Goal: Information Seeking & Learning: Learn about a topic

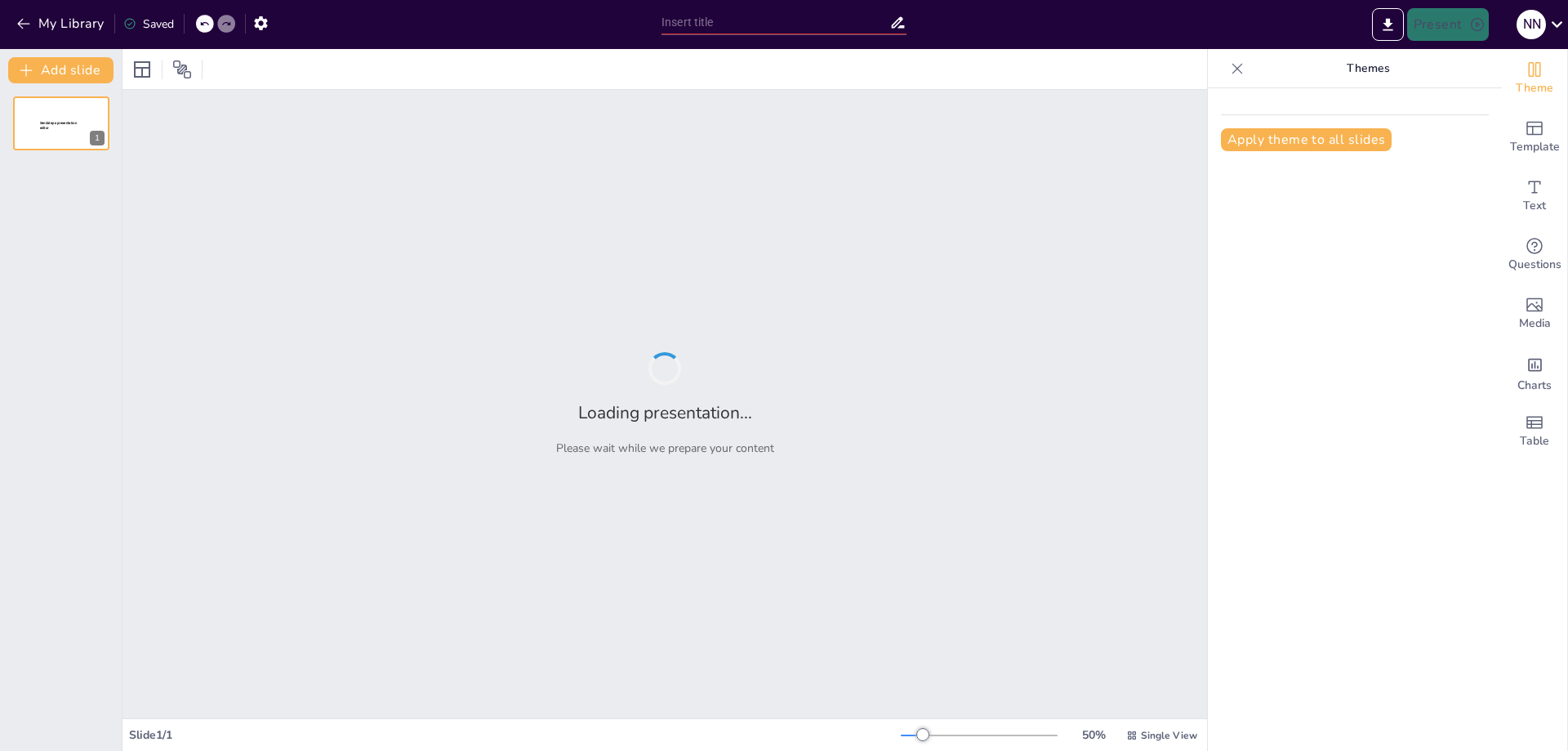
type input "Политическое поведение в трудовых отношениях: Определение и контекст"
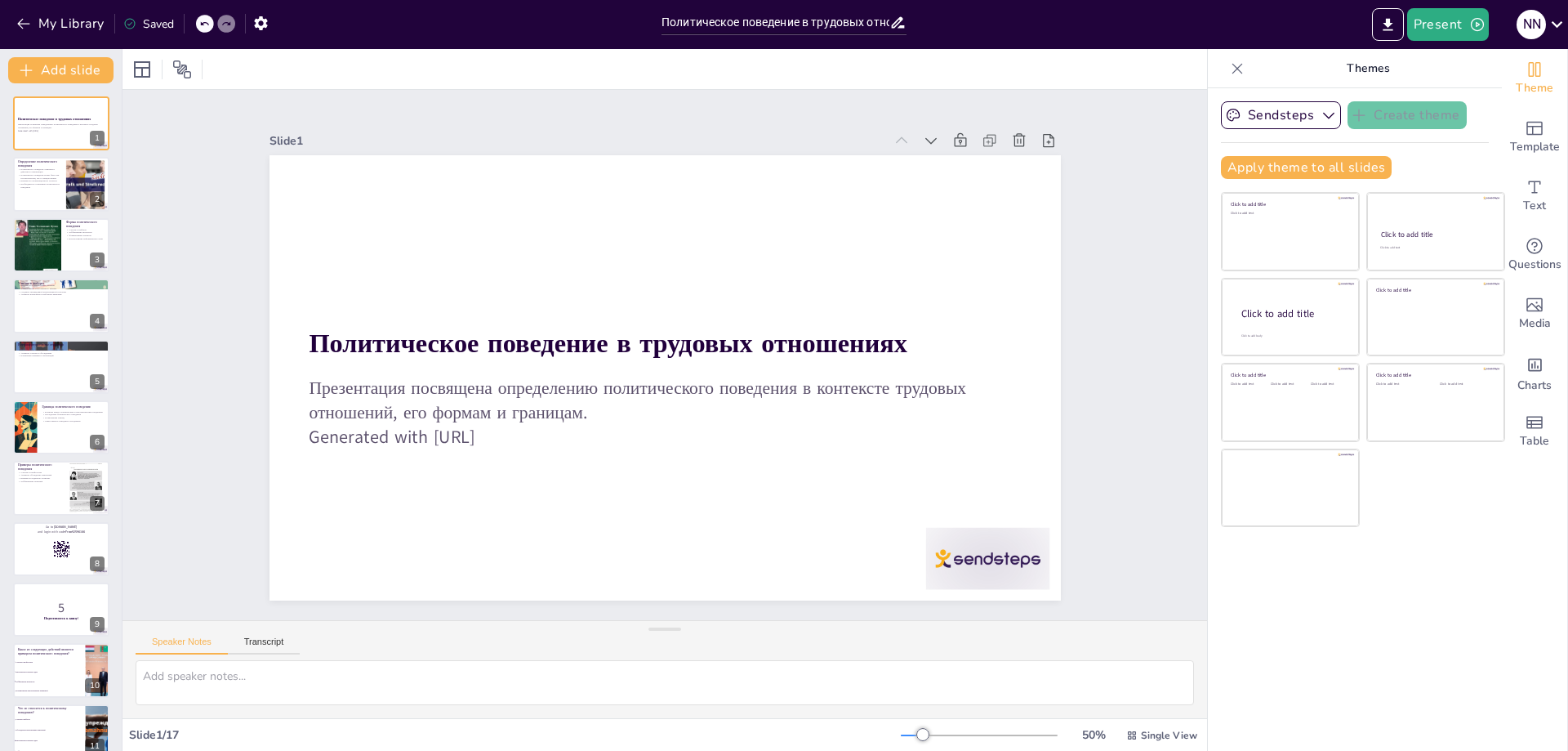
checkbox input "true"
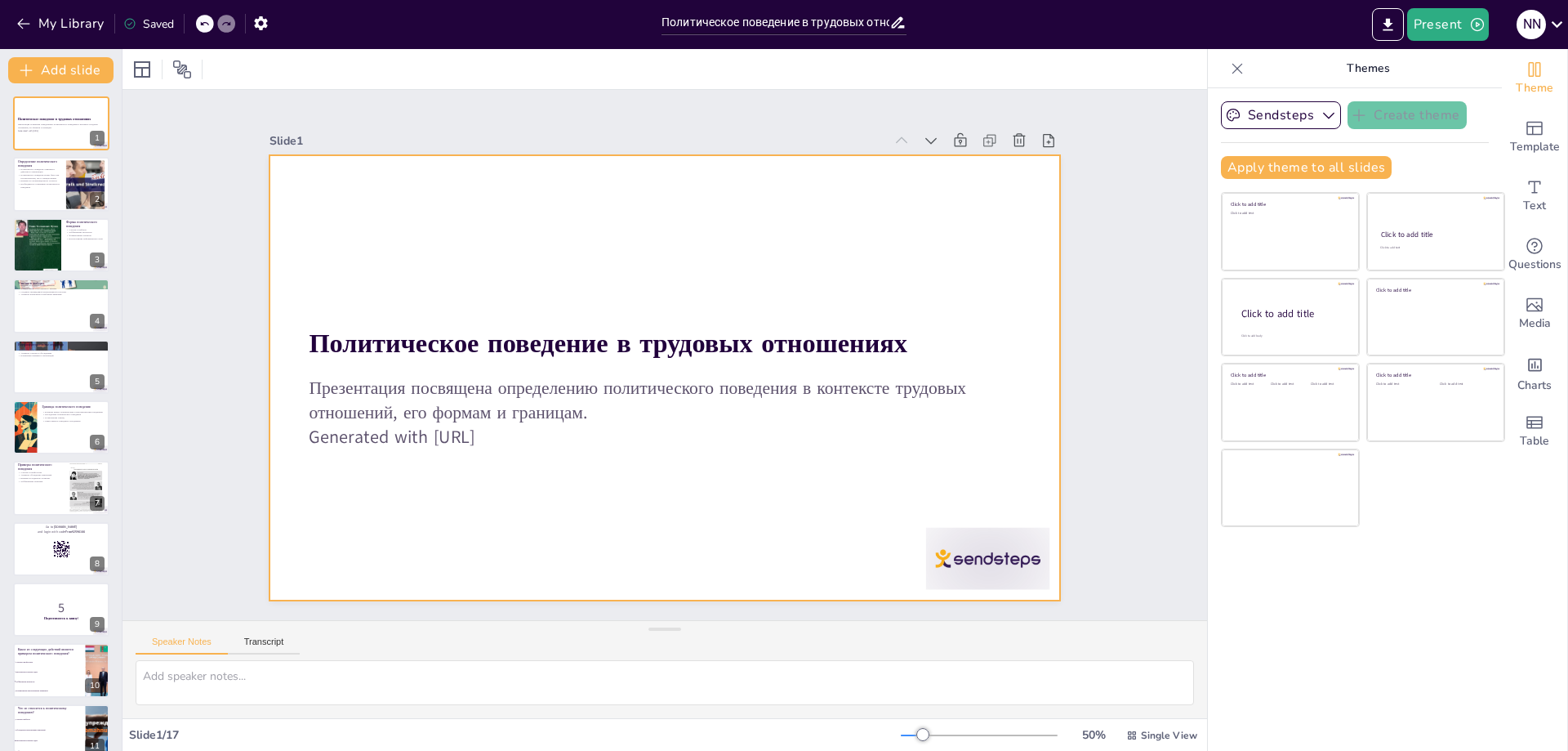
checkbox input "true"
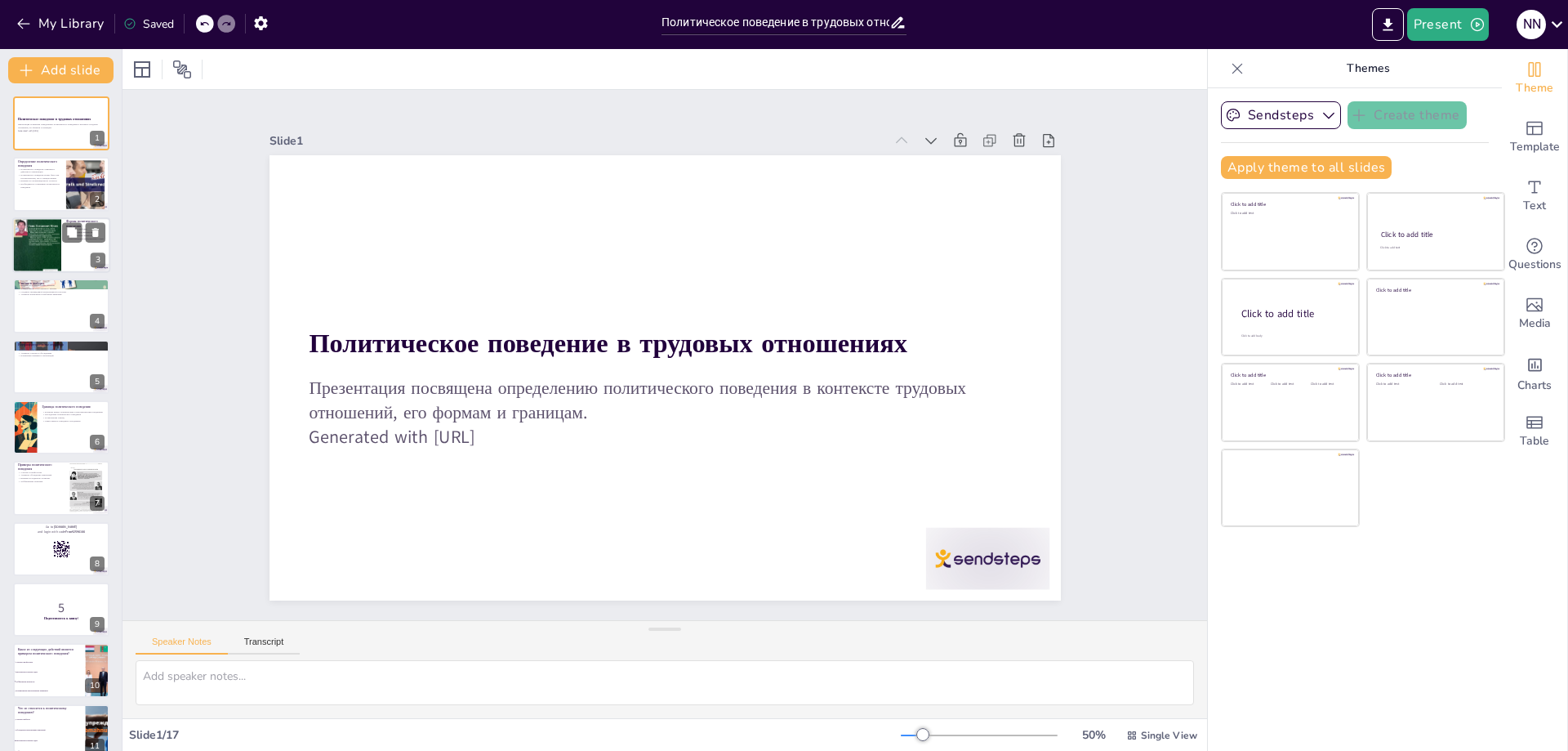
checkbox input "true"
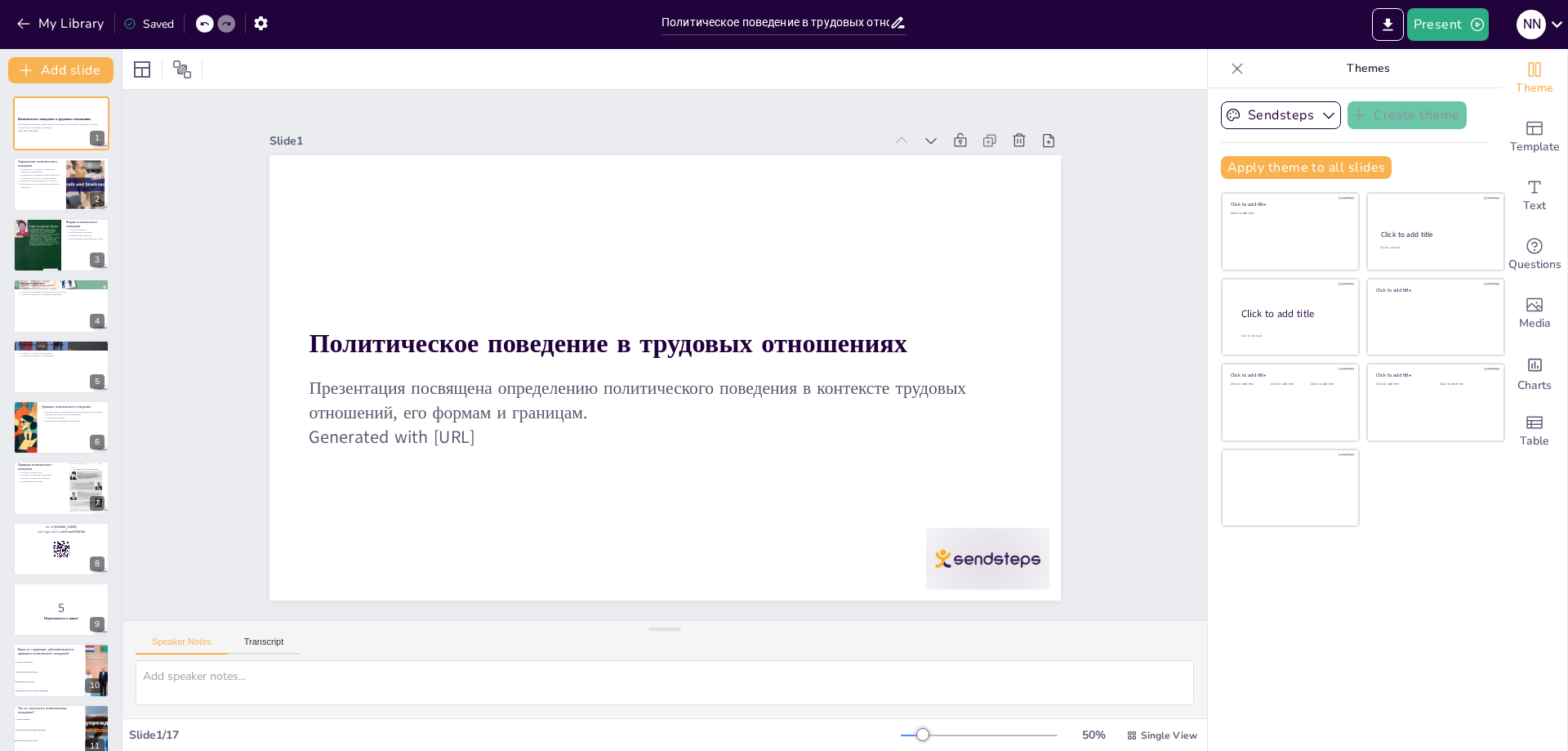
checkbox input "true"
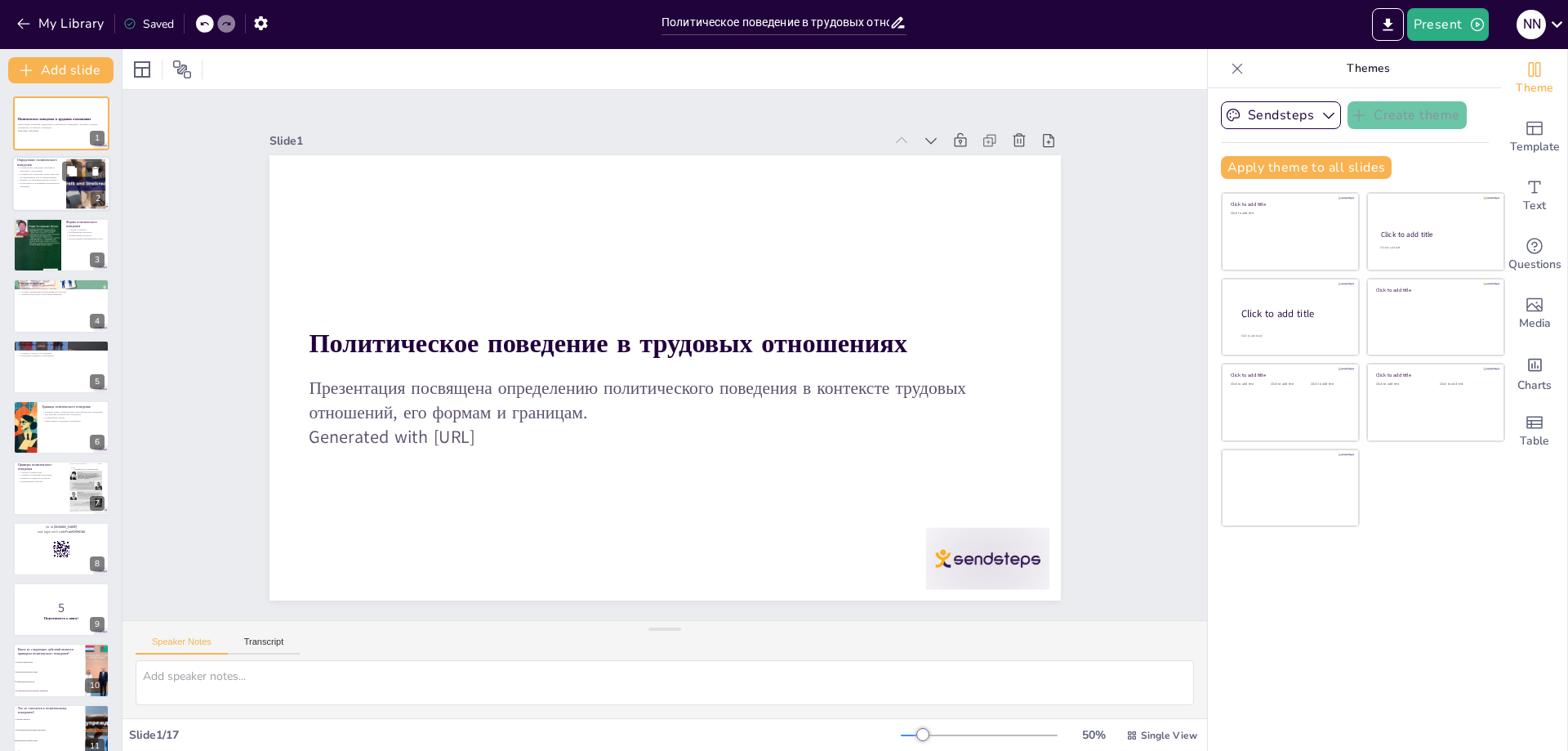
checkbox input "true"
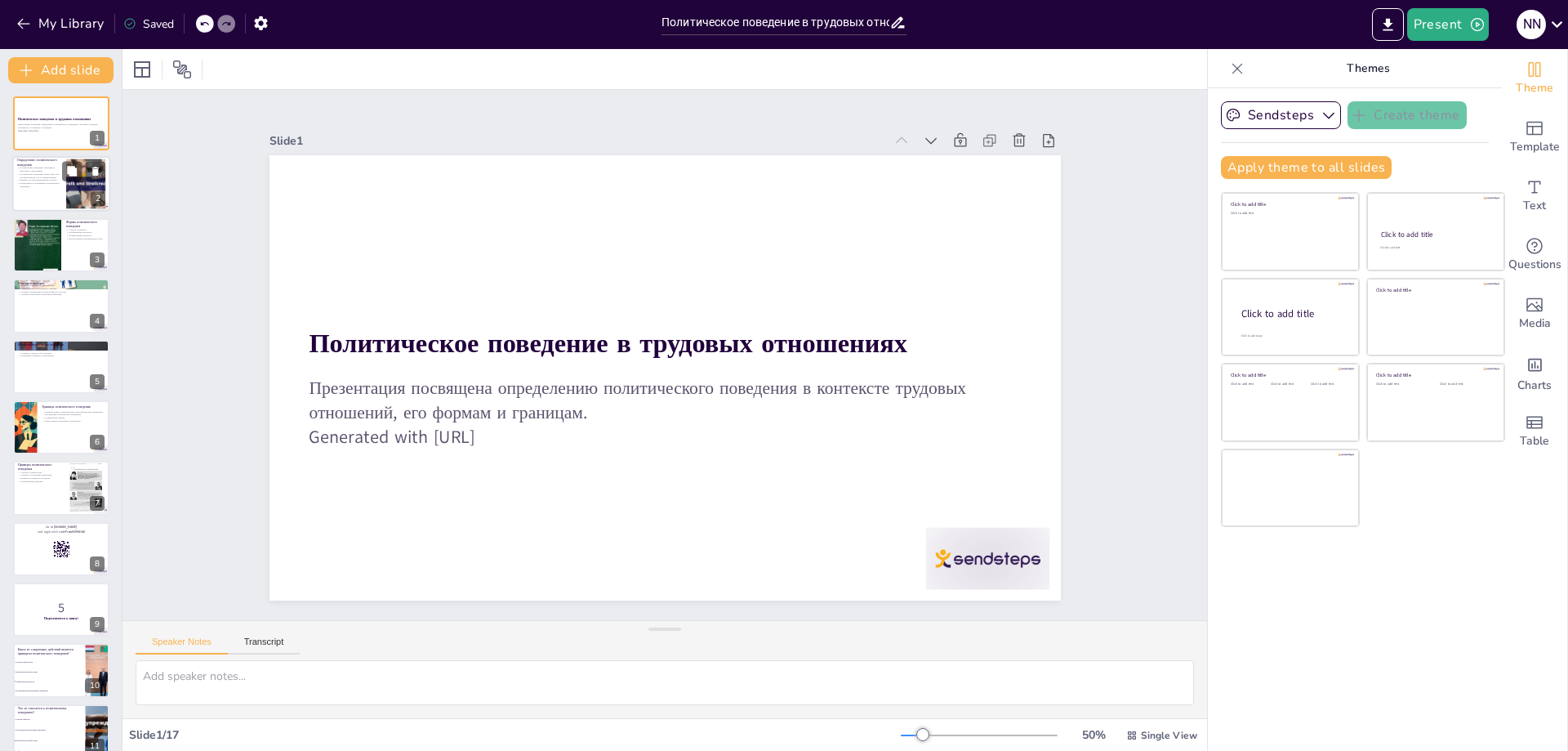
checkbox input "true"
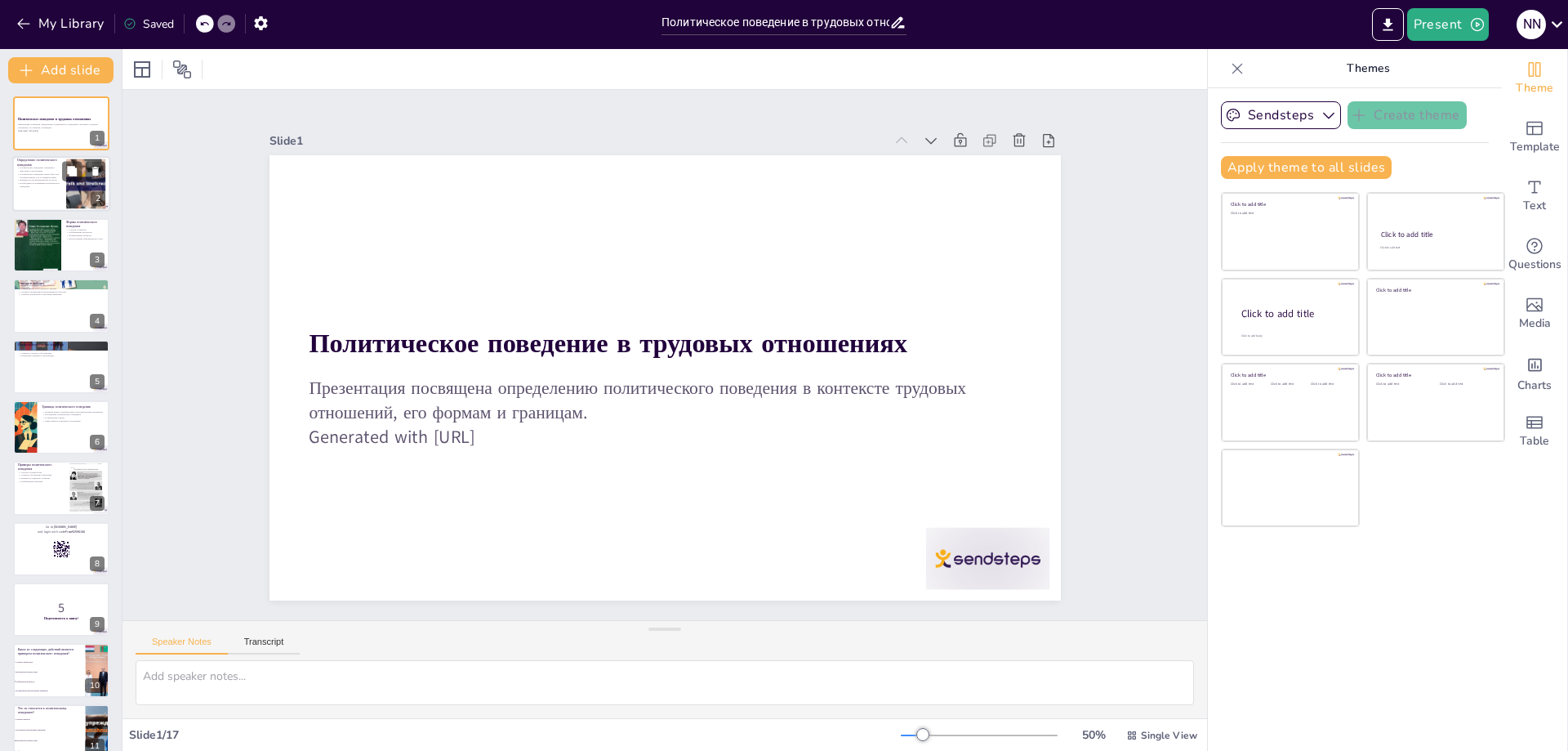
checkbox input "true"
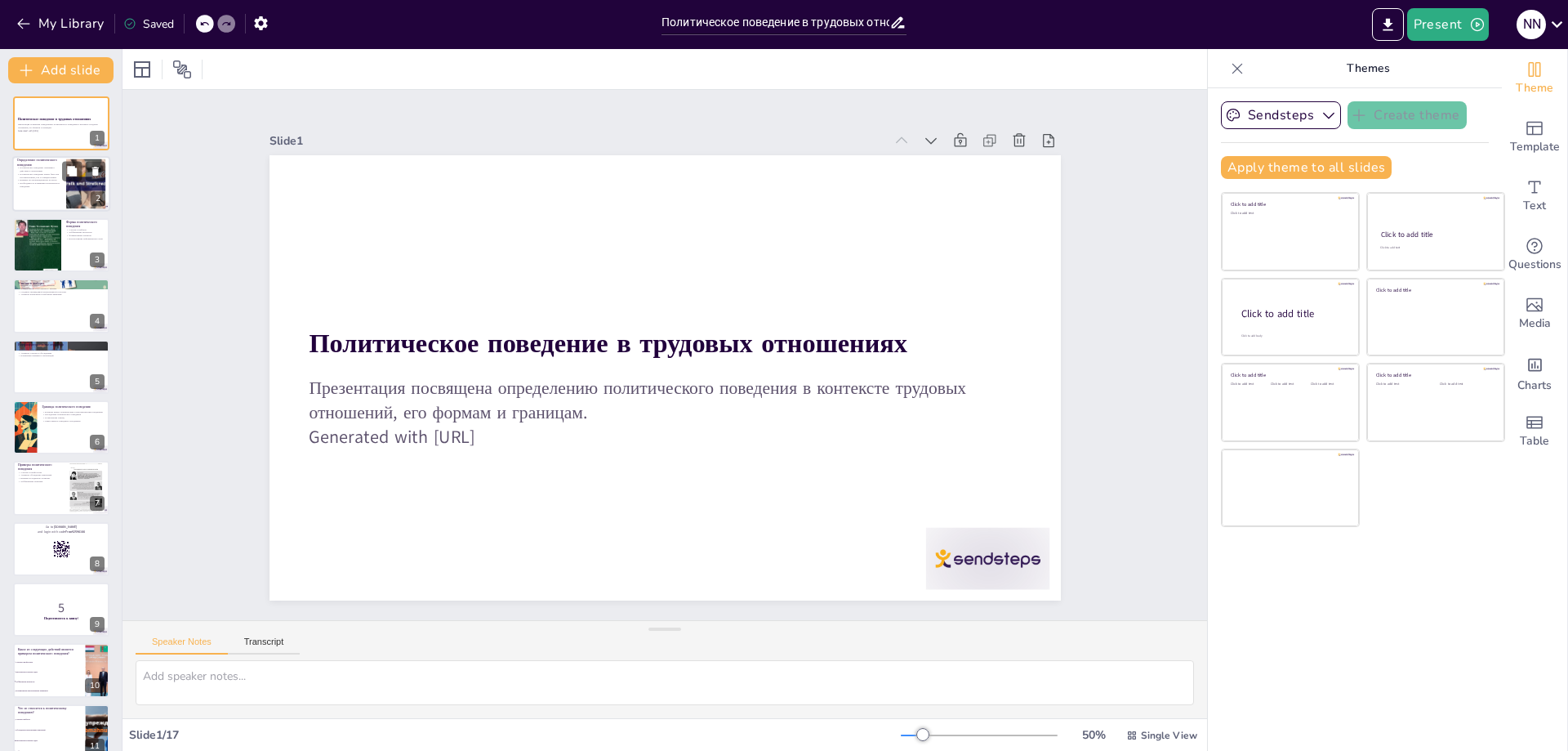
click at [66, 201] on div at bounding box center [61, 185] width 98 height 55
checkbox input "true"
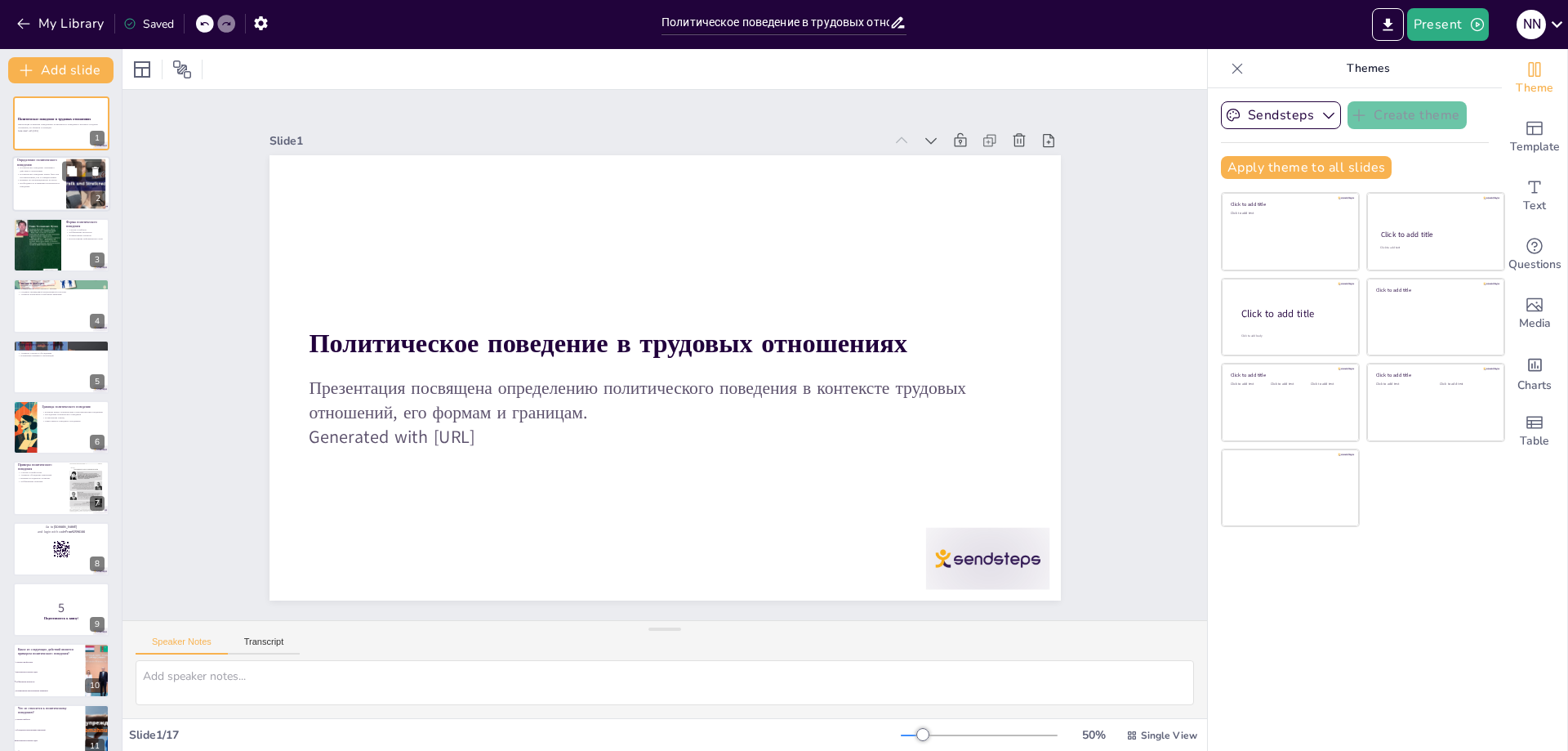
checkbox input "true"
type textarea "Loremipsumdo sitametco adipisci e sedd eiusmodte incididu utlaboreetd, magnaali…"
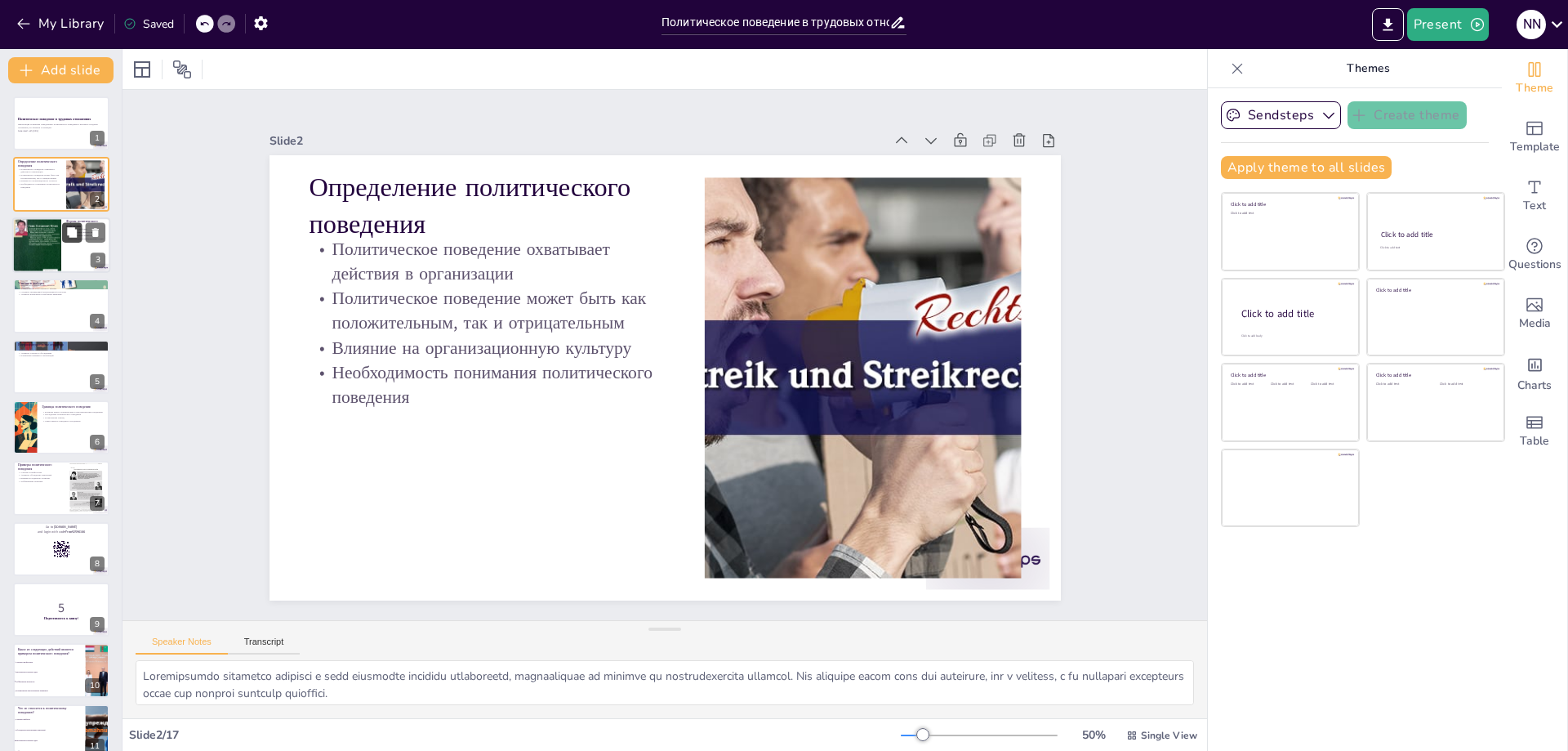
checkbox input "true"
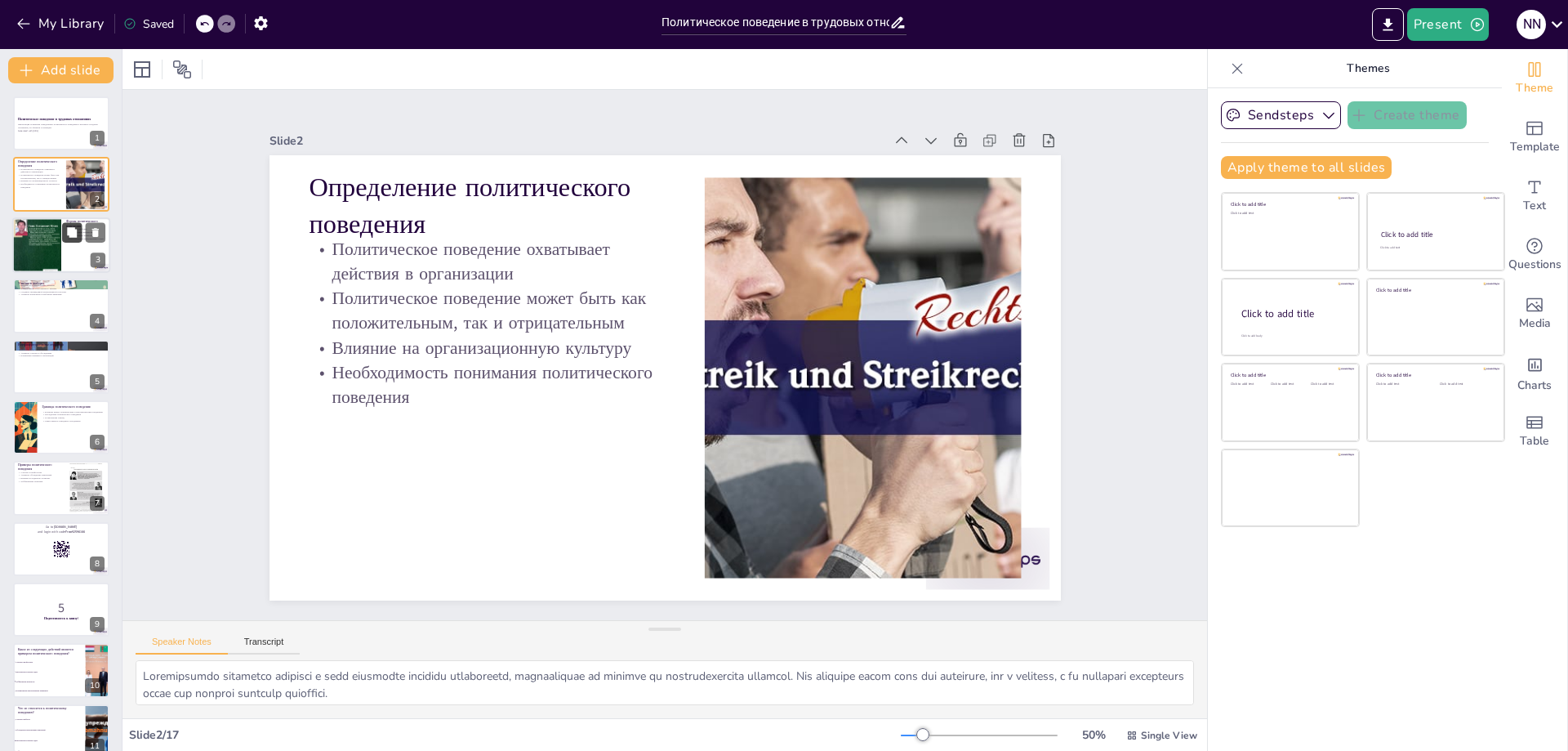
checkbox input "true"
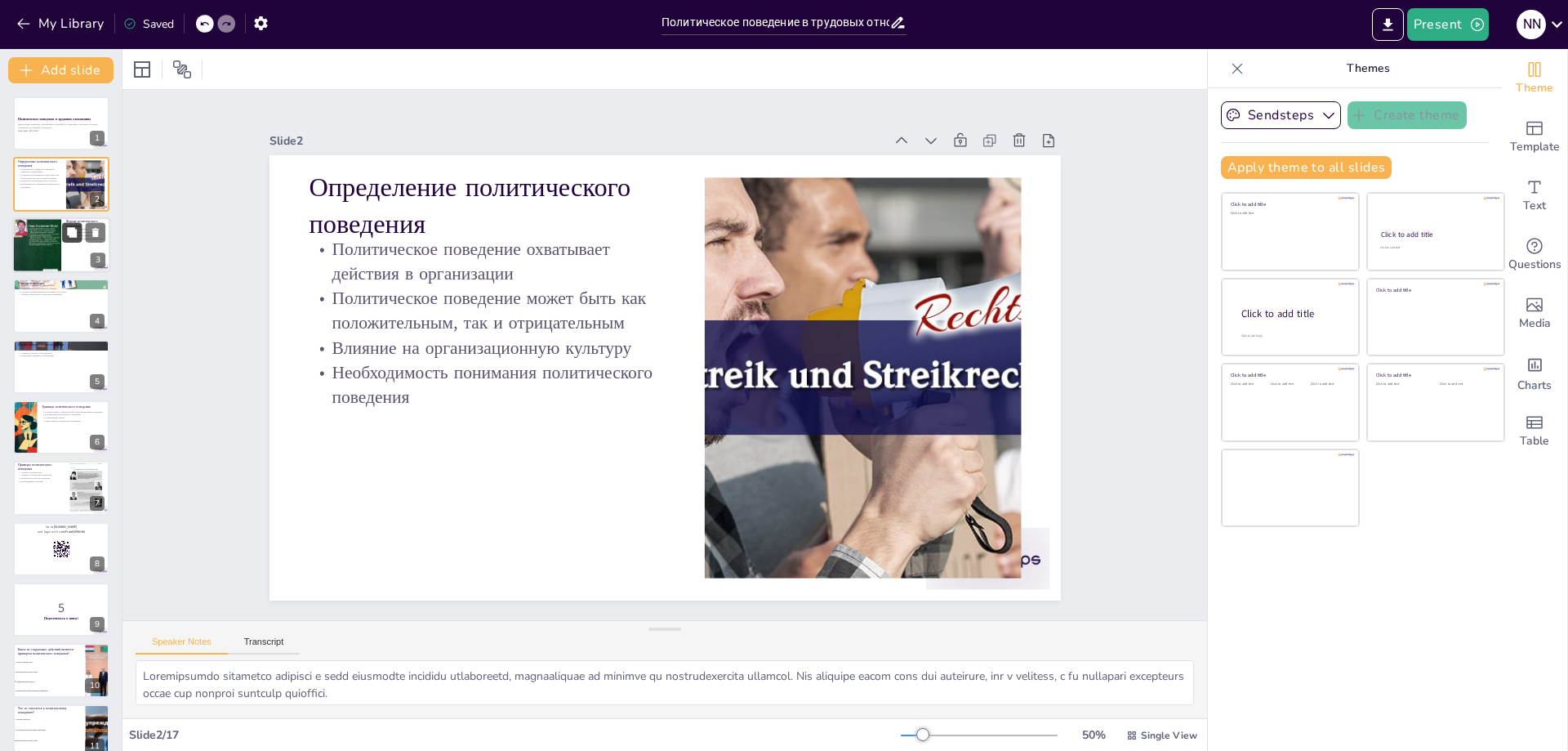
checkbox input "true"
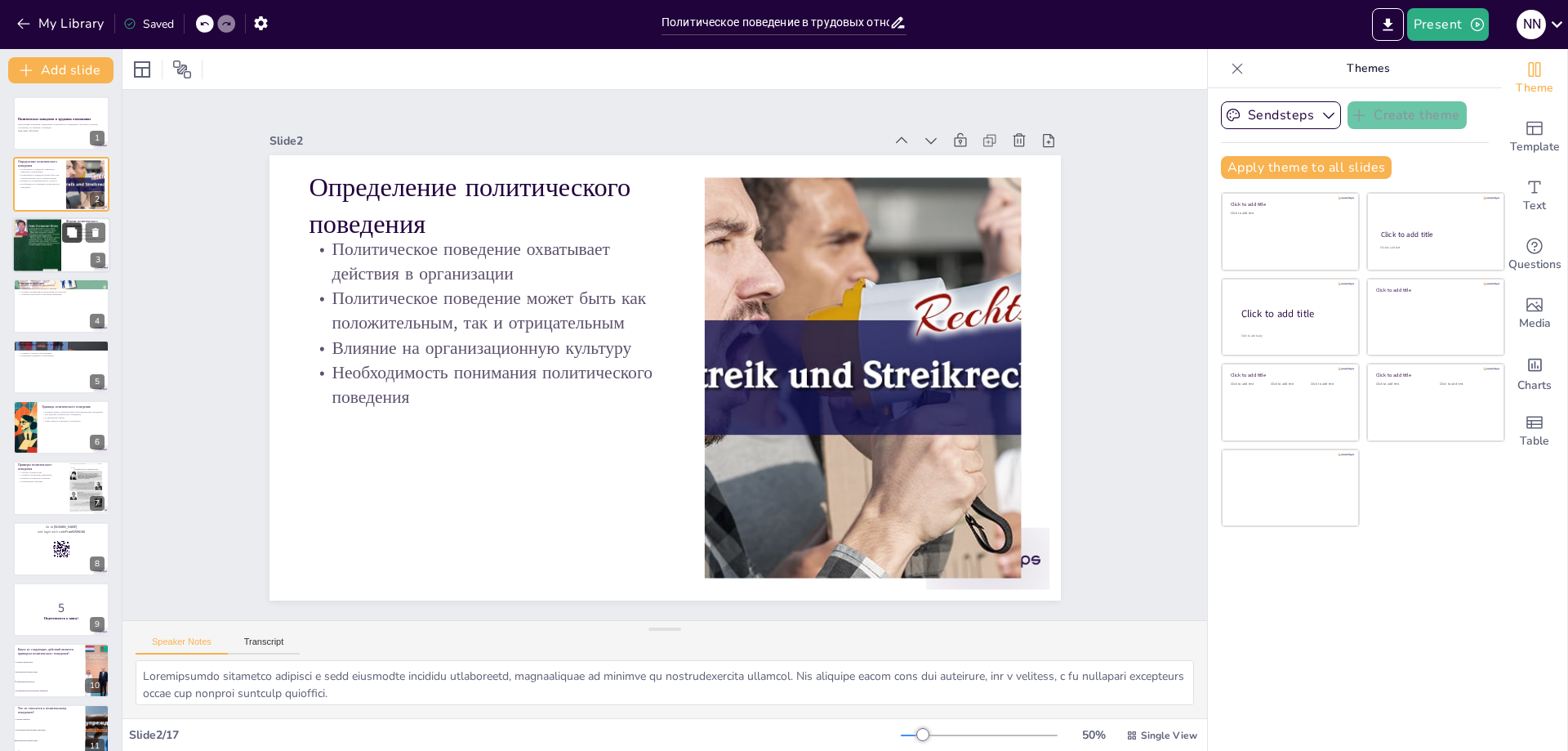
checkbox input "true"
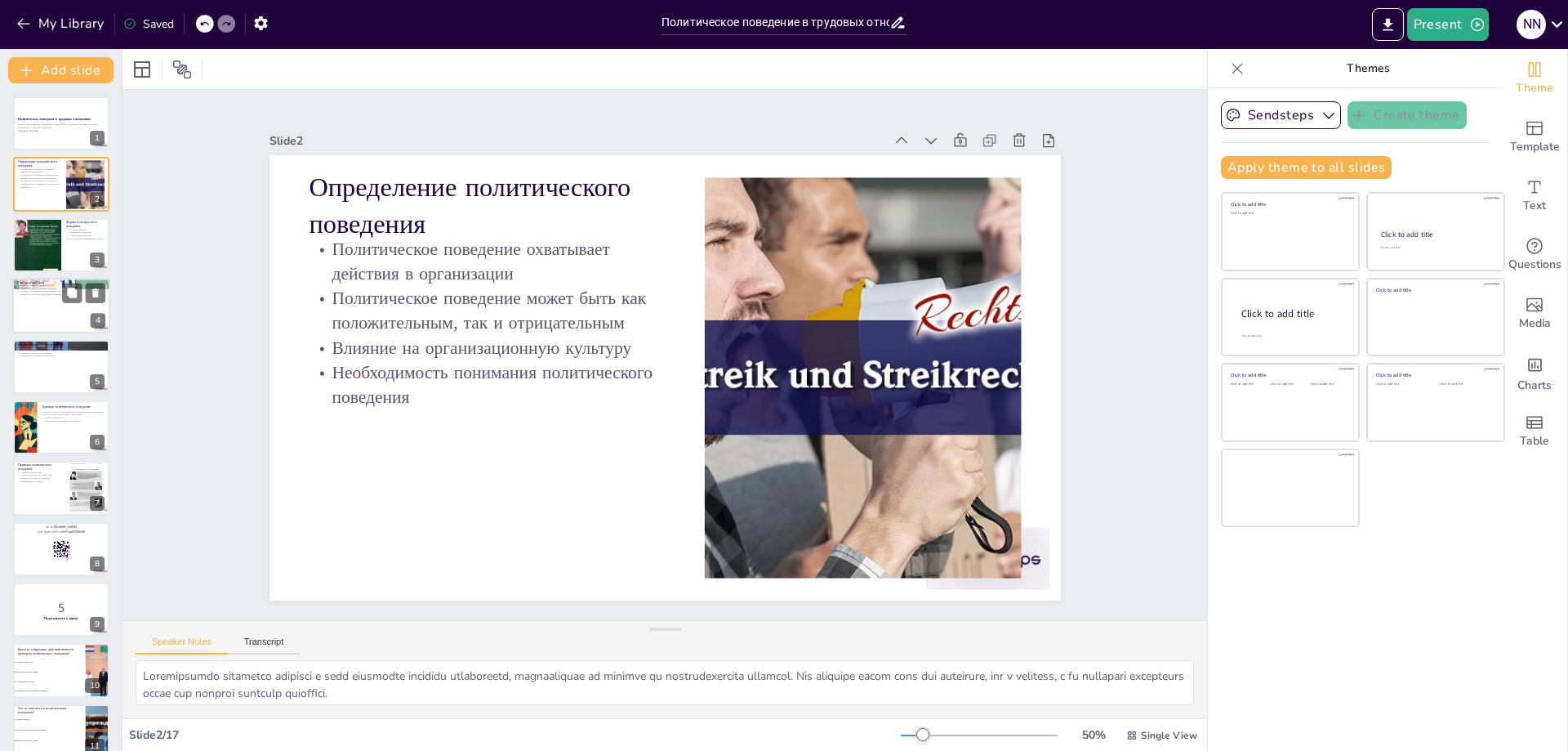
checkbox input "true"
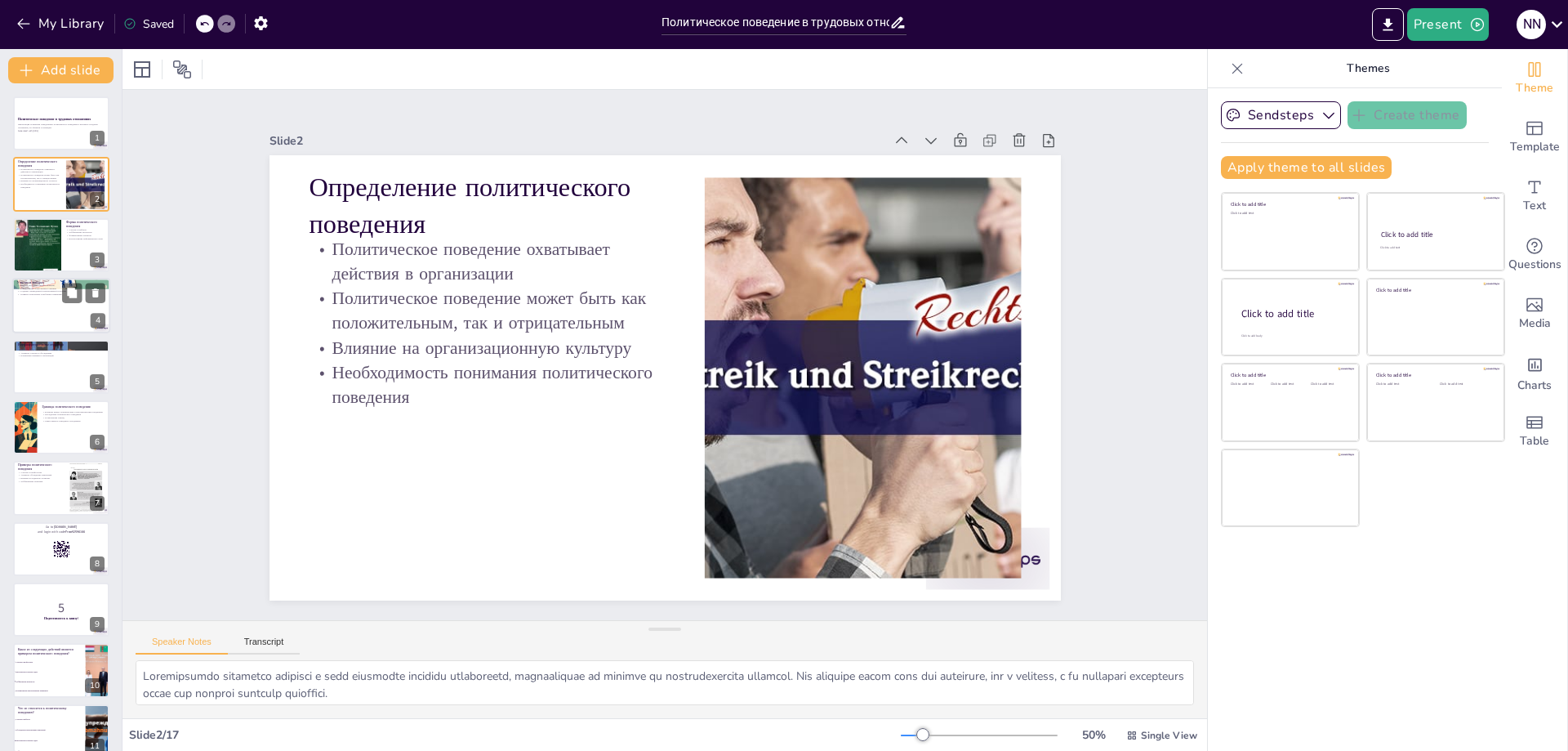
checkbox input "true"
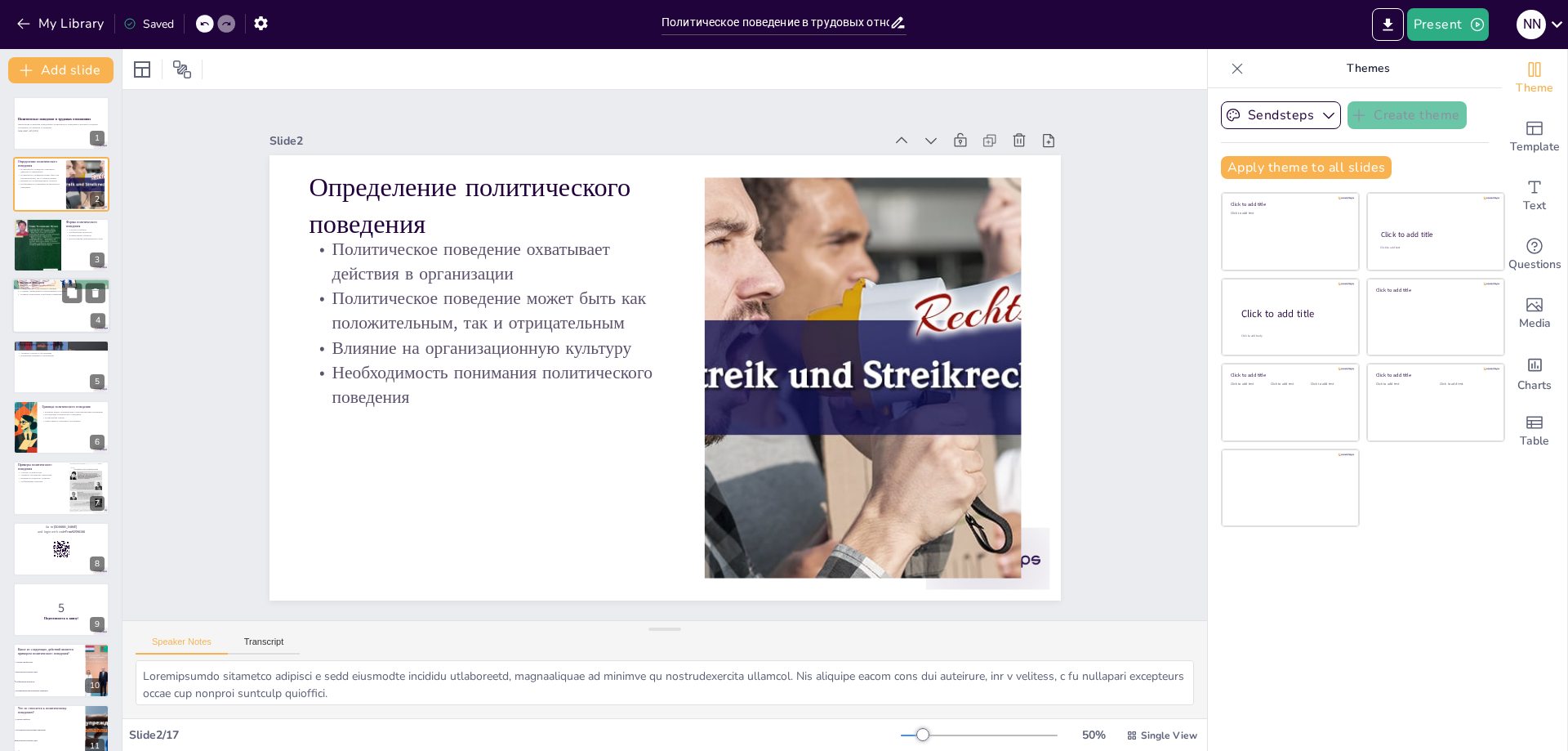
checkbox input "true"
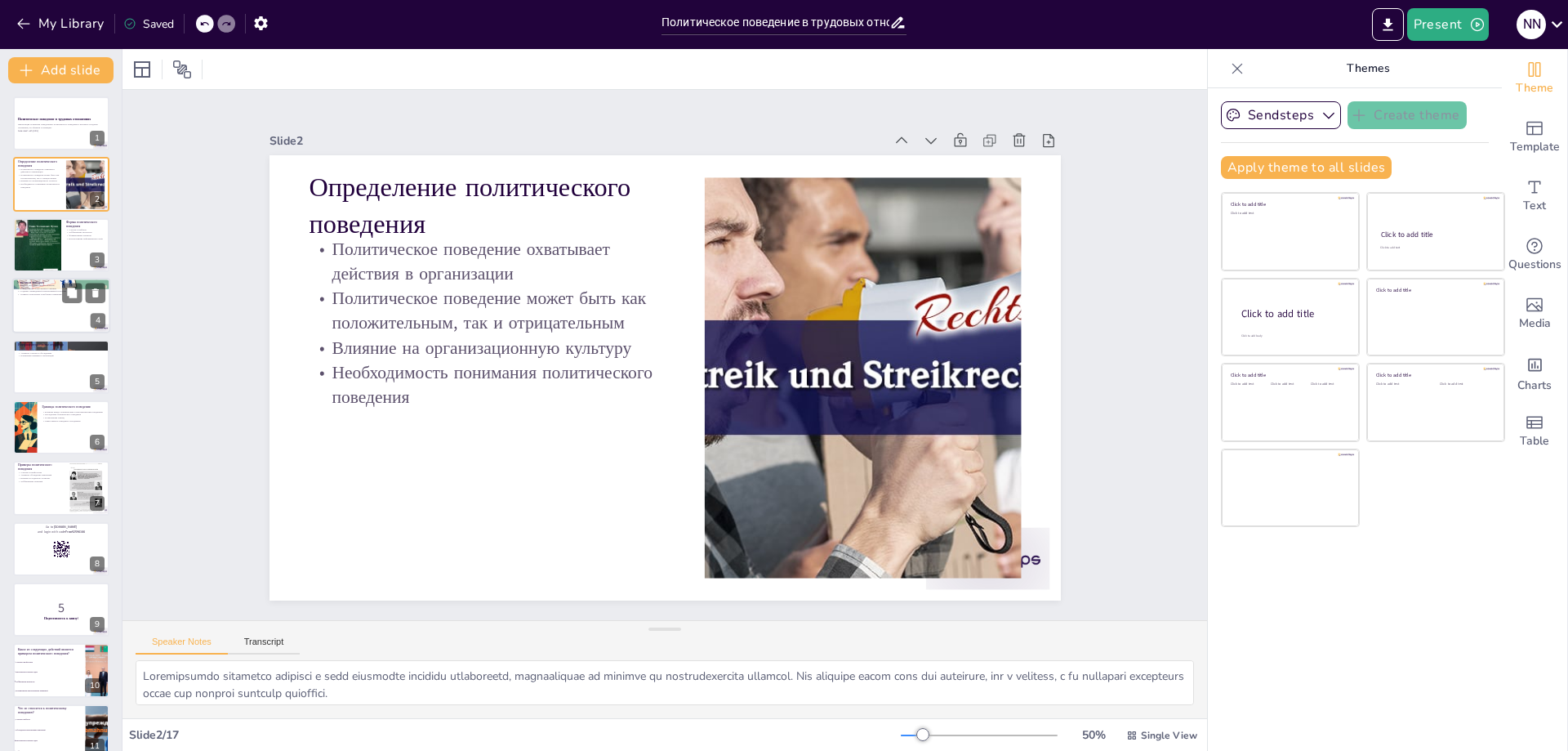
checkbox input "true"
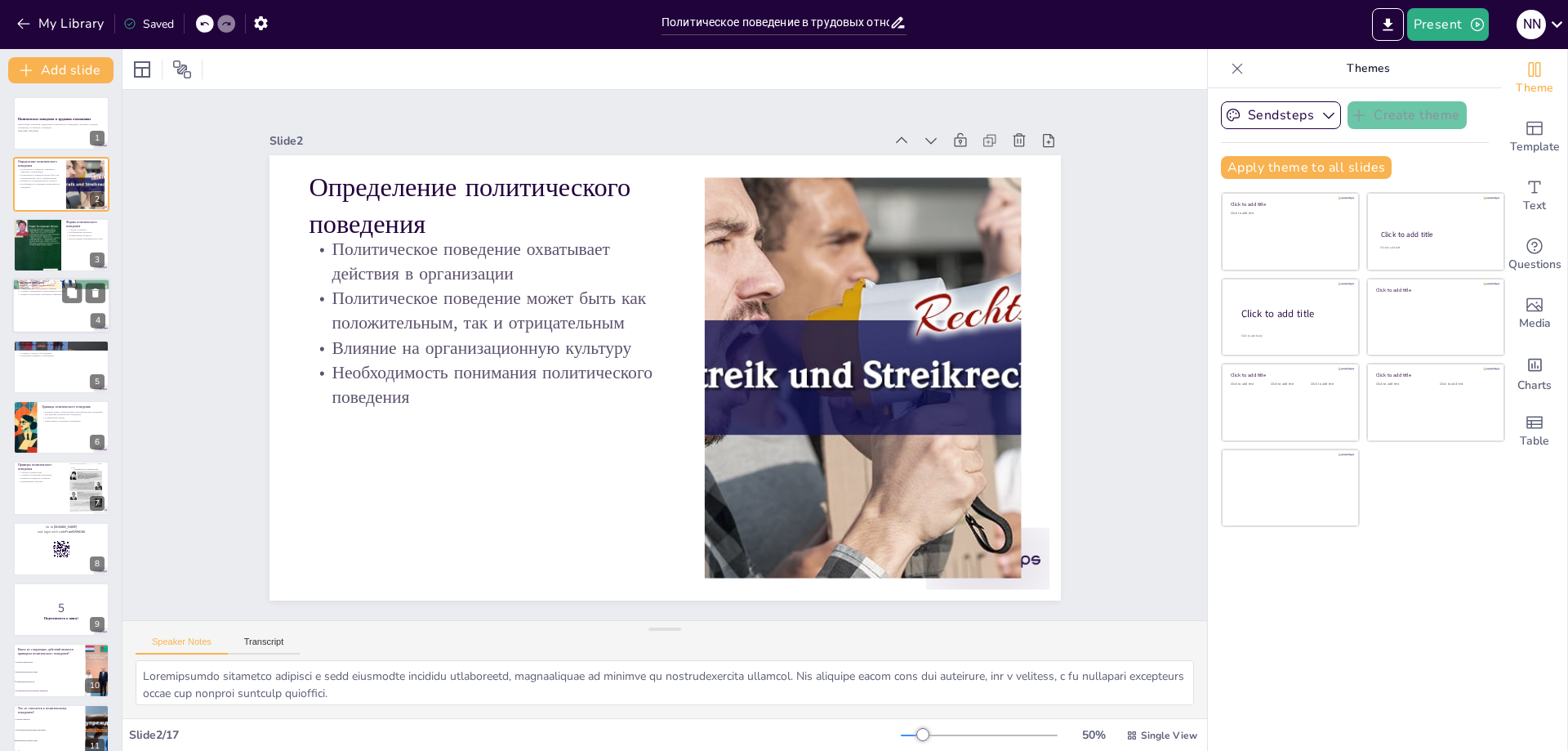
checkbox input "true"
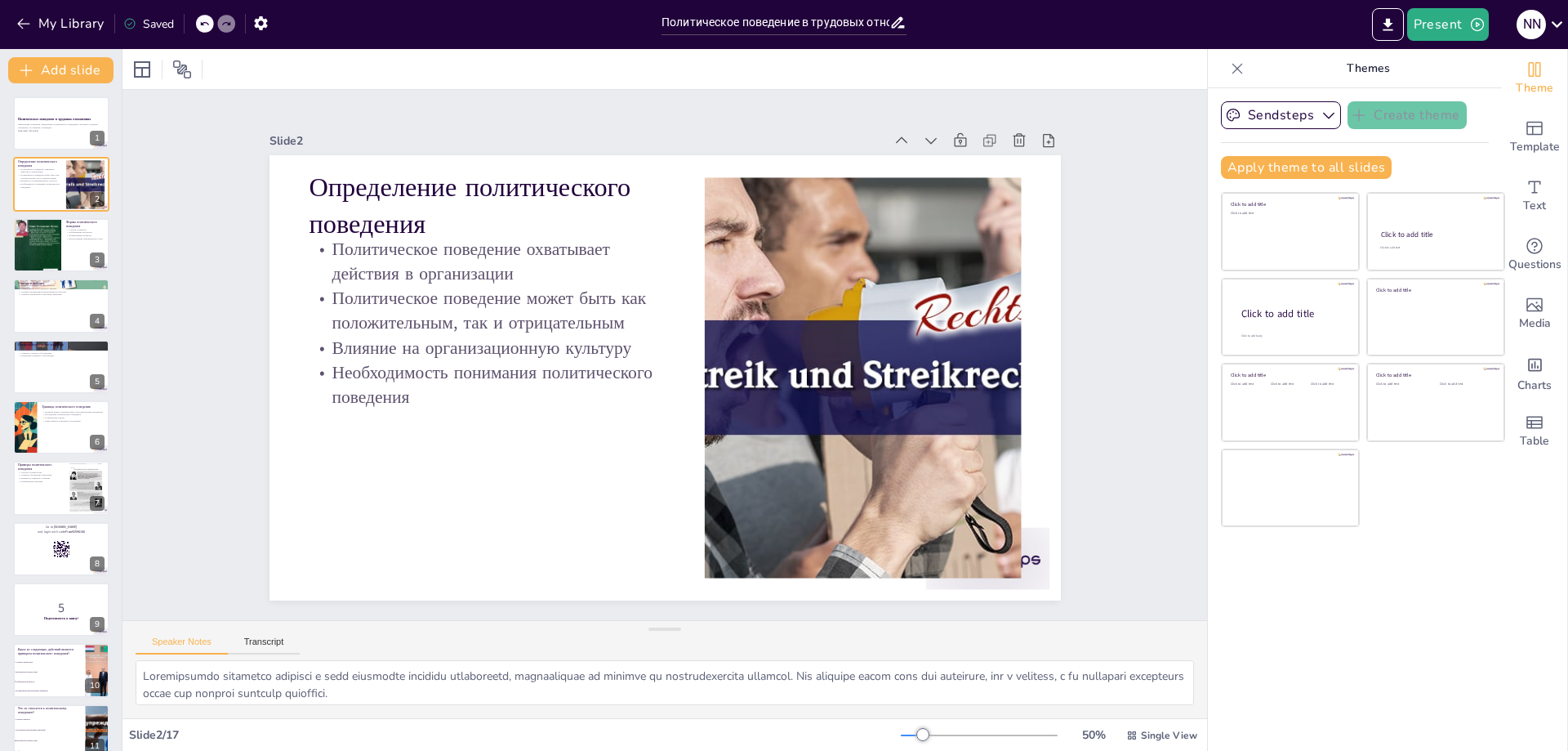
checkbox input "true"
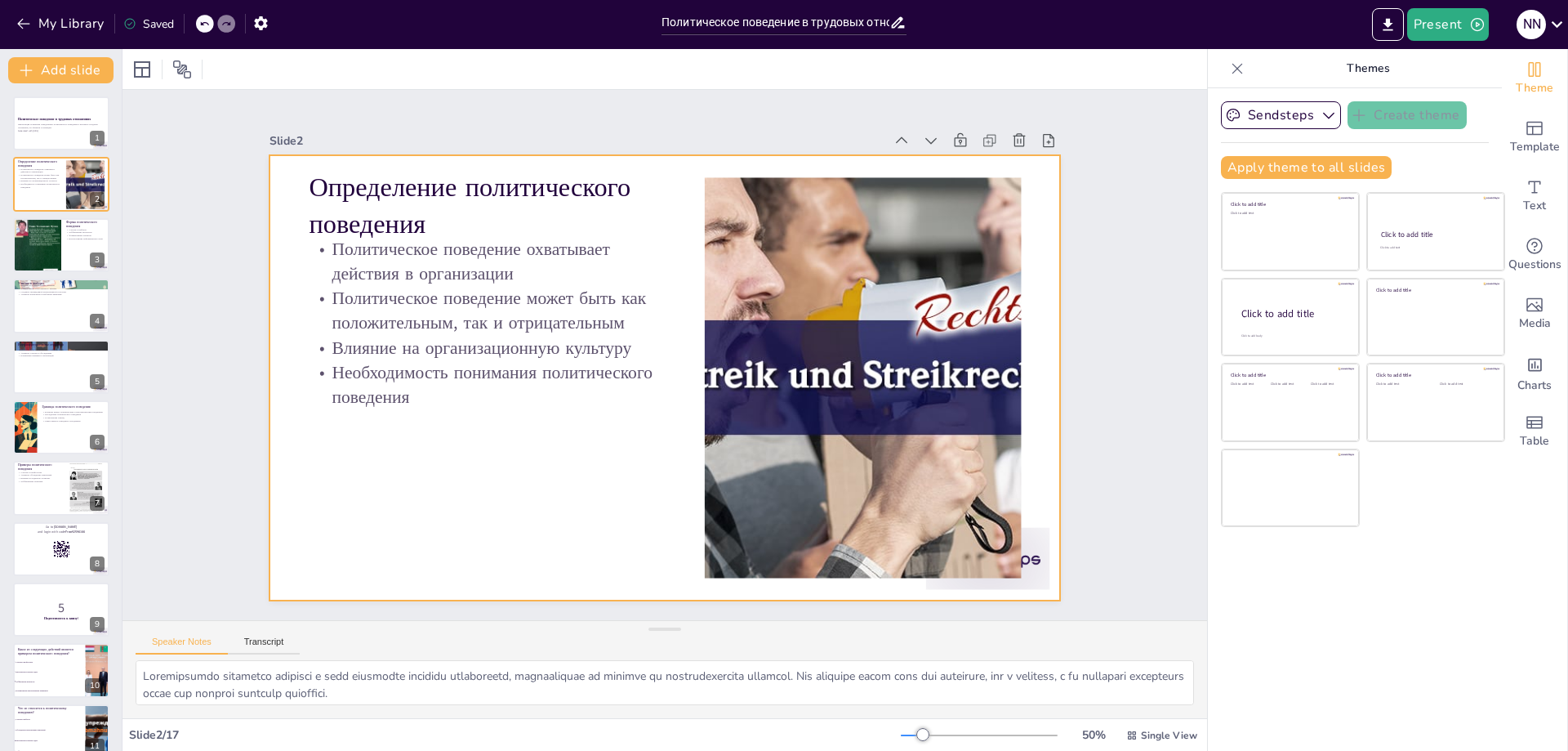
checkbox input "true"
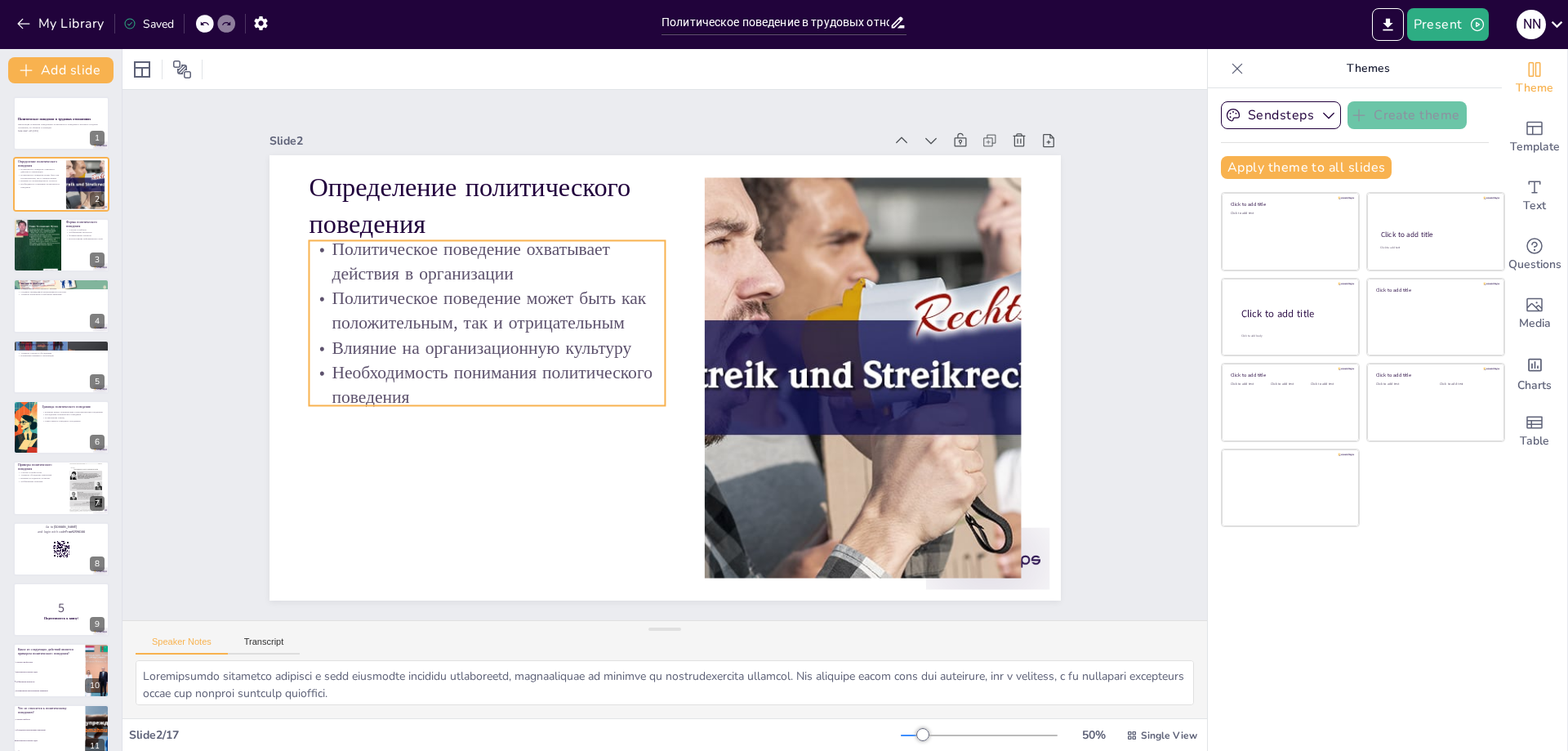
checkbox input "true"
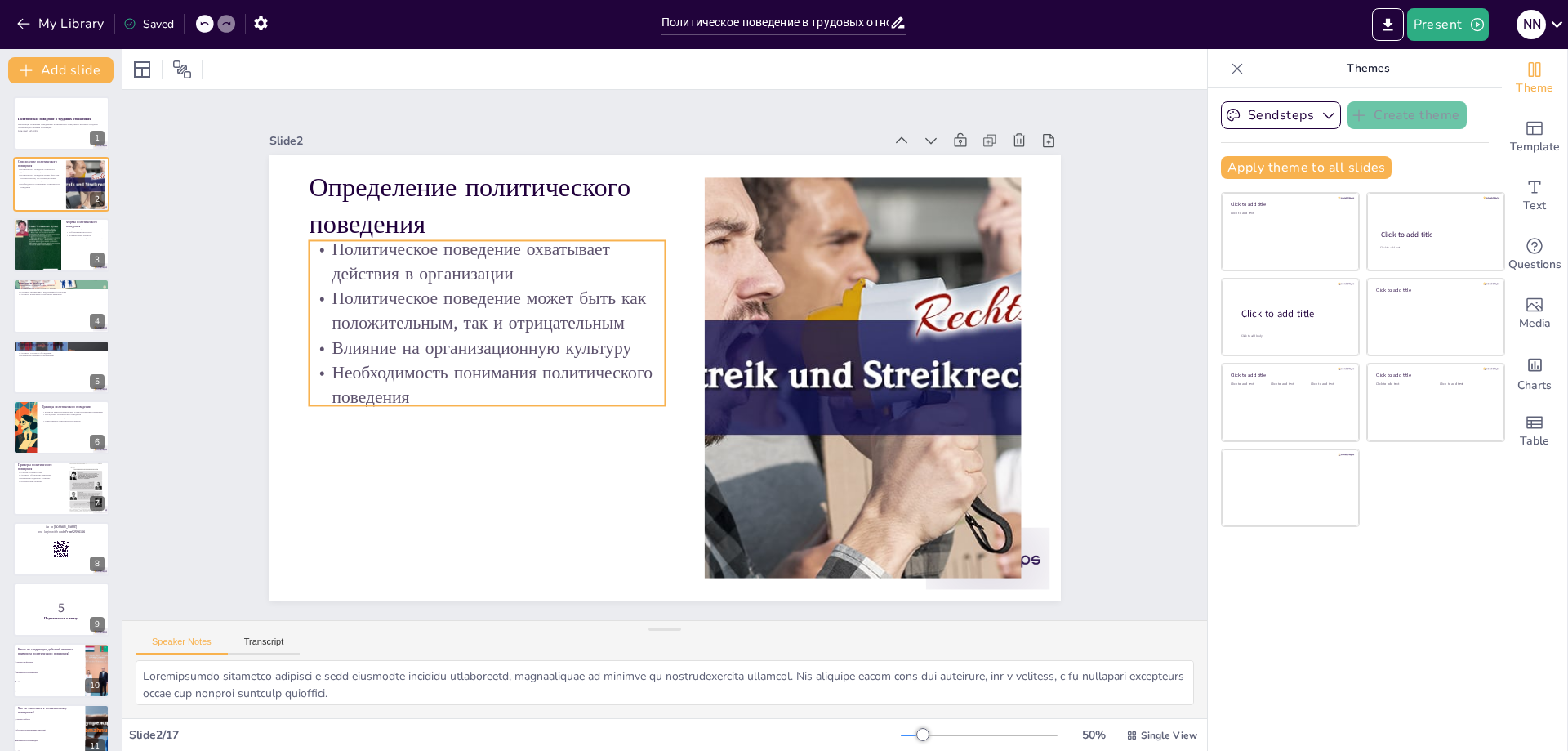
click at [359, 310] on p "Политическое поведение может быть как положительным, так и отрицательным" at bounding box center [486, 310] width 356 height 49
checkbox input "true"
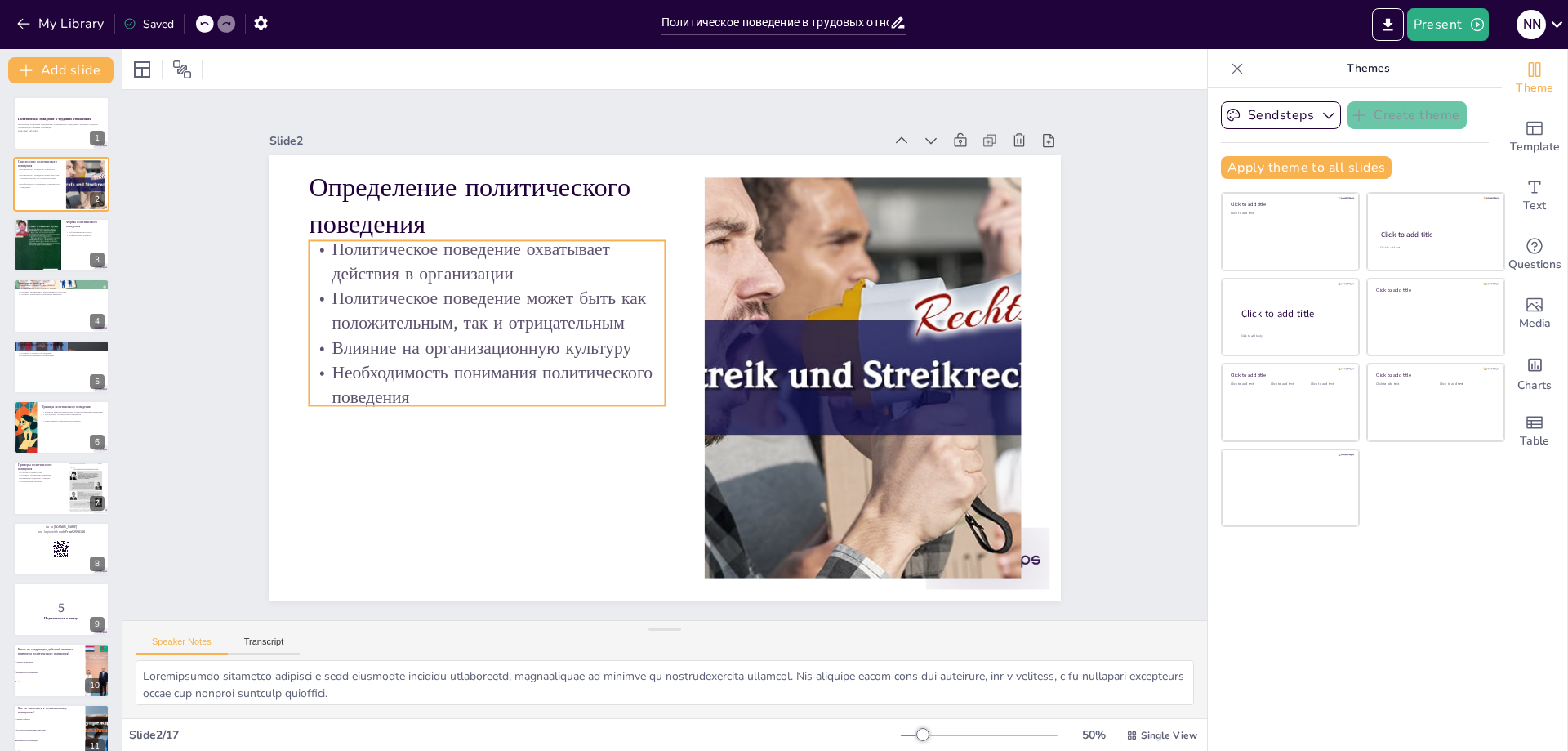
checkbox input "true"
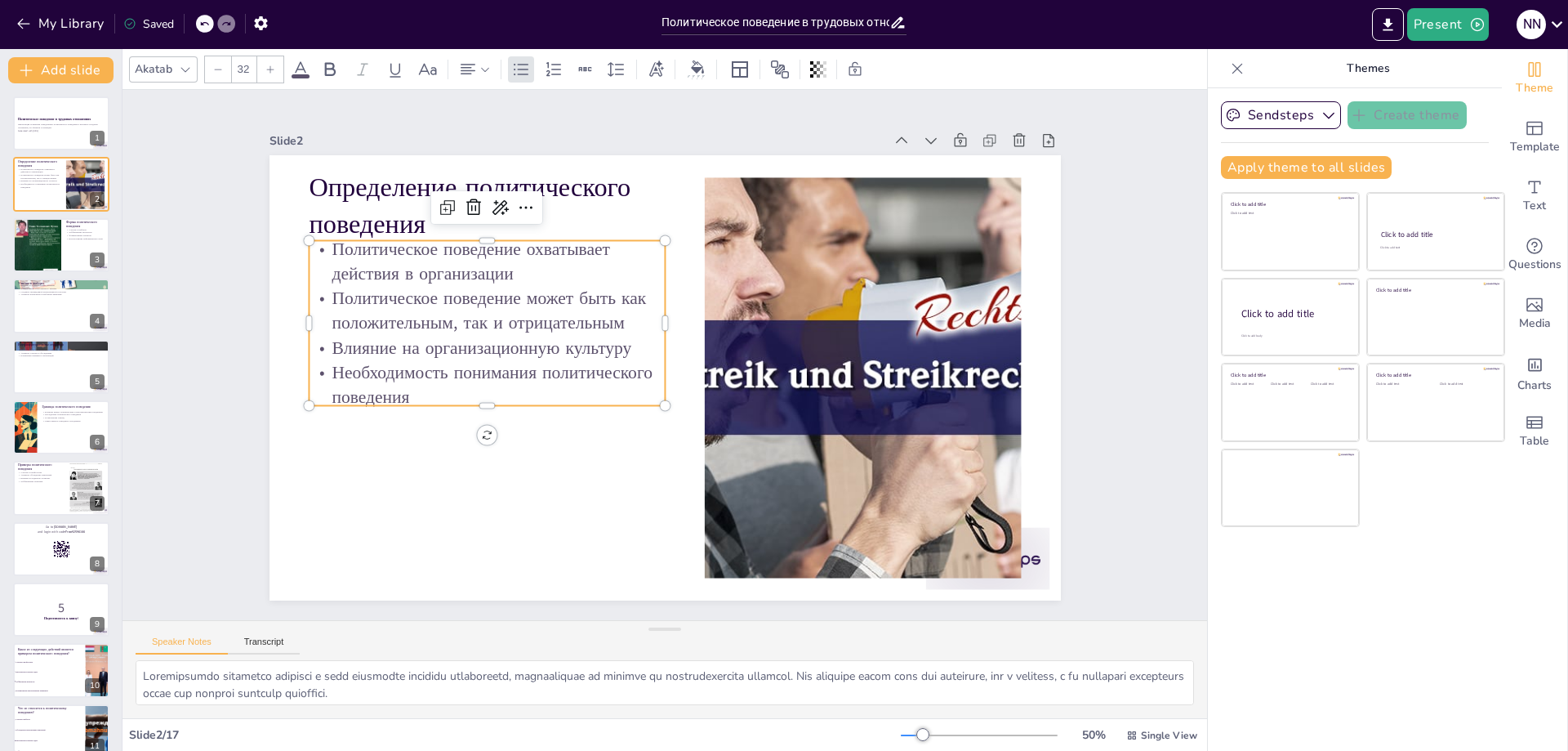
checkbox input "true"
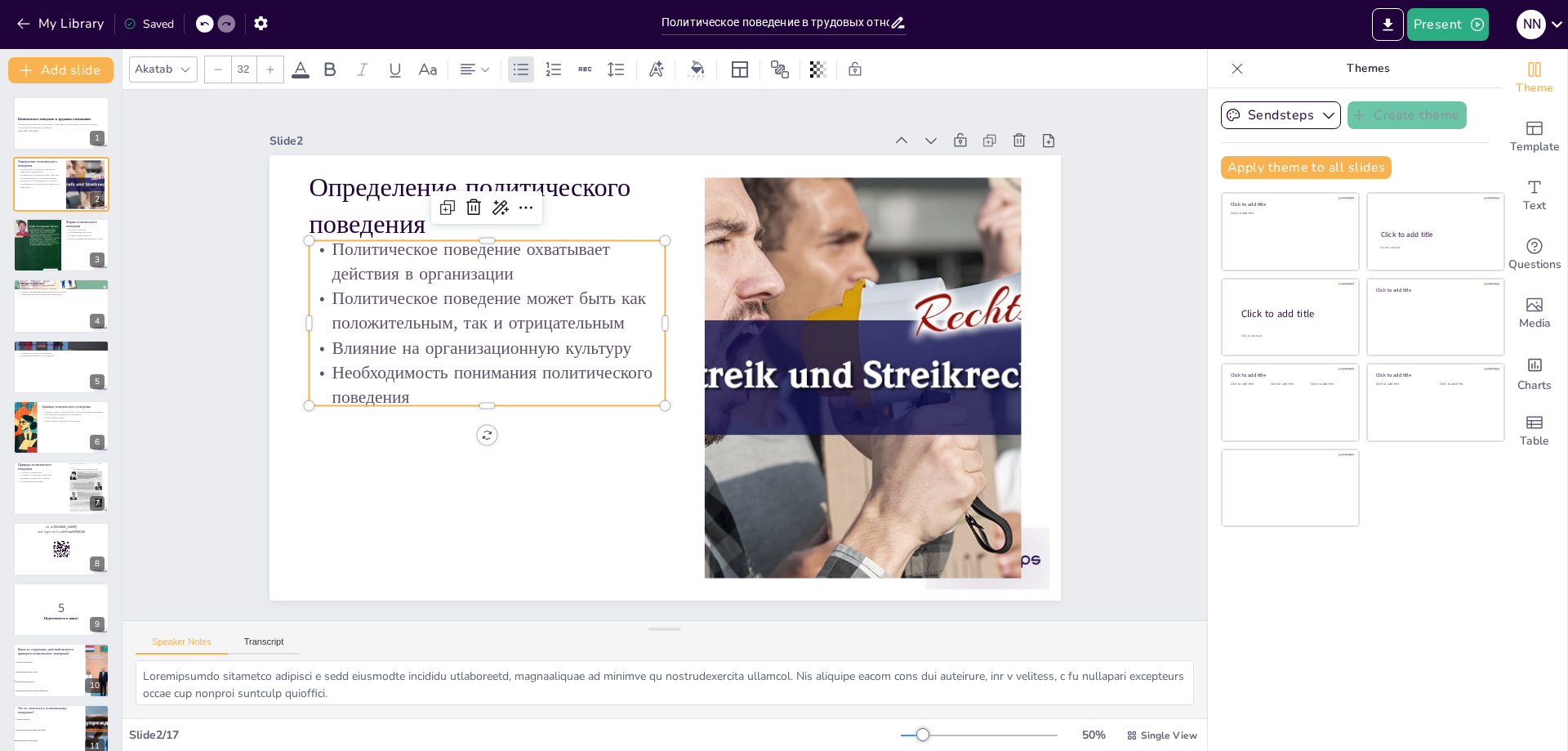
checkbox input "true"
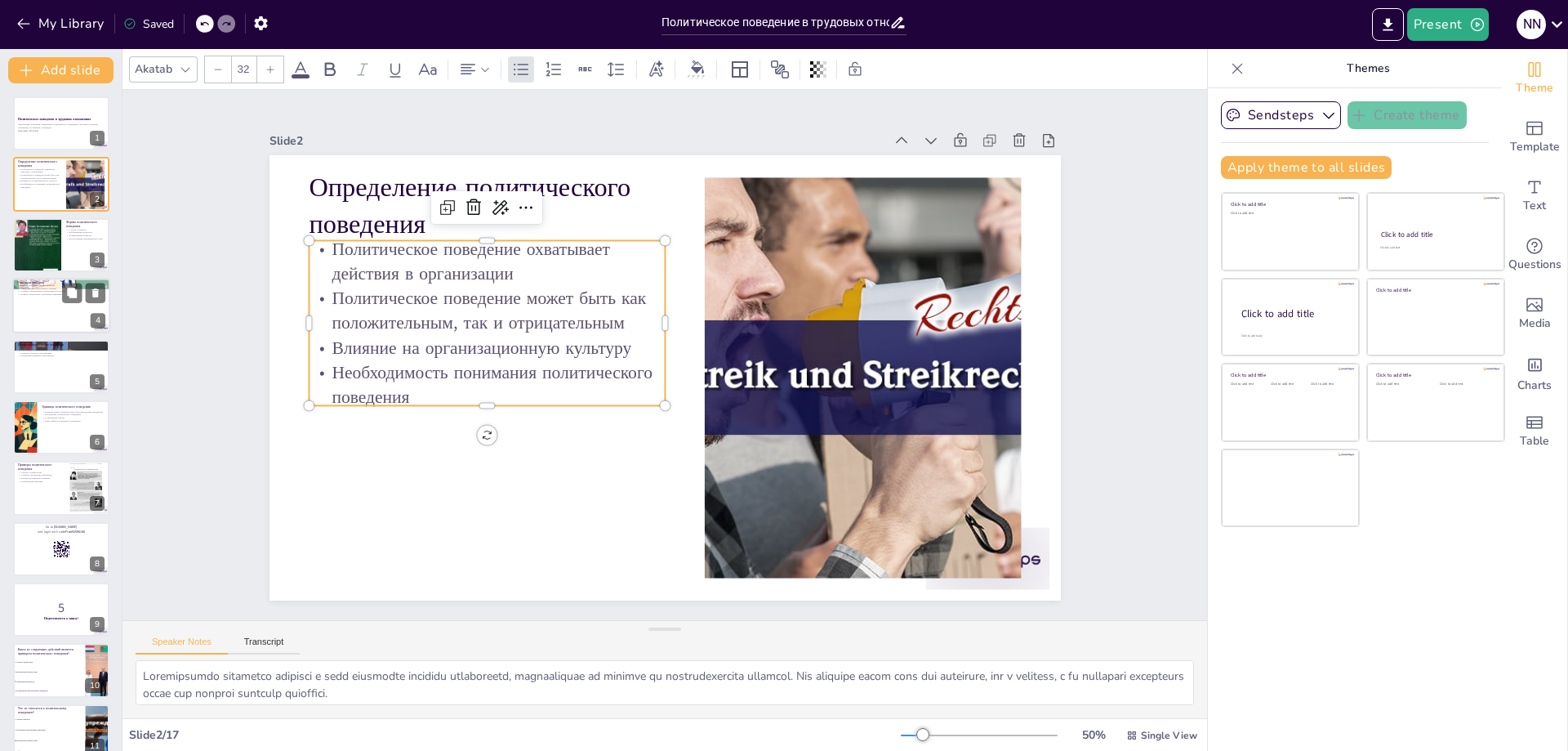
checkbox input "true"
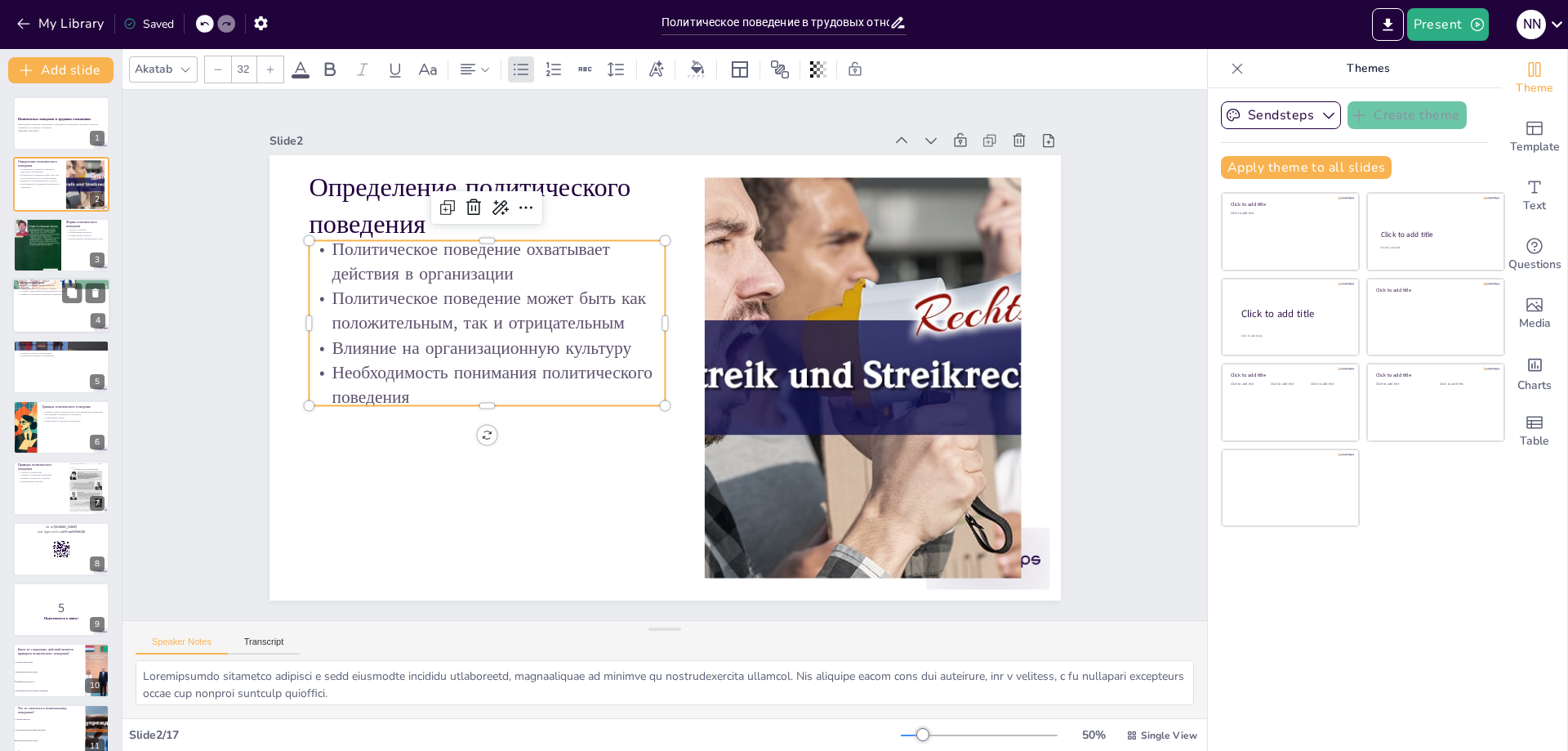
checkbox input "true"
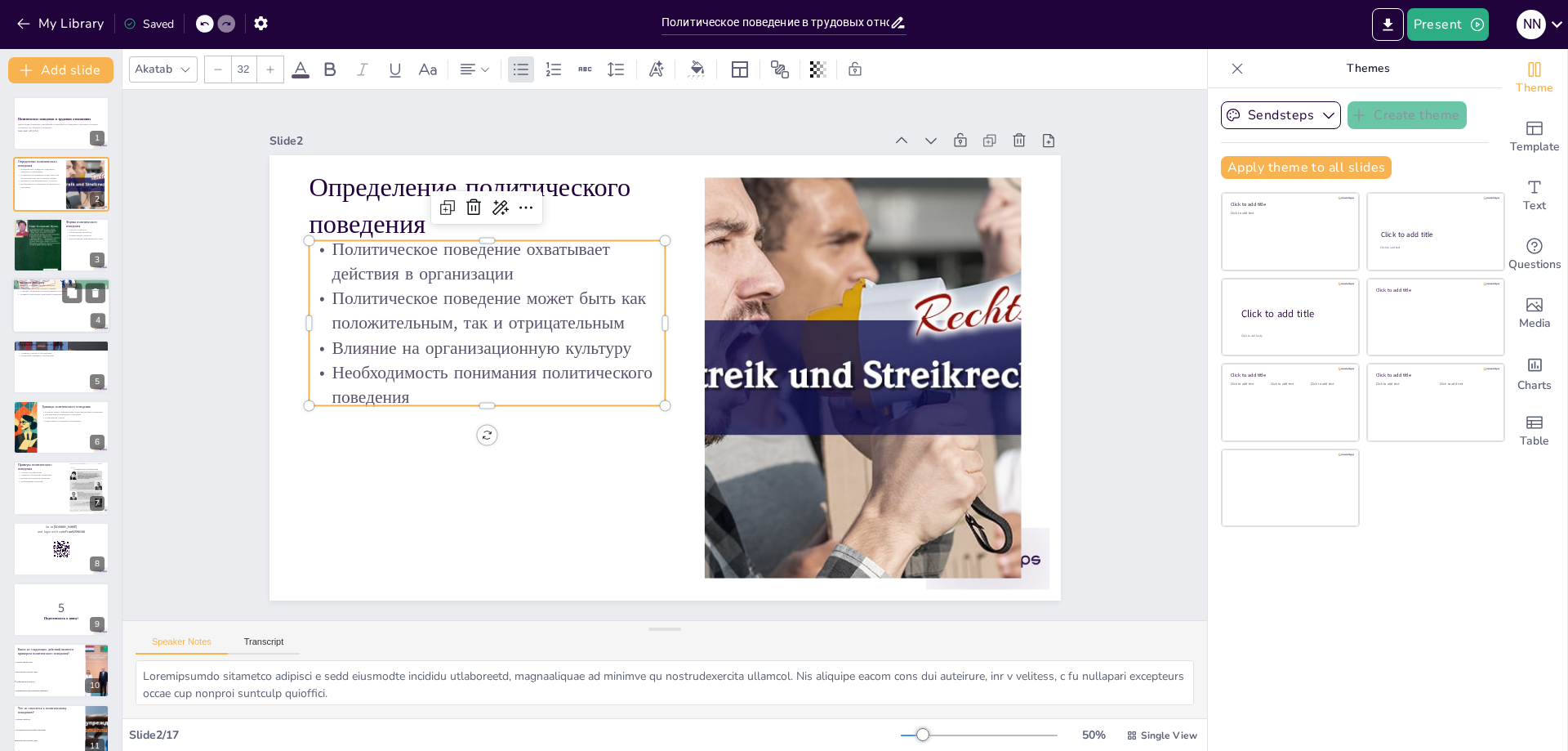
checkbox input "true"
click at [78, 319] on div at bounding box center [61, 305] width 98 height 55
checkbox input "true"
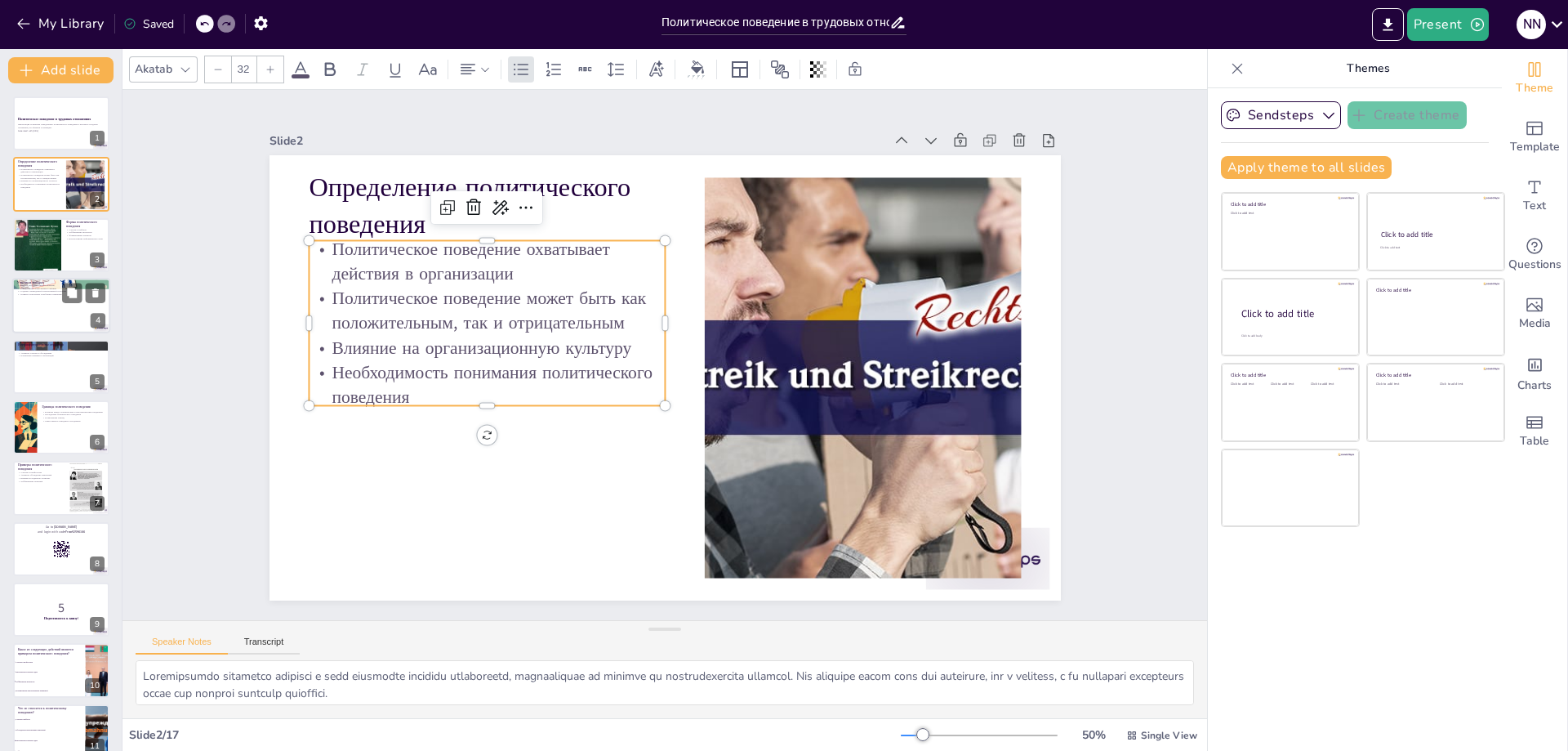
checkbox input "true"
type textarea "Loremip d sitamet consectet adipiscinge seddoe te incididuntutl etdolor, mag al…"
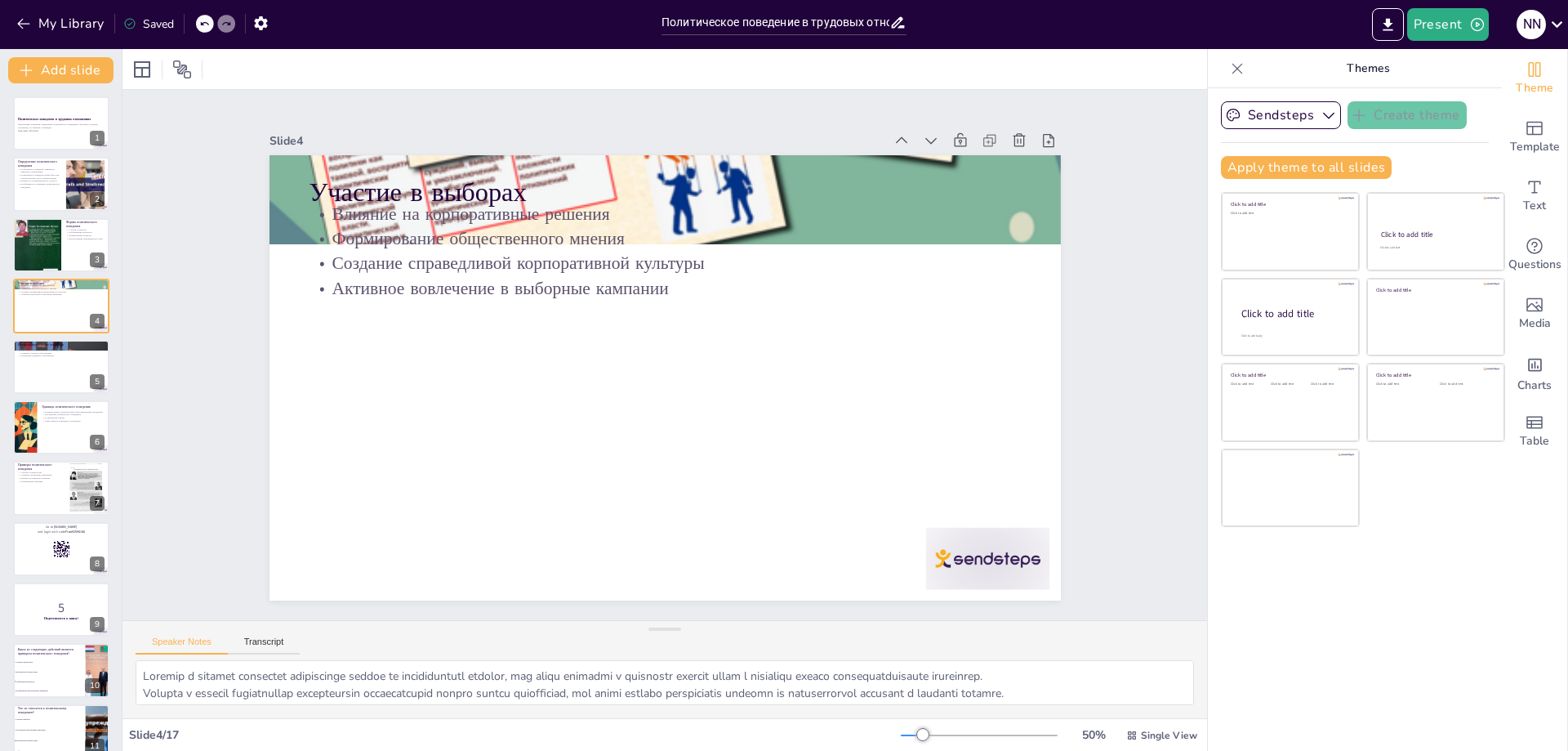
checkbox input "true"
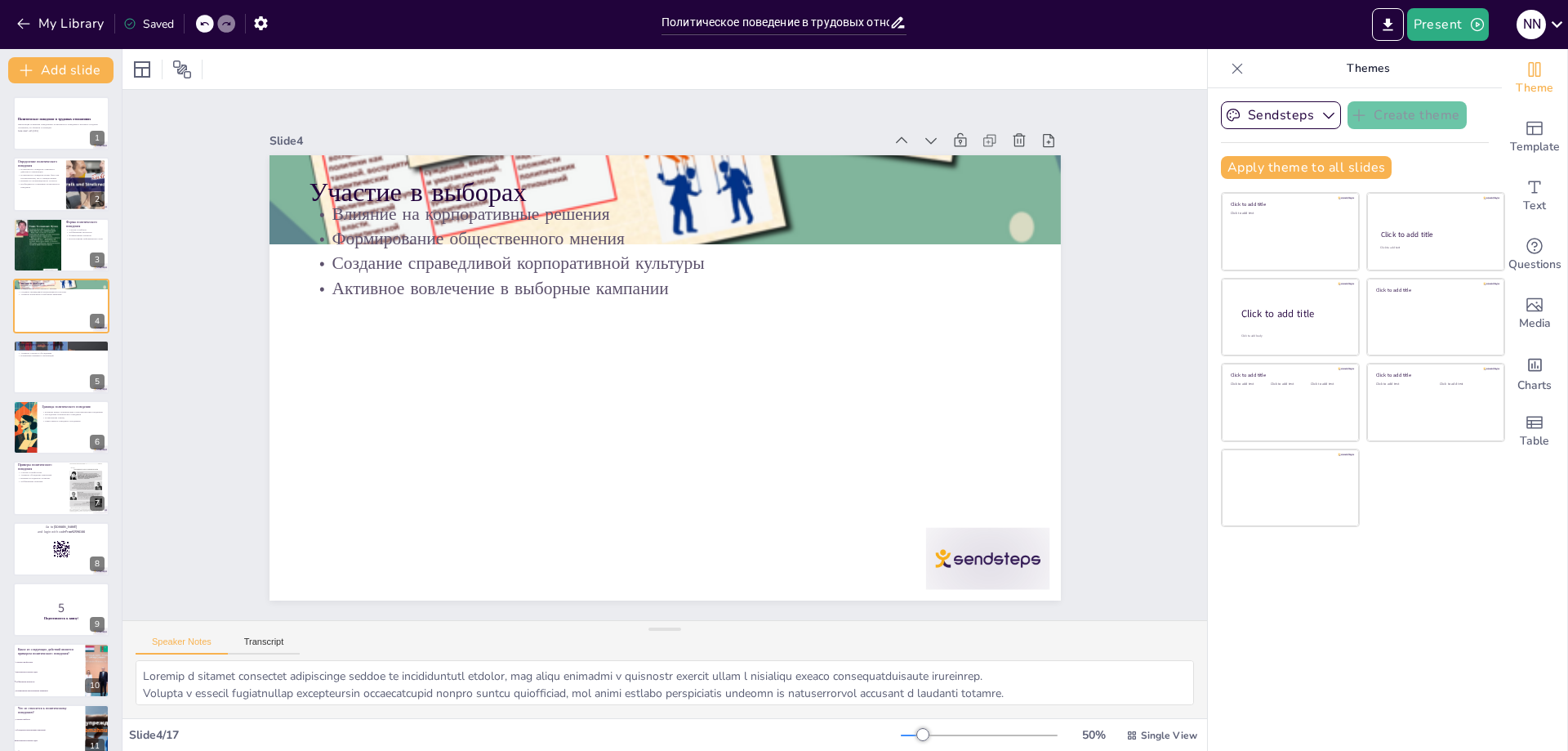
checkbox input "true"
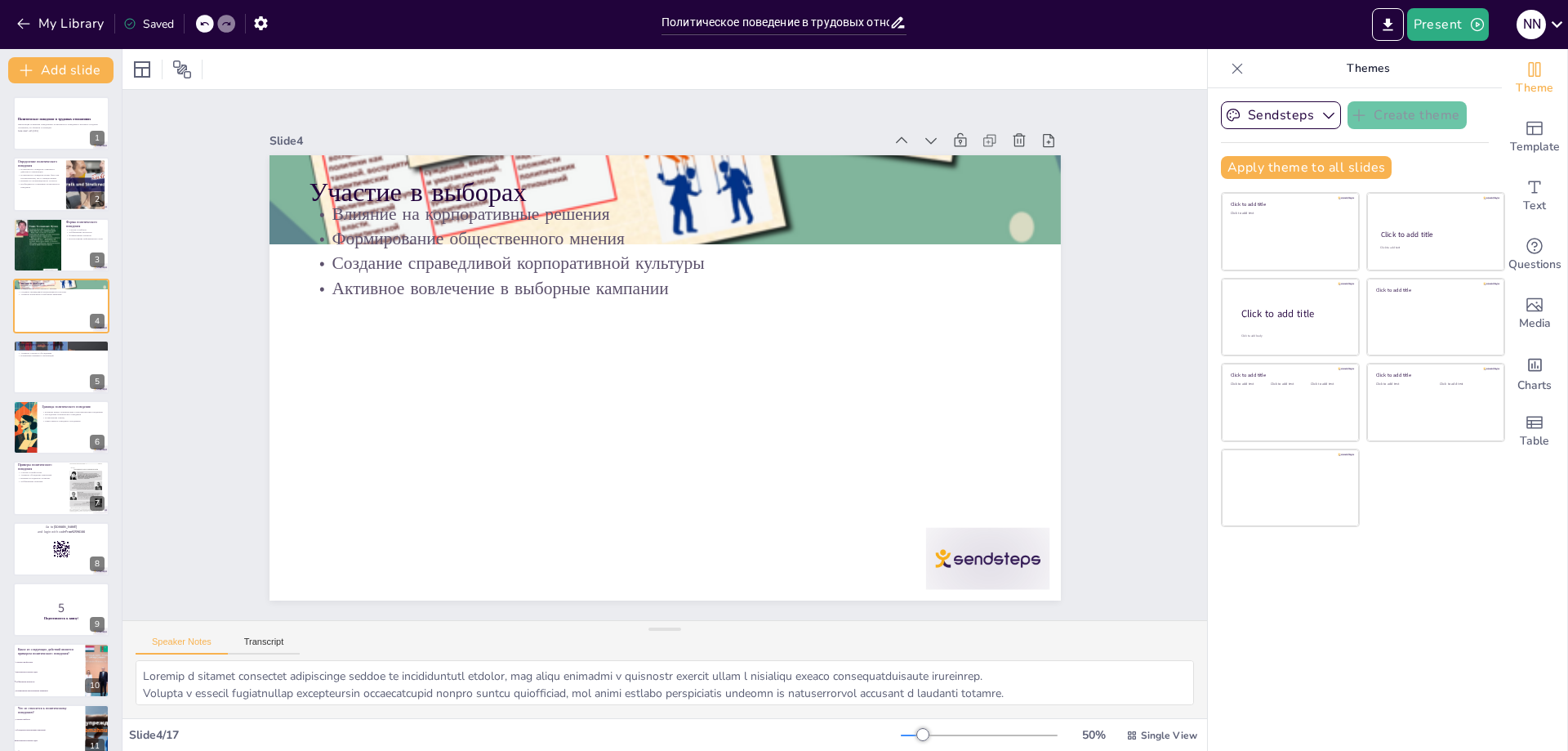
checkbox input "true"
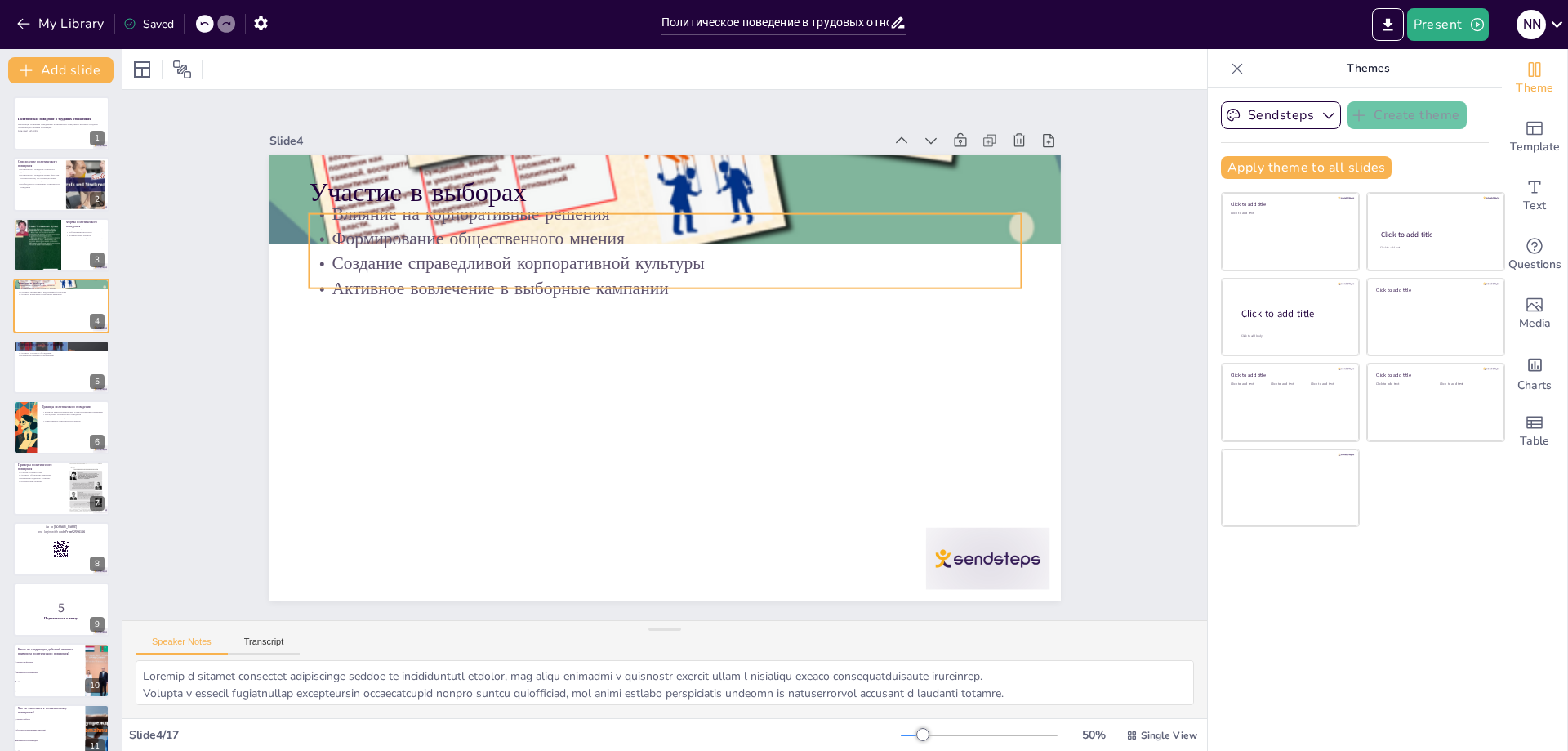
checkbox input "true"
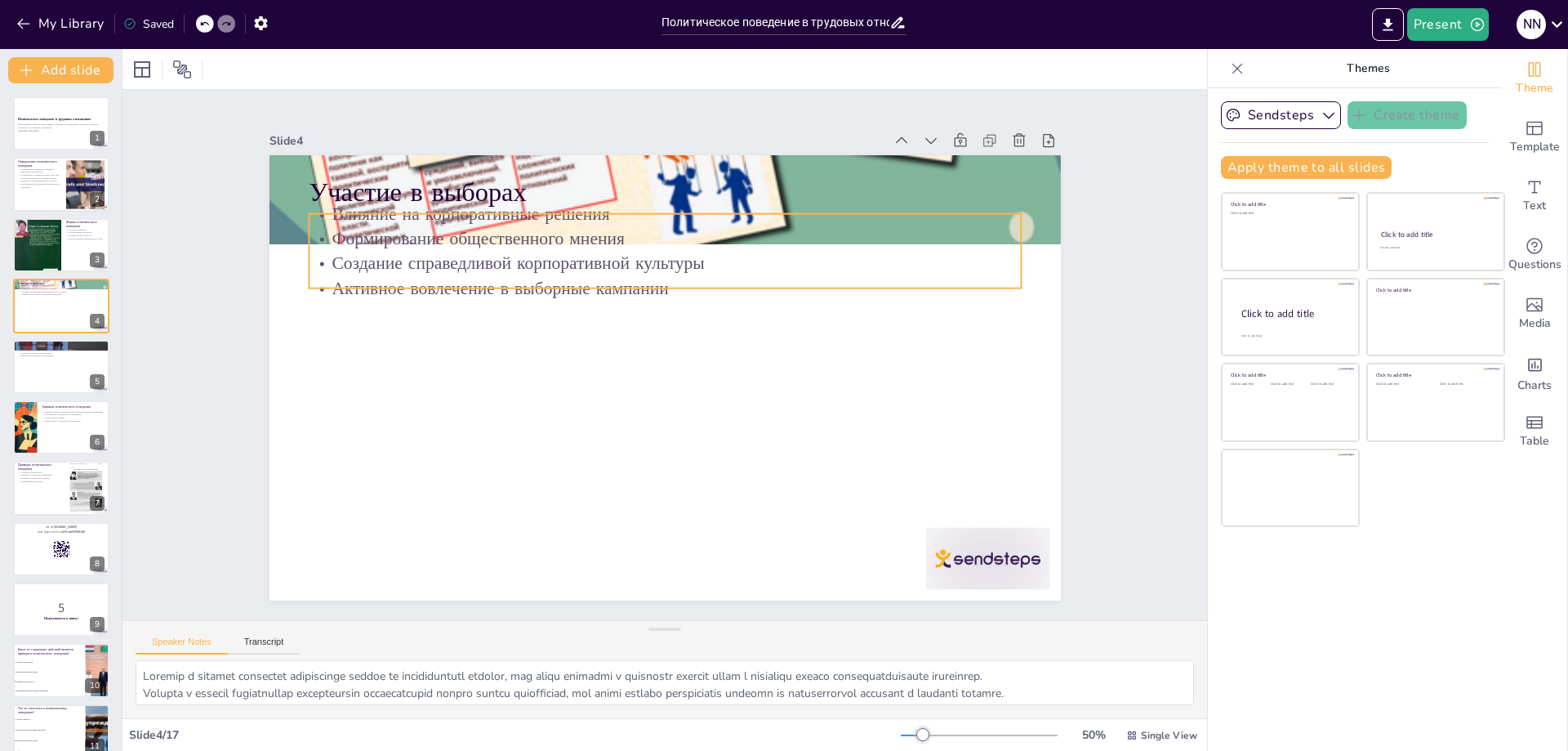
checkbox input "true"
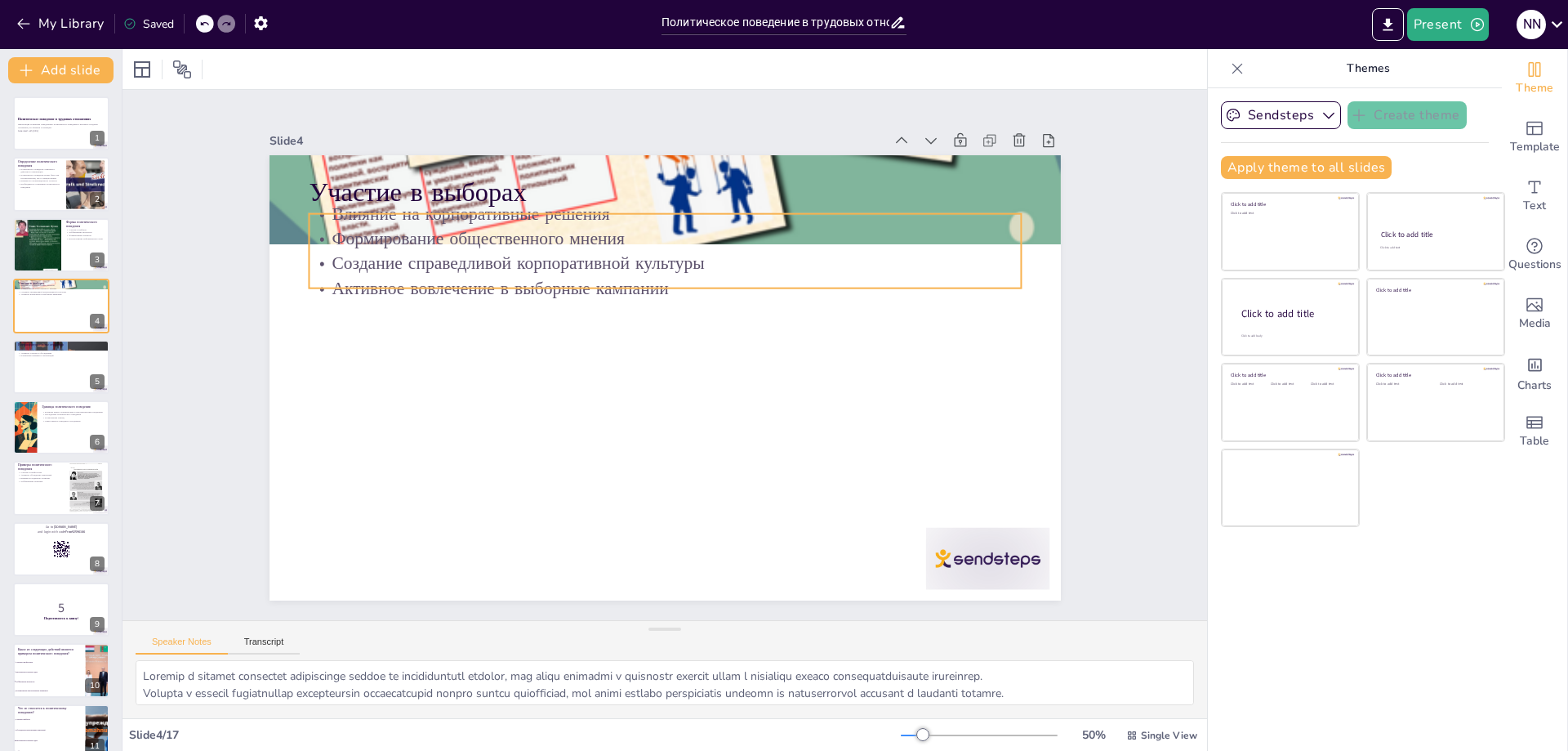
click at [402, 286] on div "Участие в выборах Влияние на корпоративные решения Формирование общественного м…" at bounding box center [665, 378] width 791 height 445
checkbox input "true"
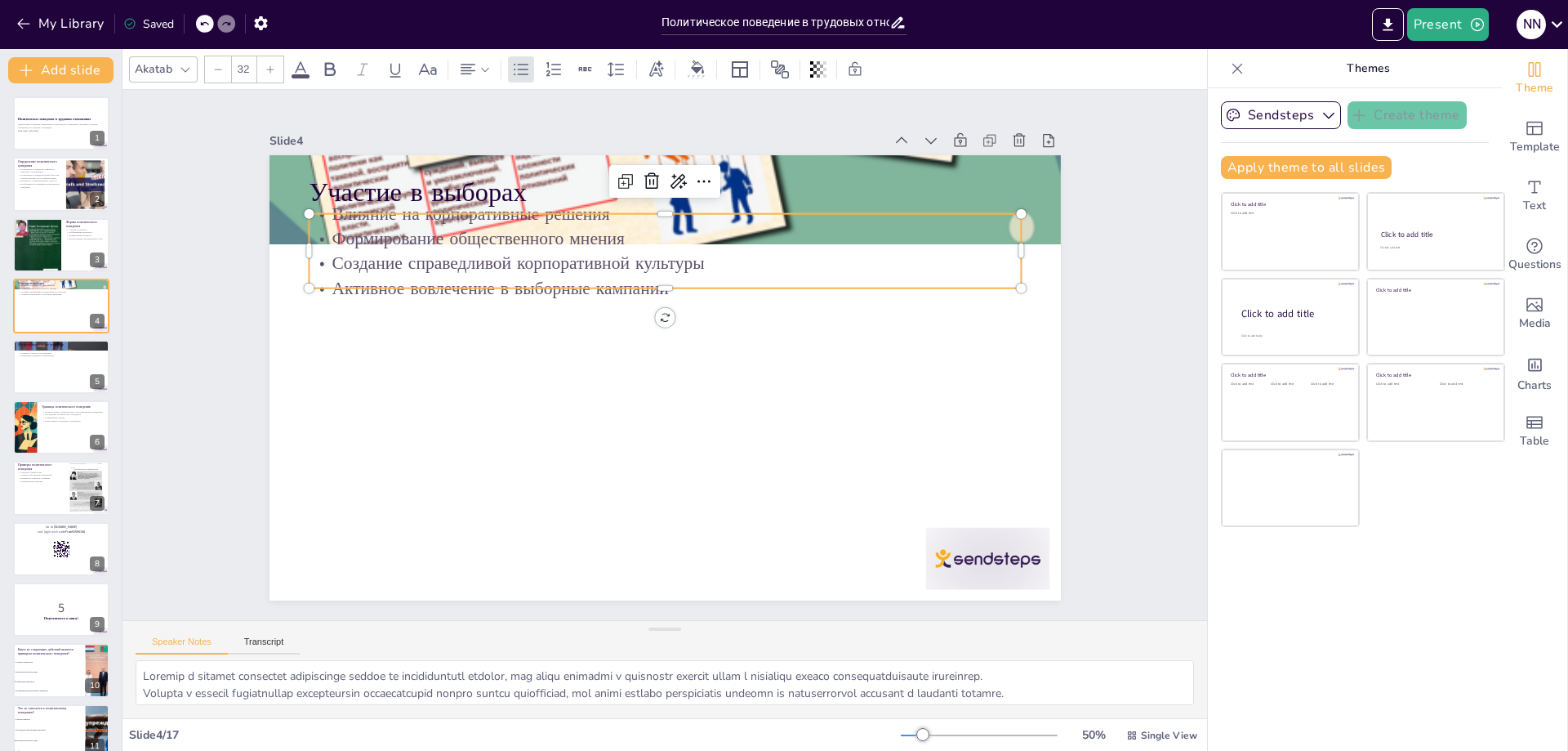
checkbox input "true"
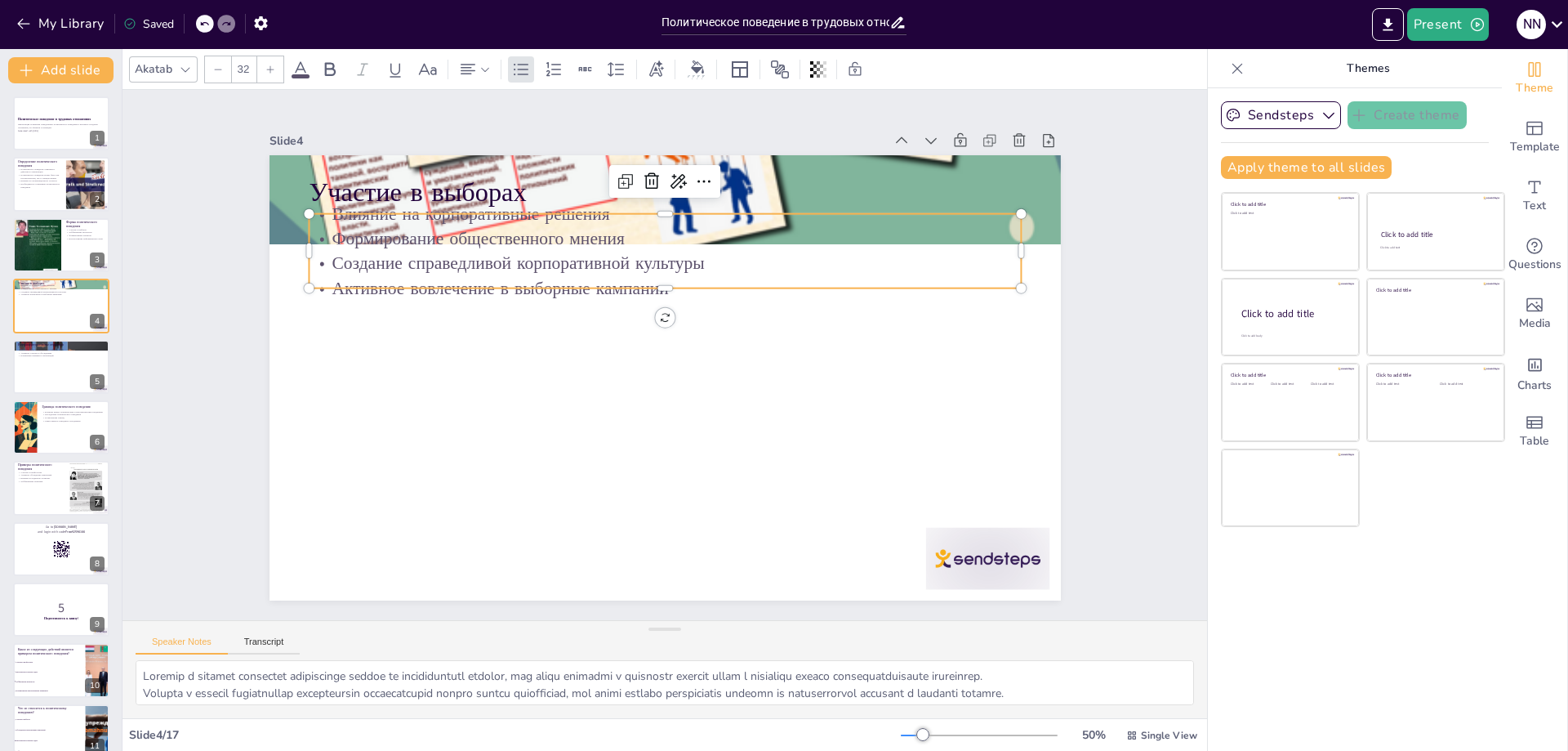
checkbox input "true"
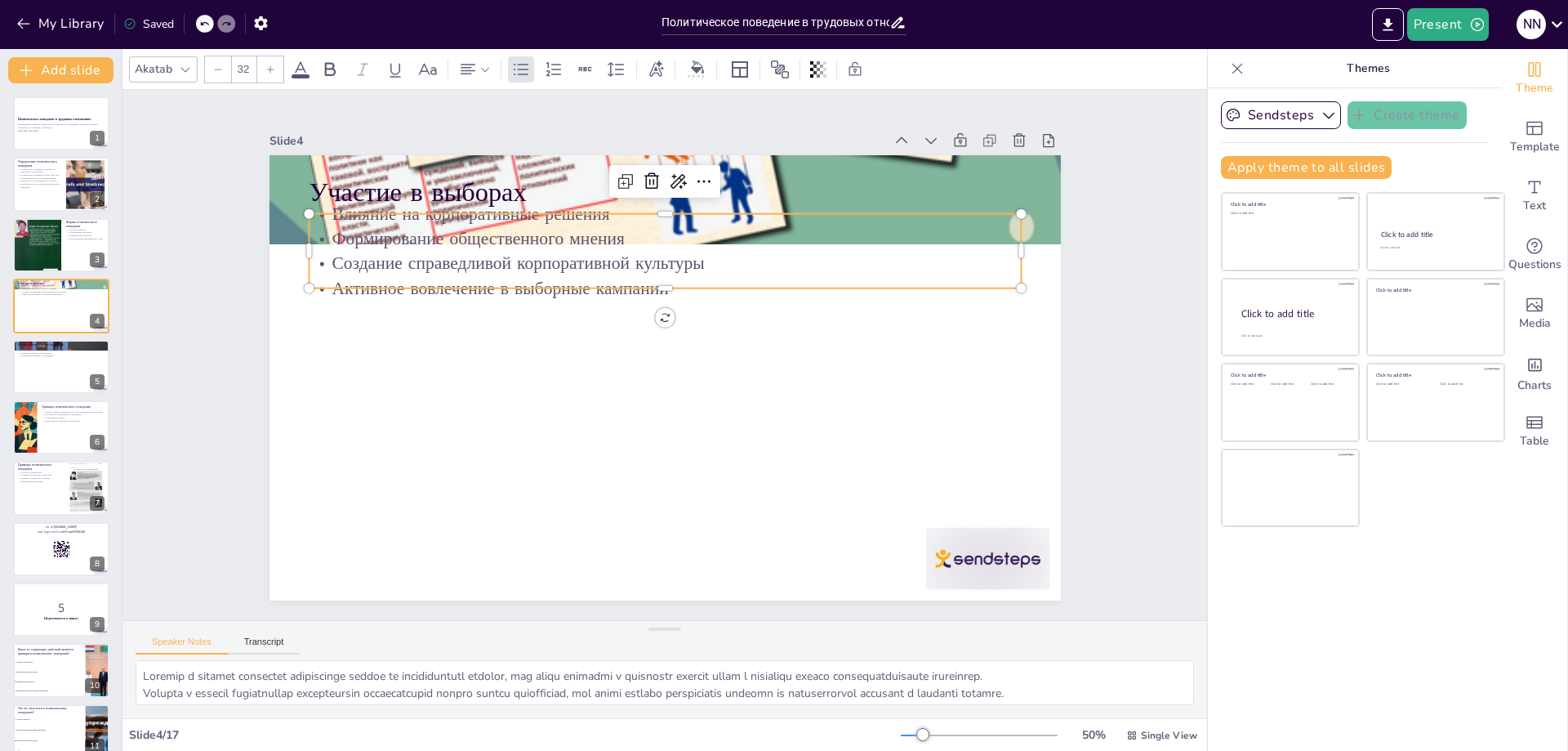
checkbox input "true"
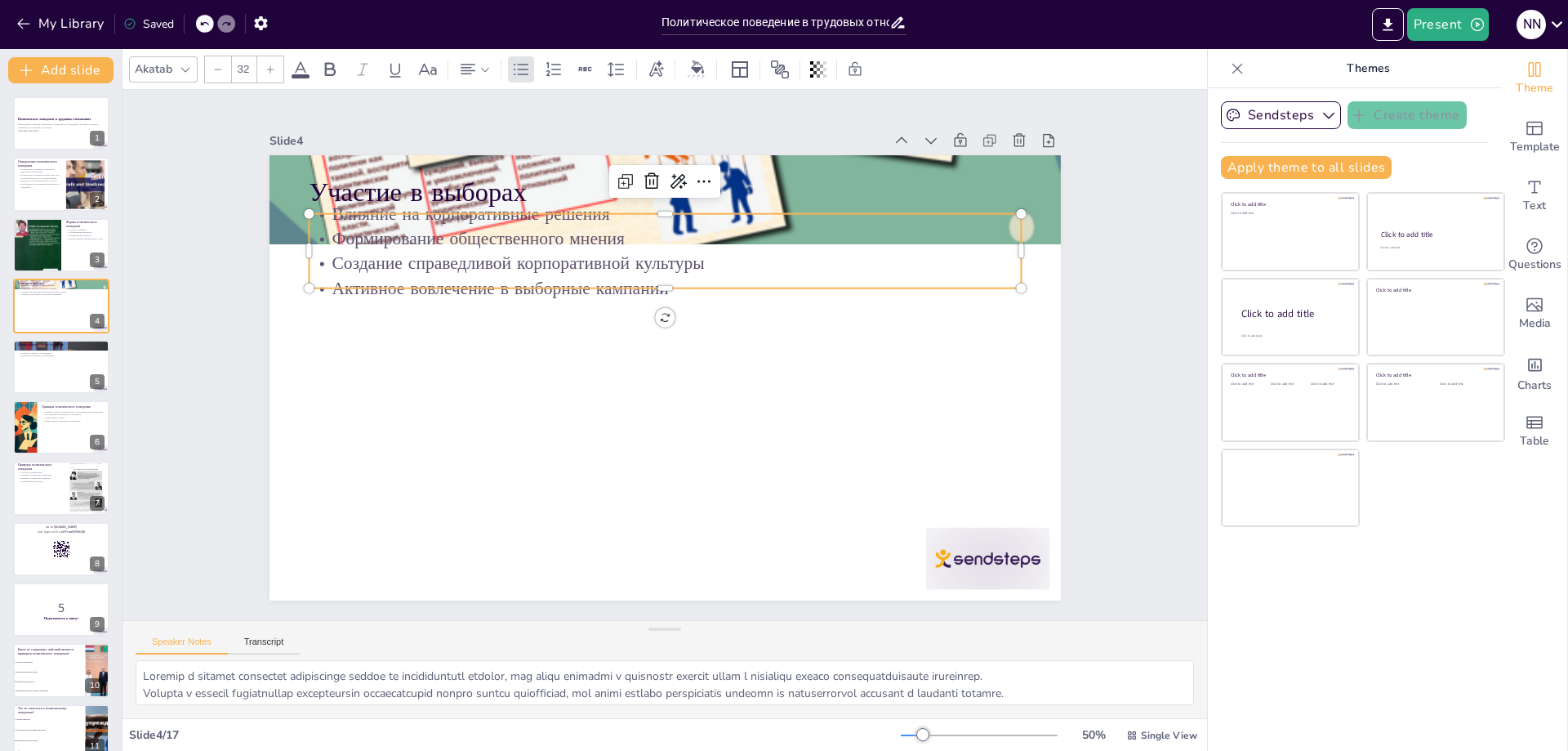
checkbox input "true"
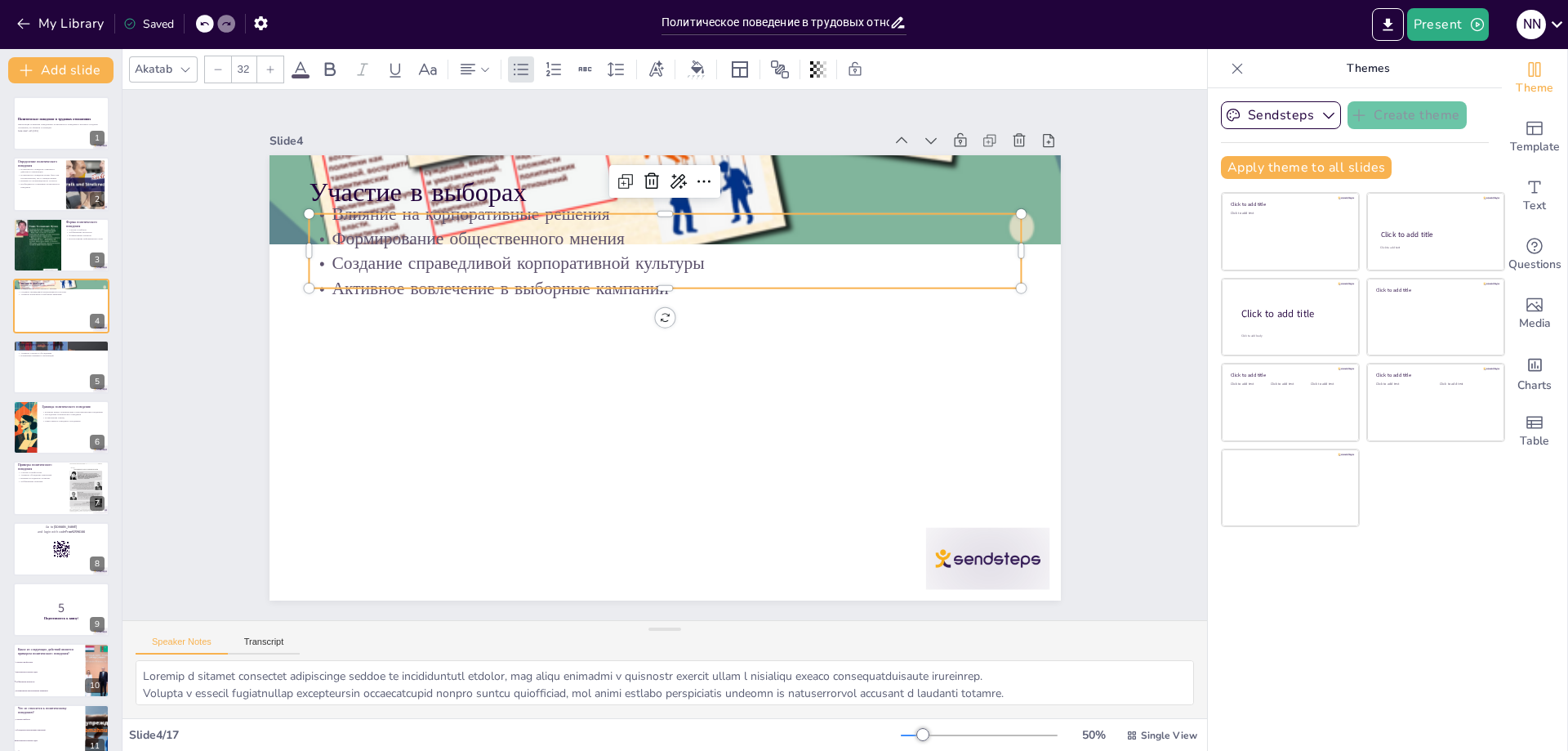
checkbox input "true"
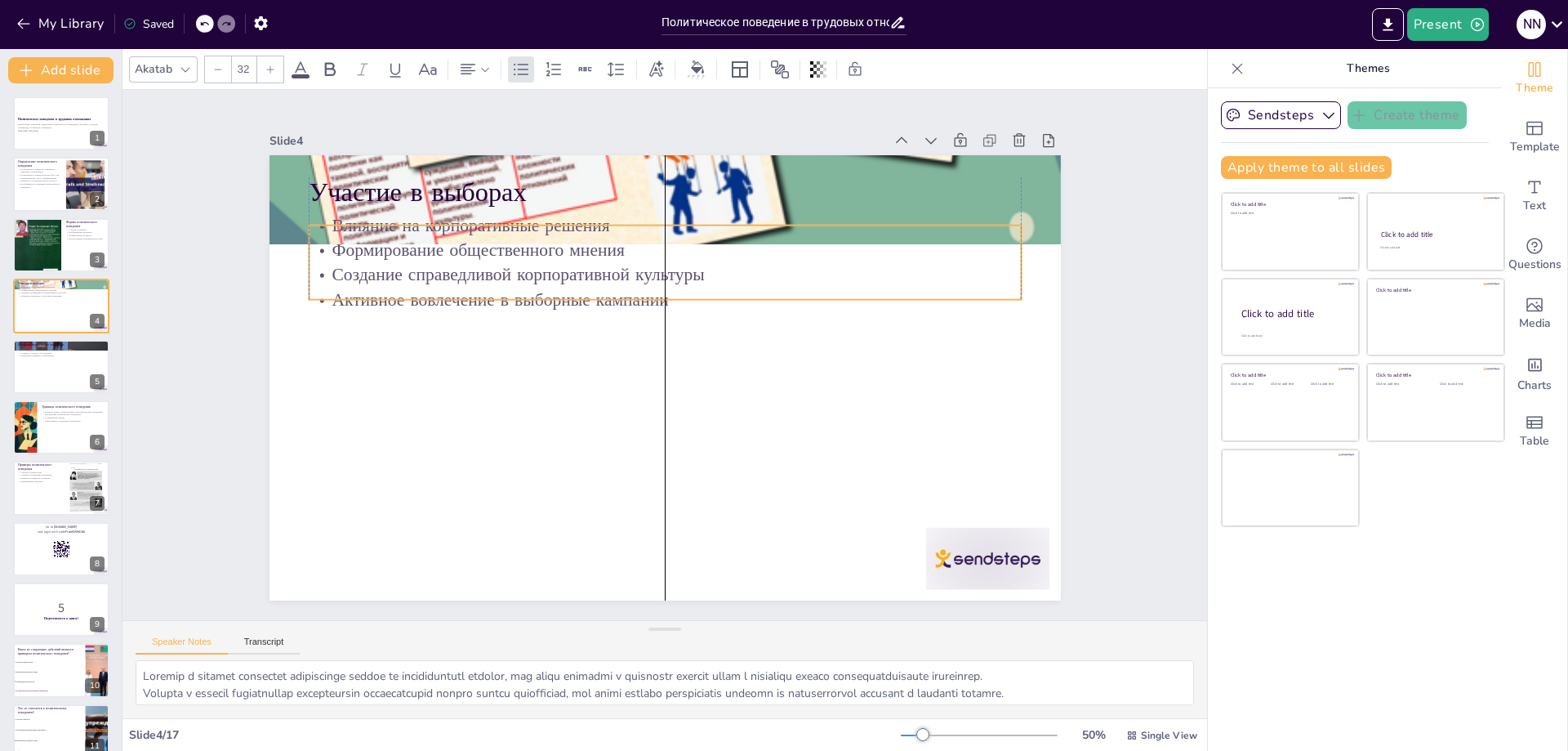
checkbox input "true"
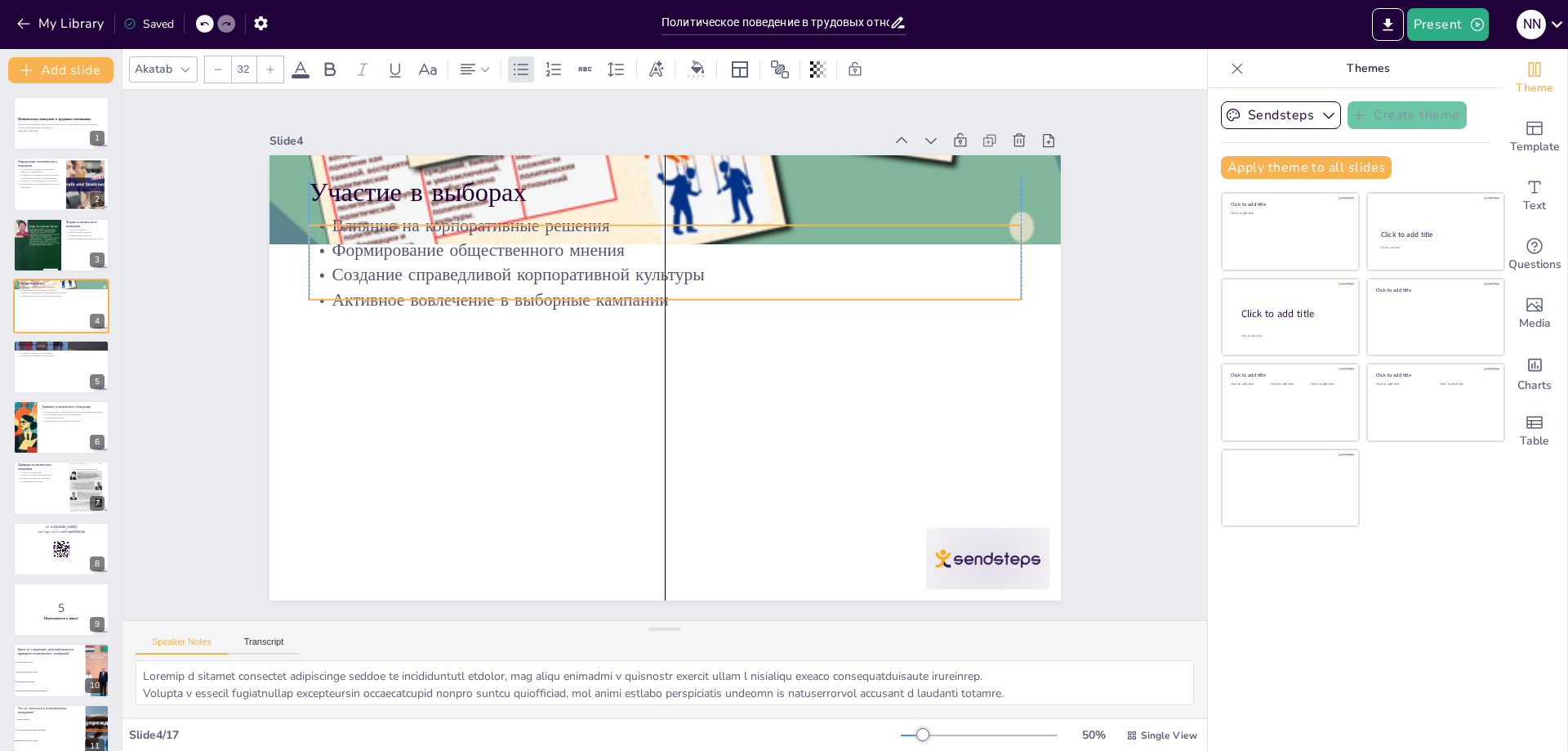
checkbox input "true"
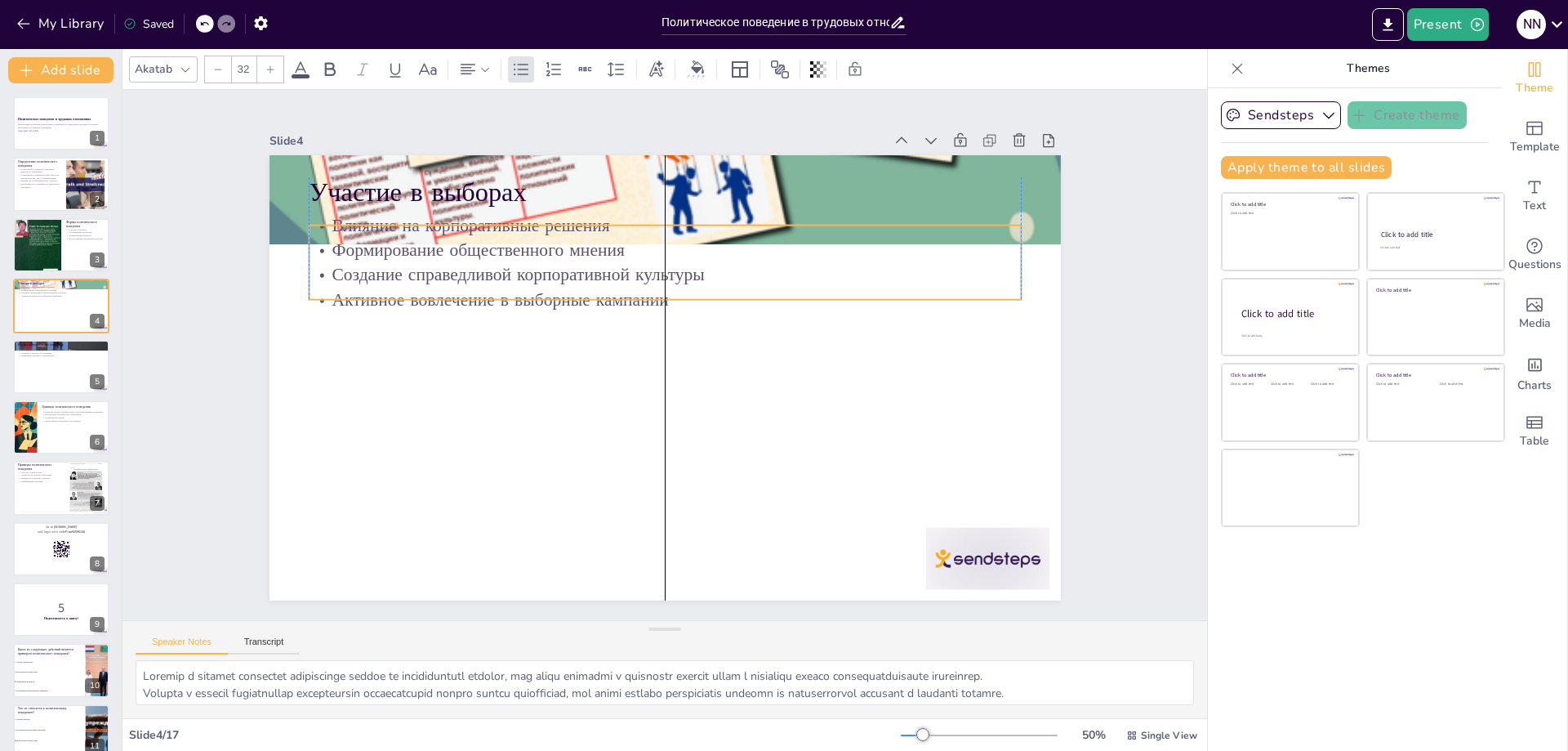
checkbox input "true"
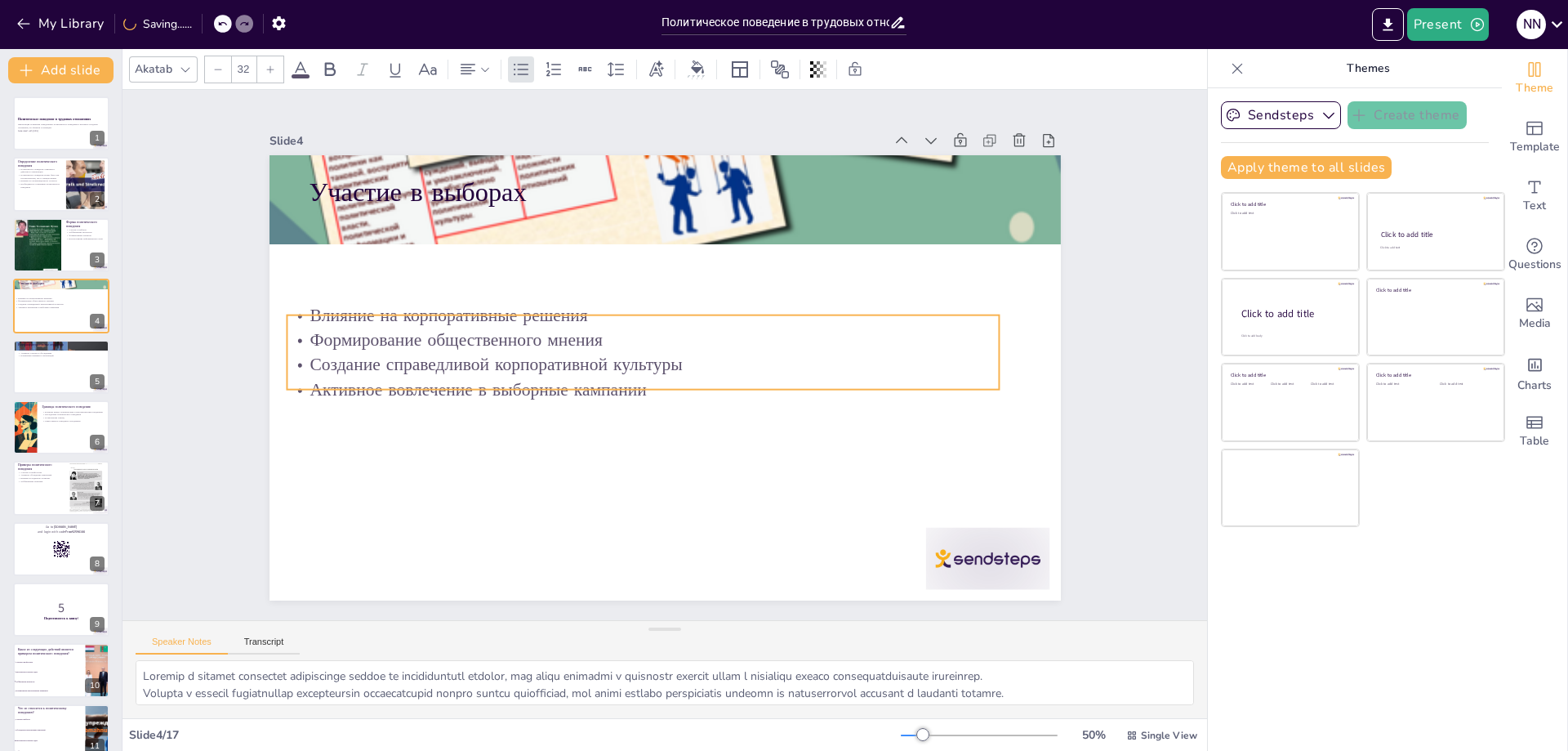
drag, startPoint x: 422, startPoint y: 275, endPoint x: 400, endPoint y: 377, distance: 104.3
click at [400, 377] on p "Активное вовлечение в выборные кампании" at bounding box center [643, 389] width 712 height 24
click at [54, 380] on div at bounding box center [61, 366] width 98 height 55
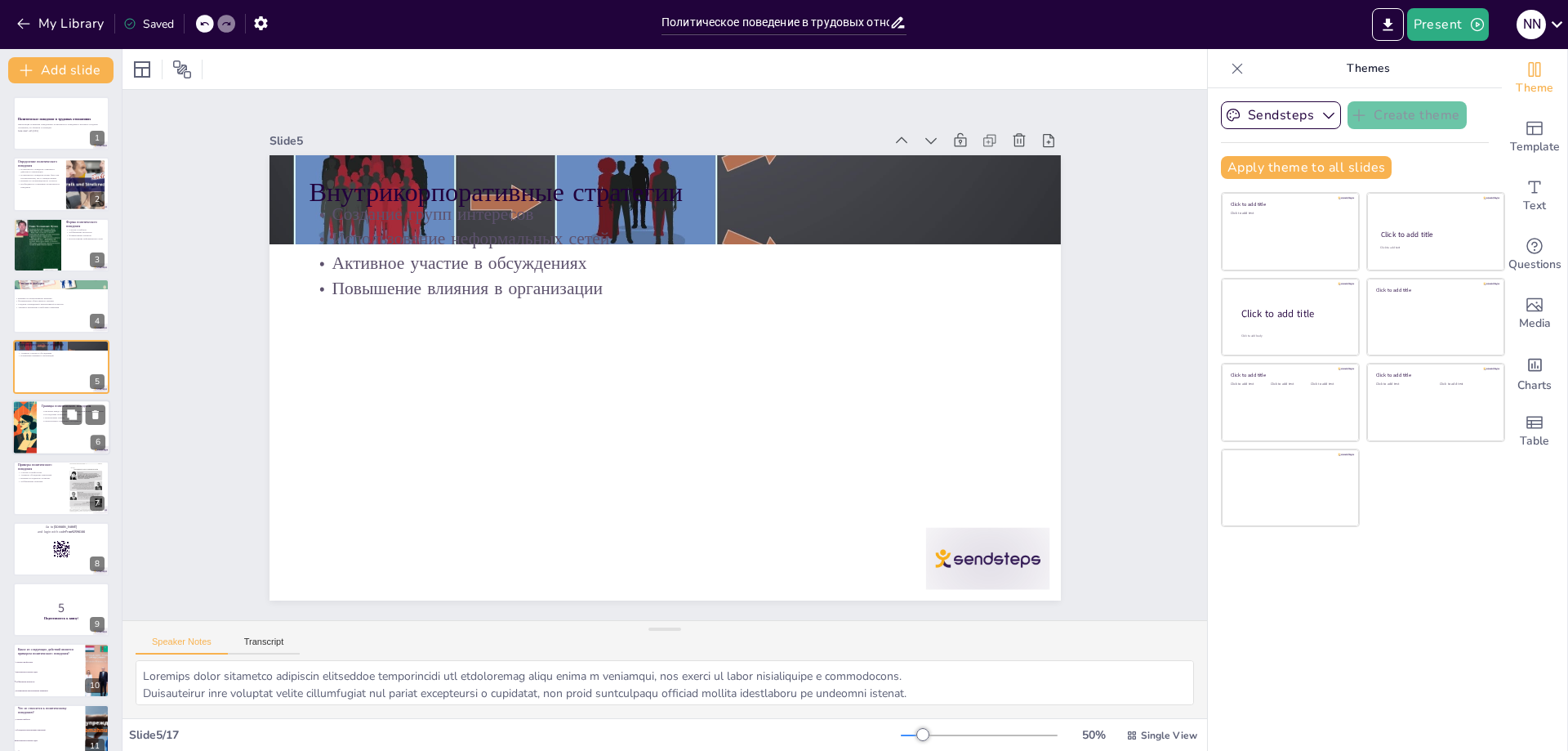
click at [47, 450] on div at bounding box center [61, 427] width 98 height 55
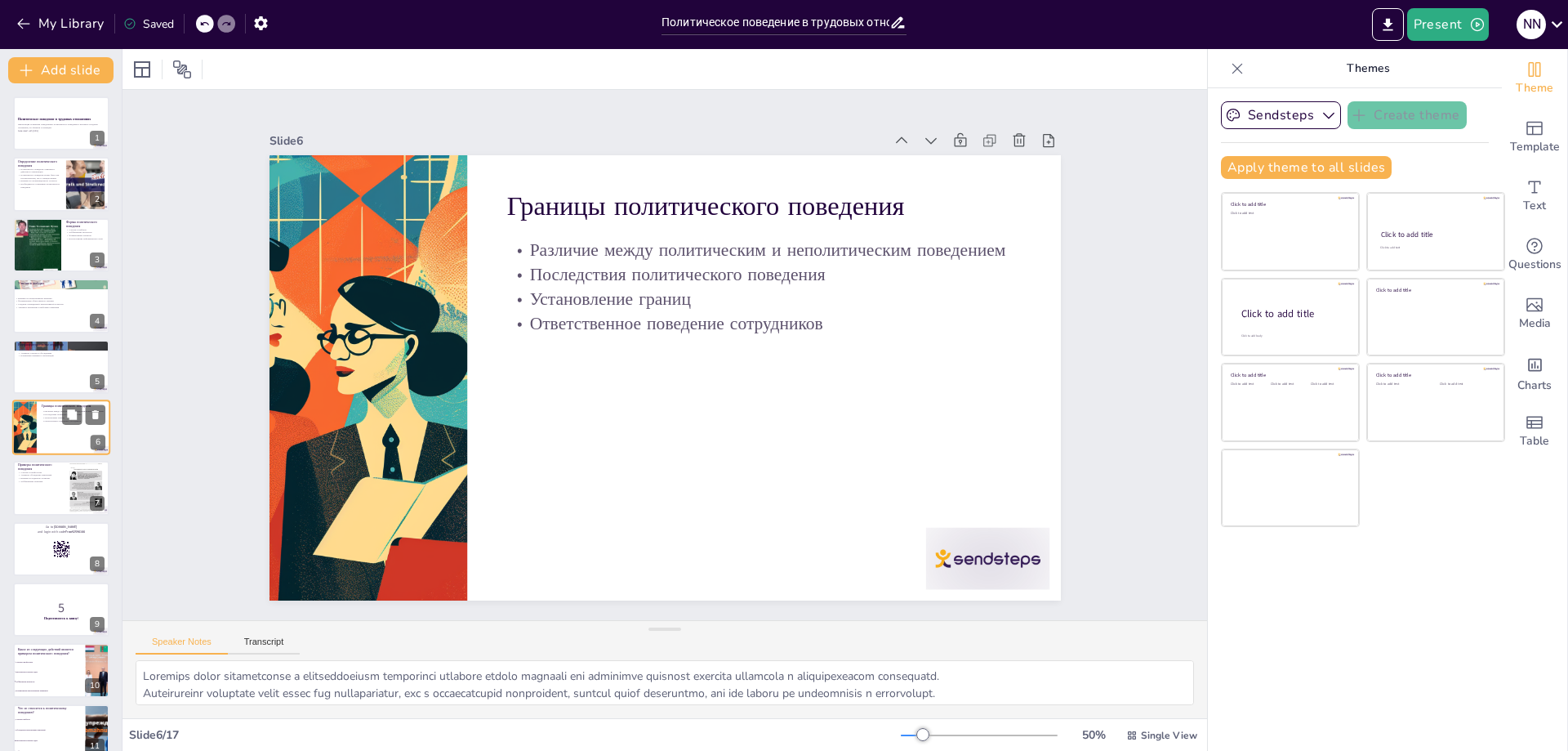
scroll to position [10, 0]
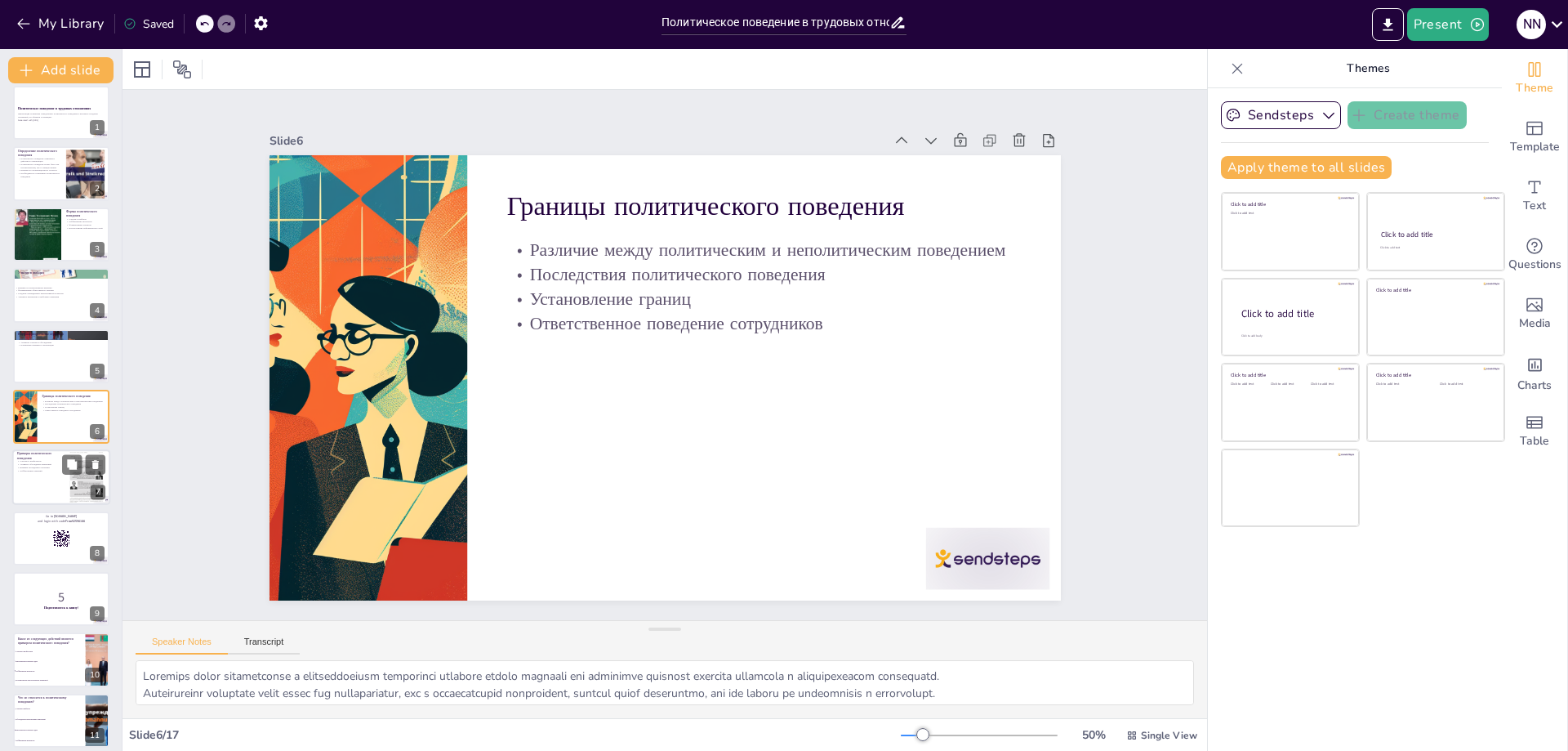
click at [28, 486] on div at bounding box center [61, 478] width 98 height 55
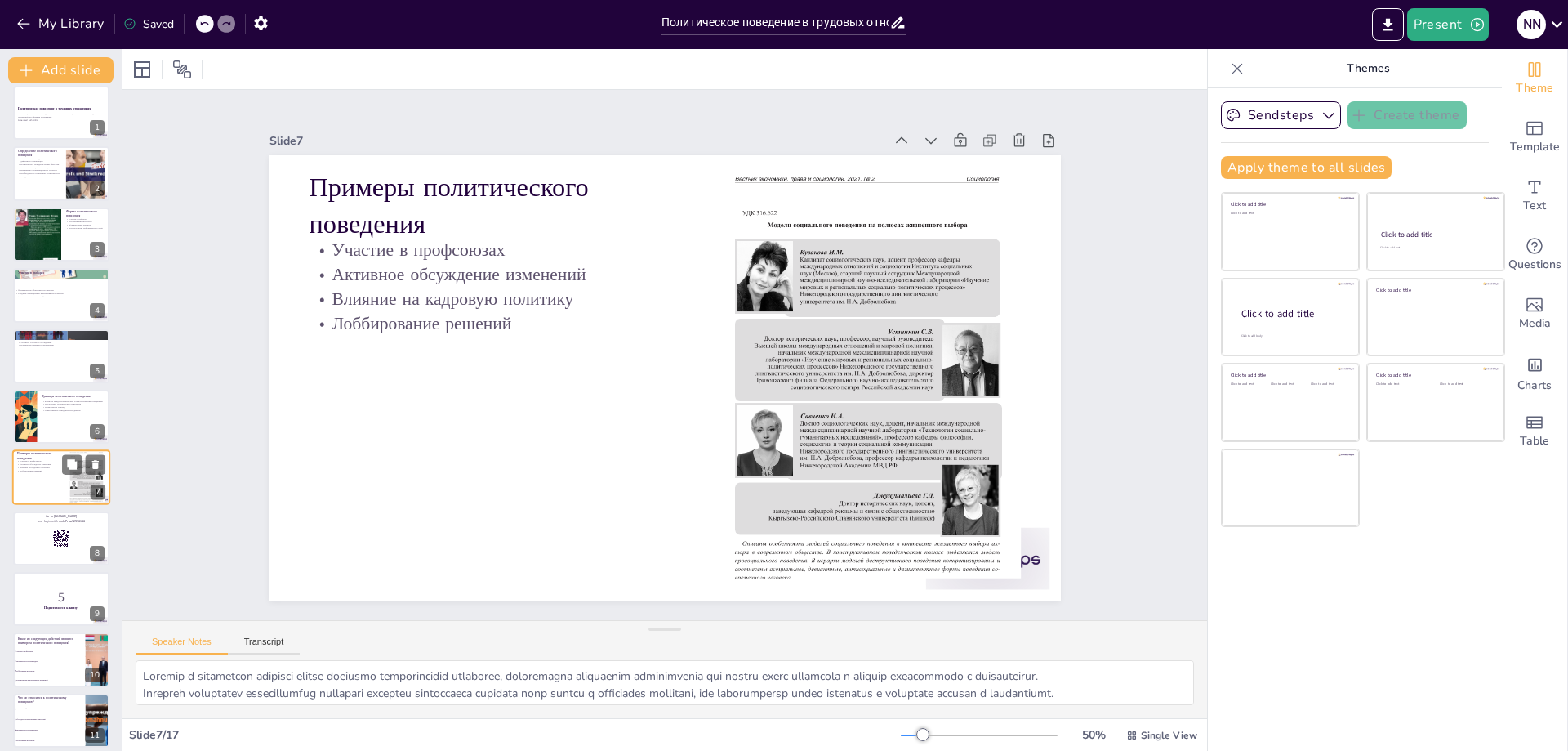
scroll to position [71, 0]
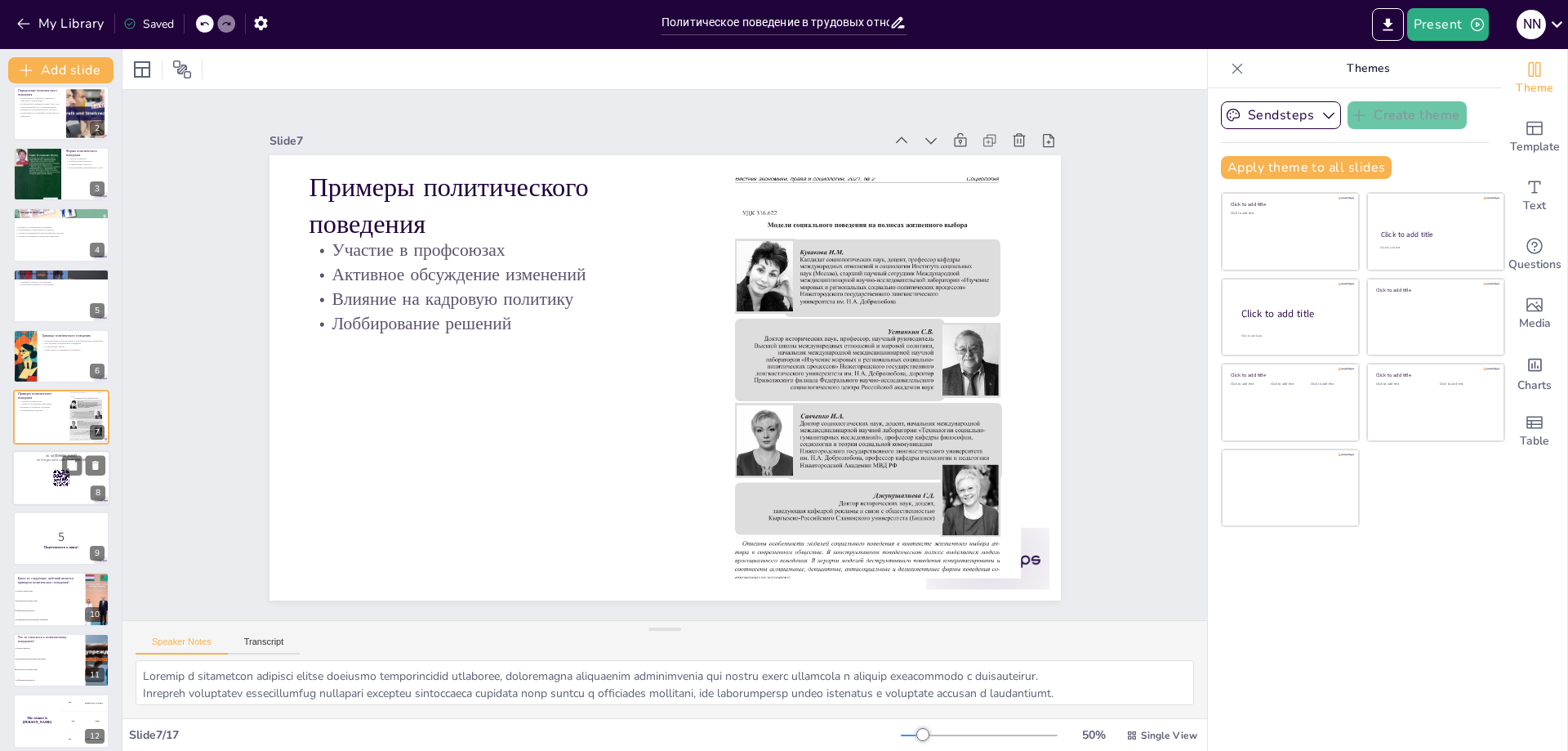
click at [53, 491] on div at bounding box center [61, 478] width 98 height 55
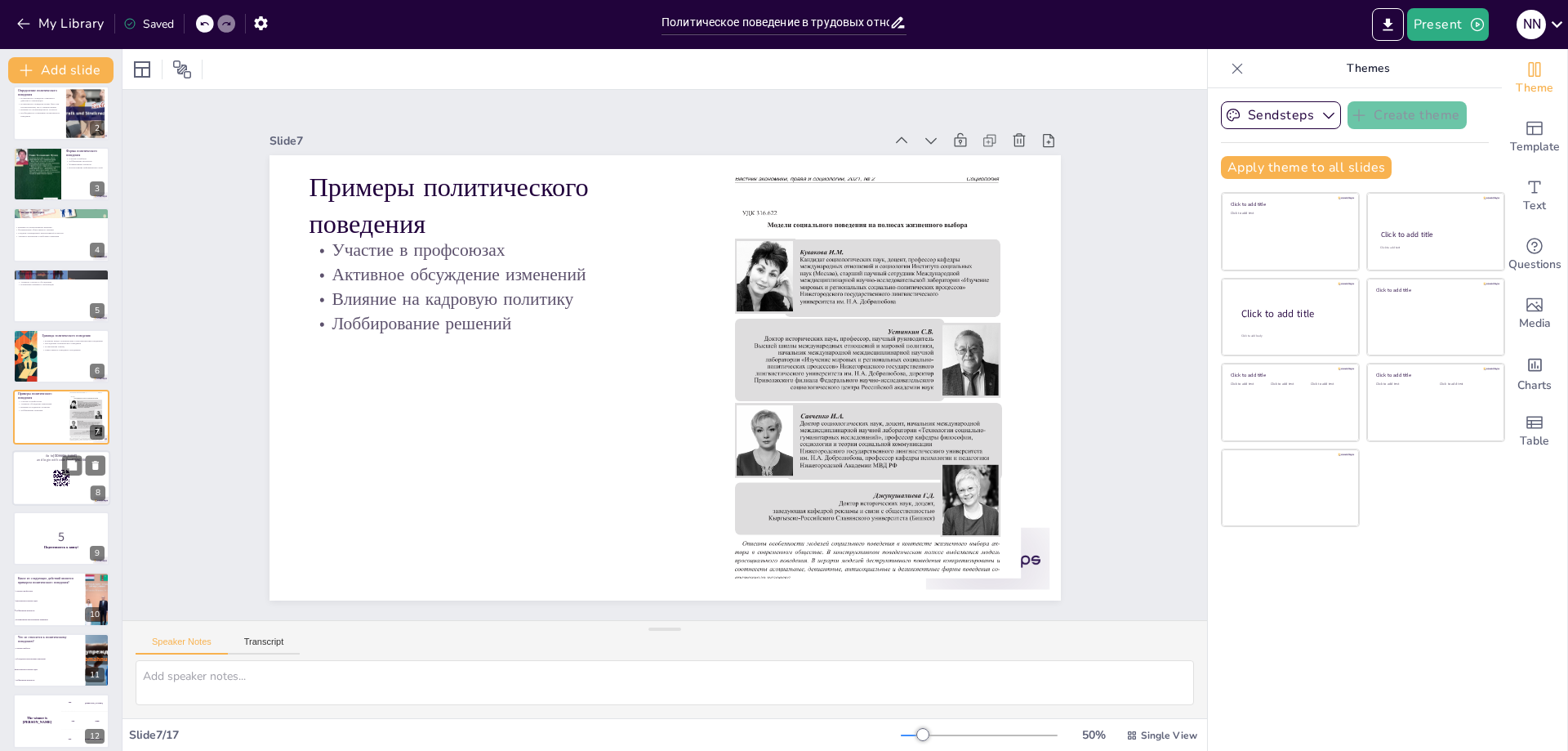
scroll to position [132, 0]
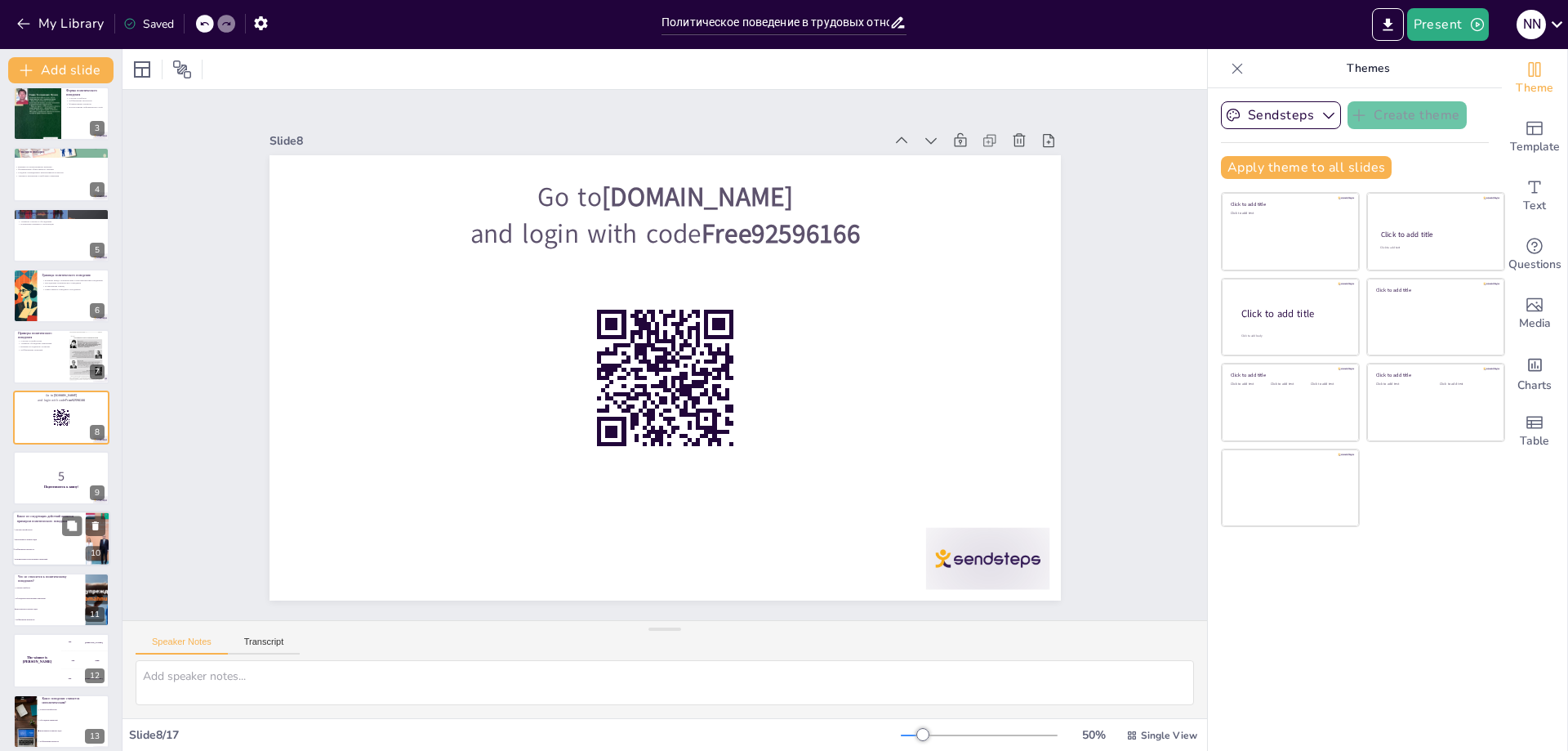
click at [59, 541] on li "Выполнение рутинных задач" at bounding box center [48, 540] width 73 height 9
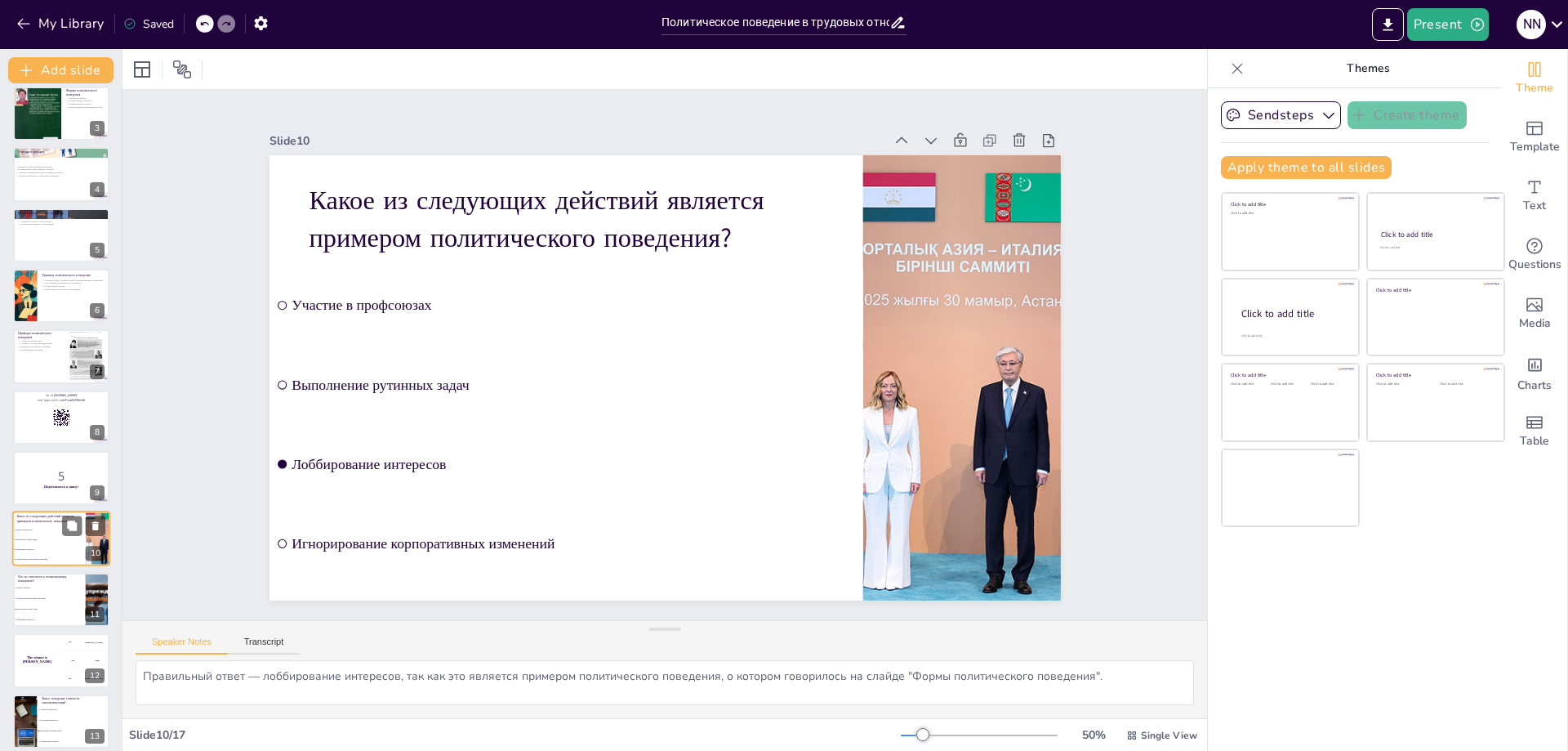
scroll to position [253, 0]
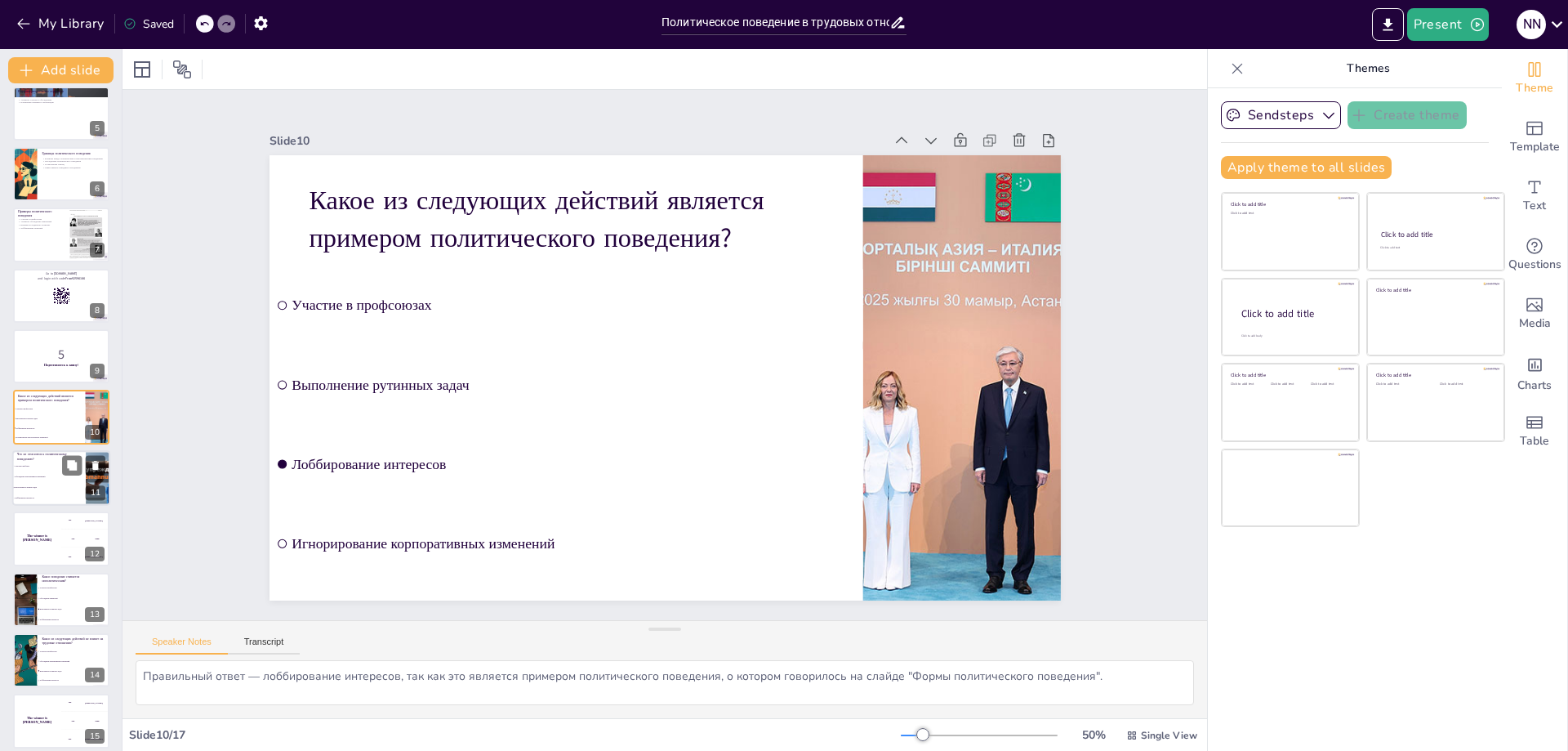
click at [40, 473] on li "Обсуждение корпоративных изменений" at bounding box center [48, 477] width 73 height 10
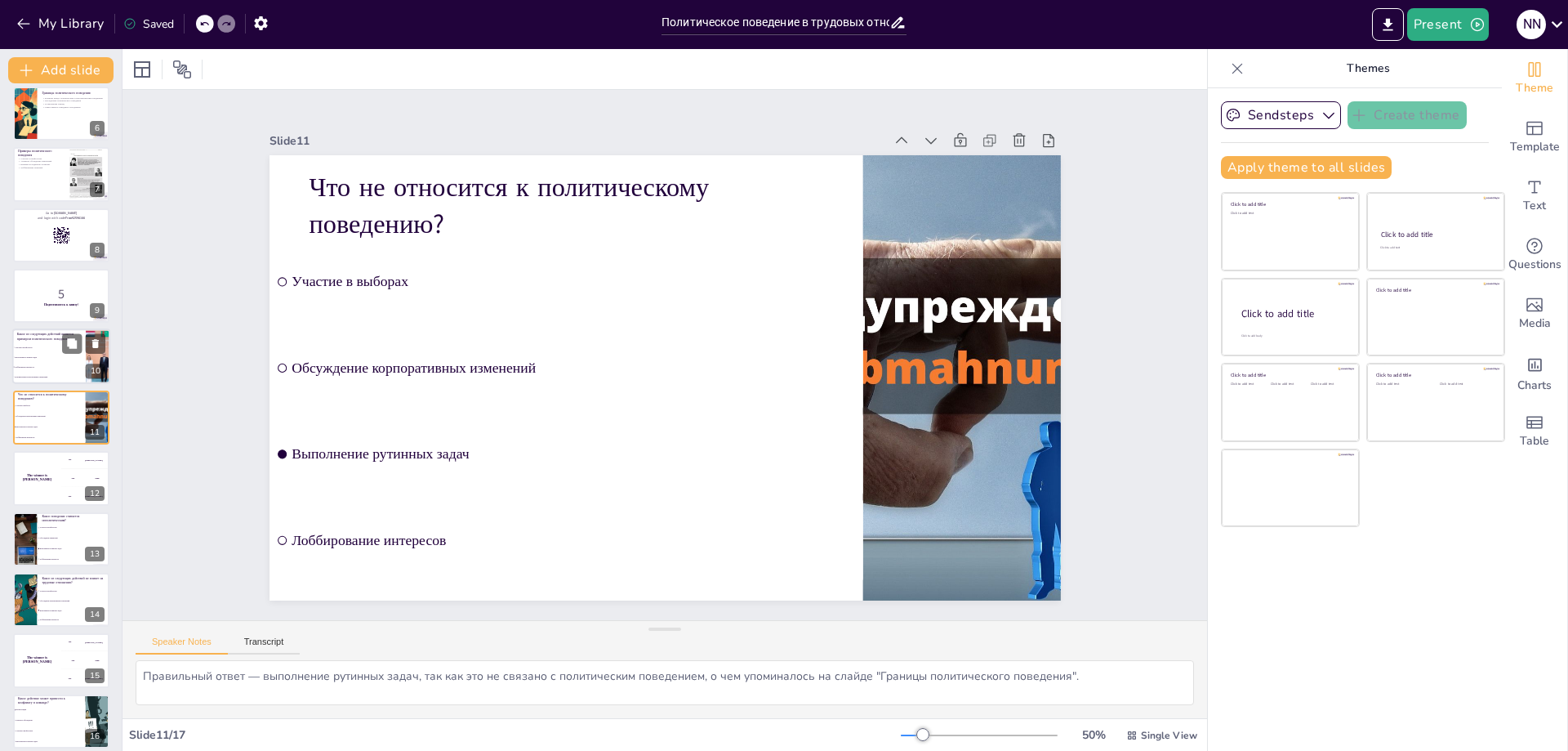
click at [43, 367] on span "Лоббирование интересов" at bounding box center [49, 366] width 70 height 3
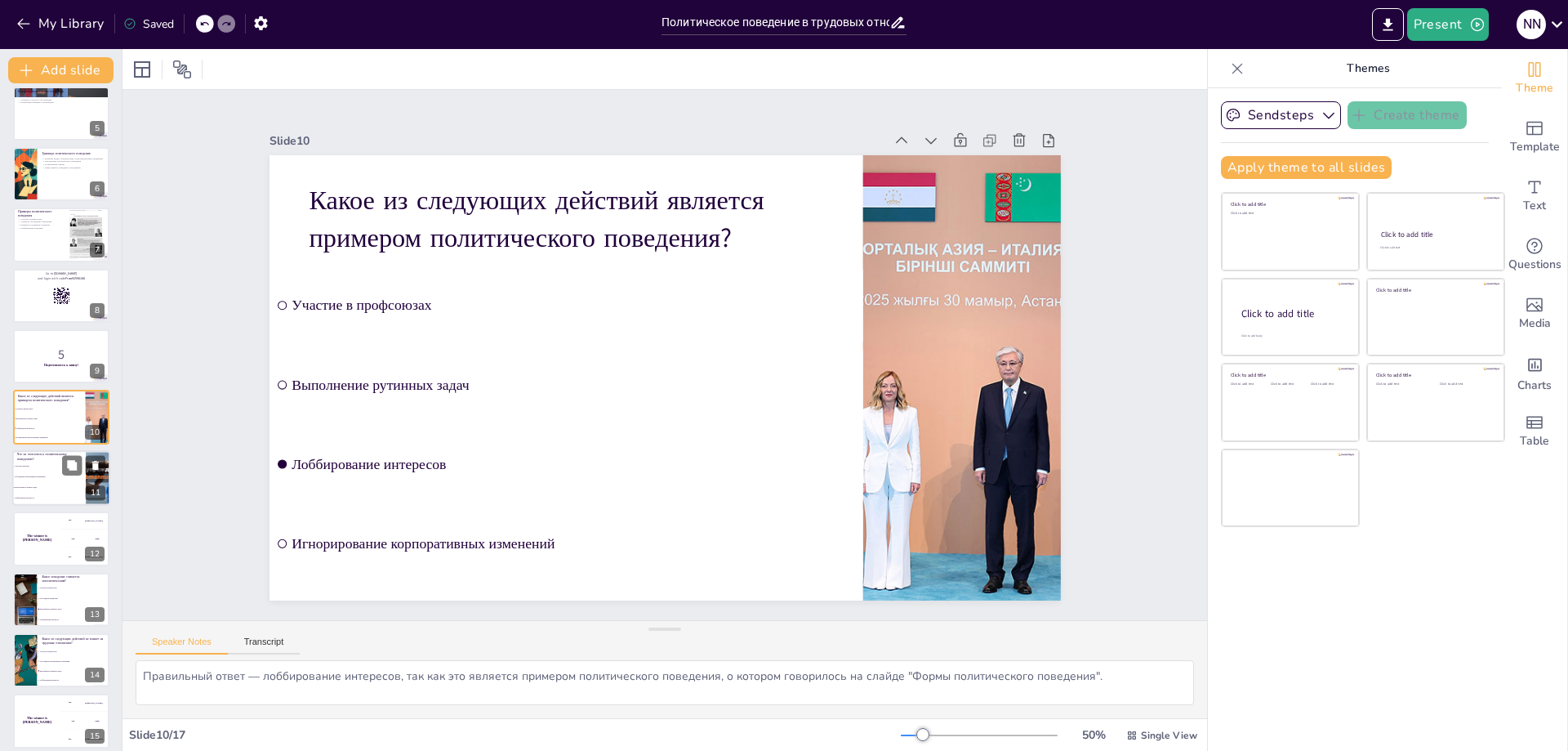
click at [43, 456] on p "Что не относится к политическому поведению?" at bounding box center [49, 456] width 64 height 9
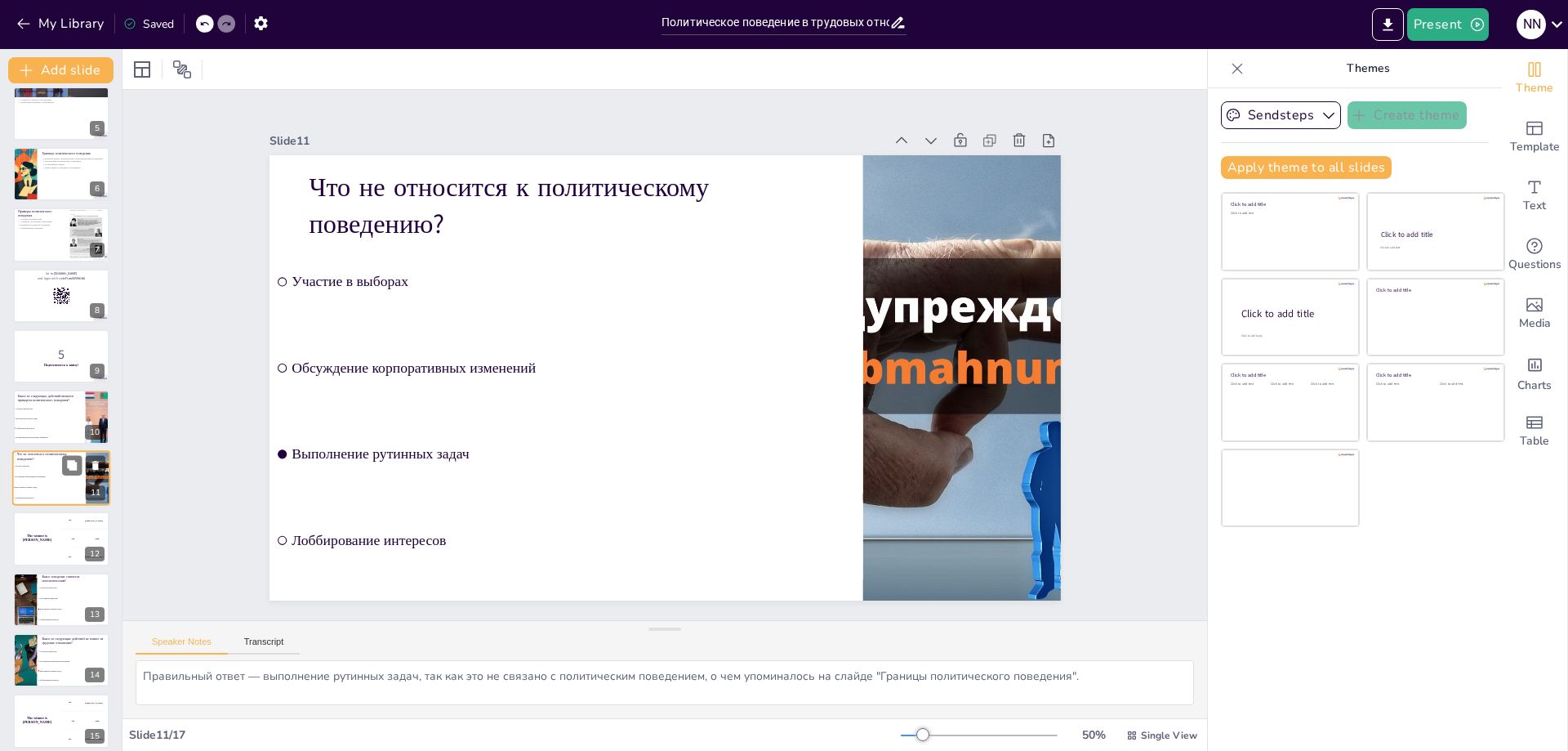
scroll to position [314, 0]
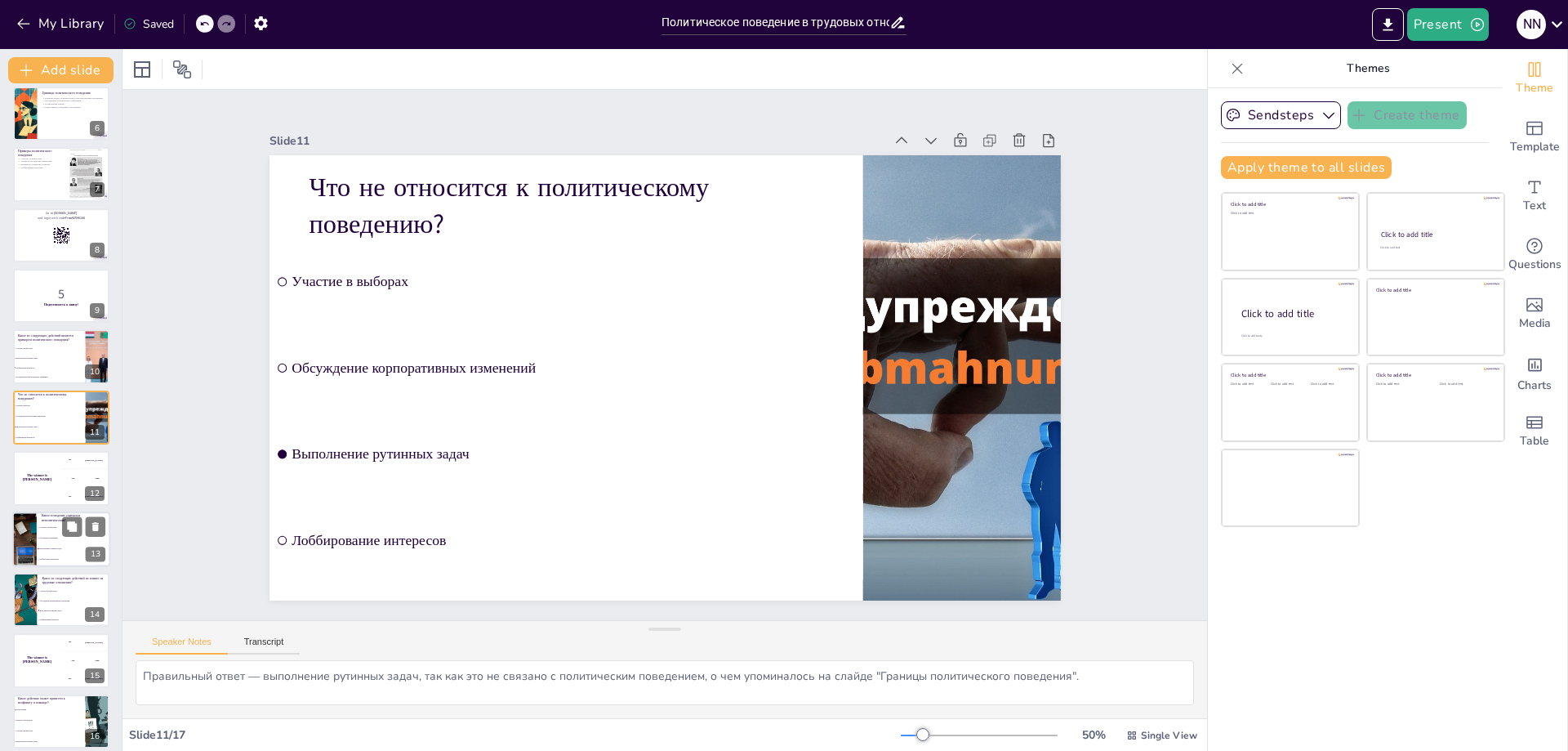
click at [58, 545] on li "Выполнение рутинных задач" at bounding box center [73, 548] width 73 height 10
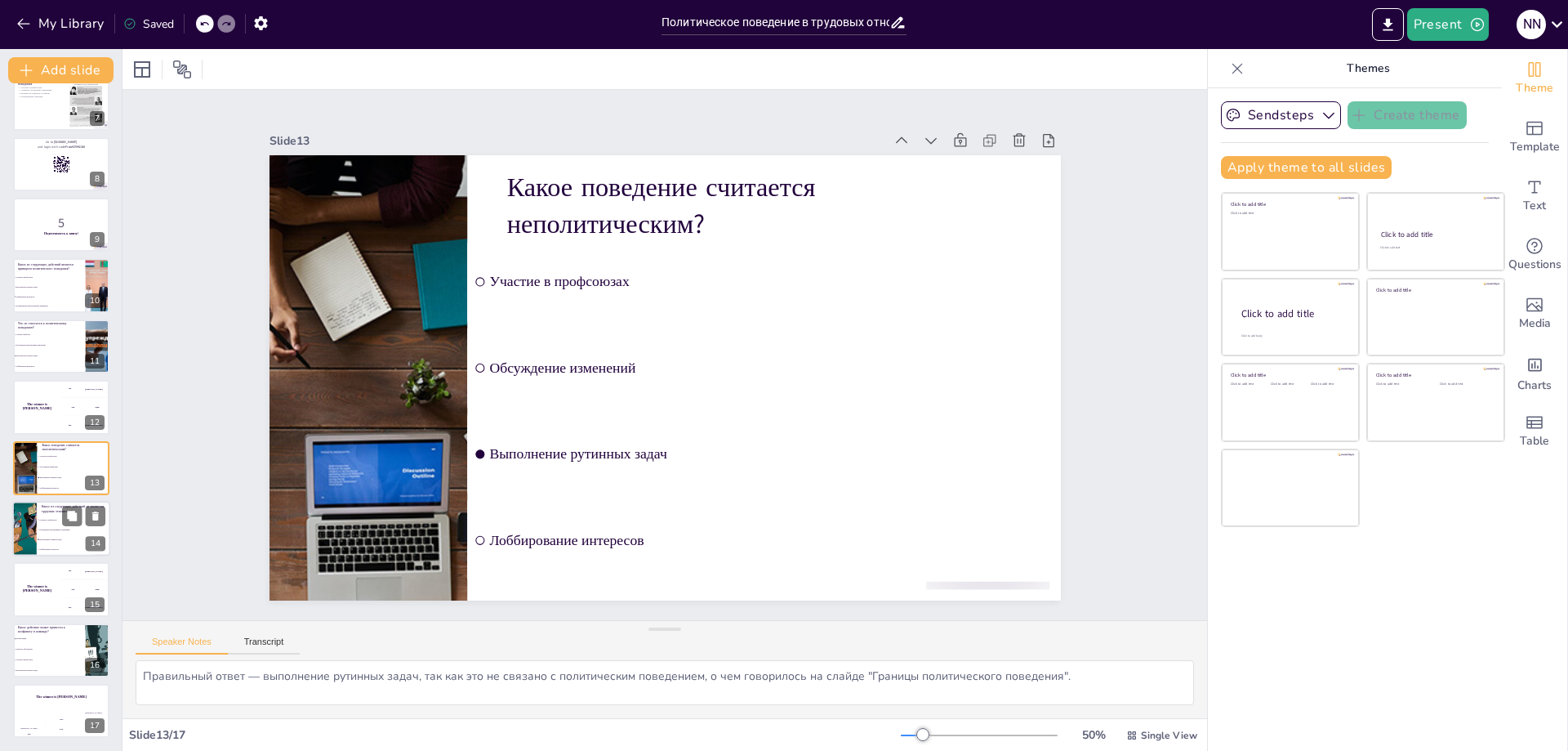
click at [66, 541] on li "Выполнение рутинных задач" at bounding box center [73, 539] width 73 height 9
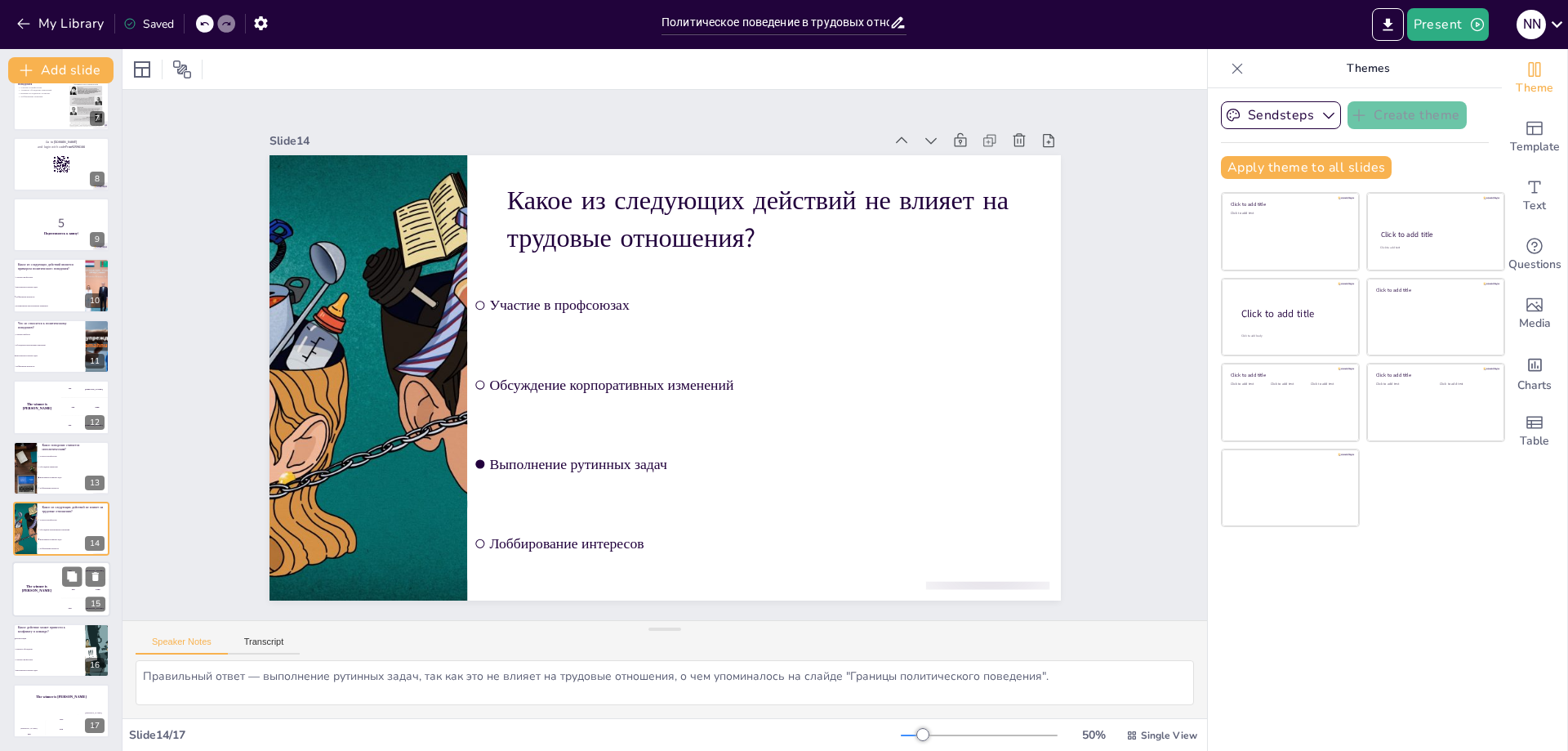
click at [46, 590] on h4 "The winner is [PERSON_NAME]" at bounding box center [36, 588] width 49 height 8
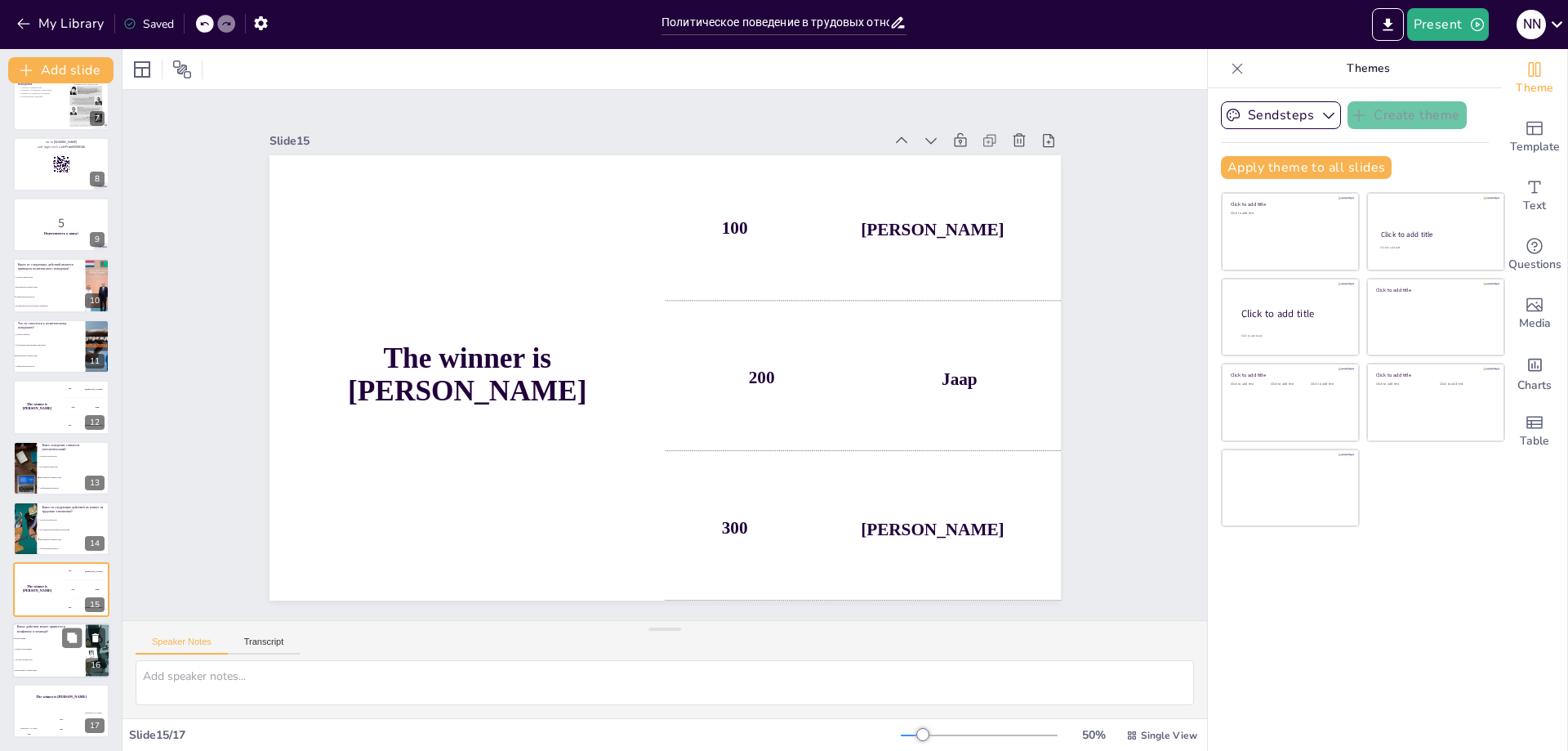
click at [43, 638] on span "Манипуляции" at bounding box center [49, 638] width 70 height 3
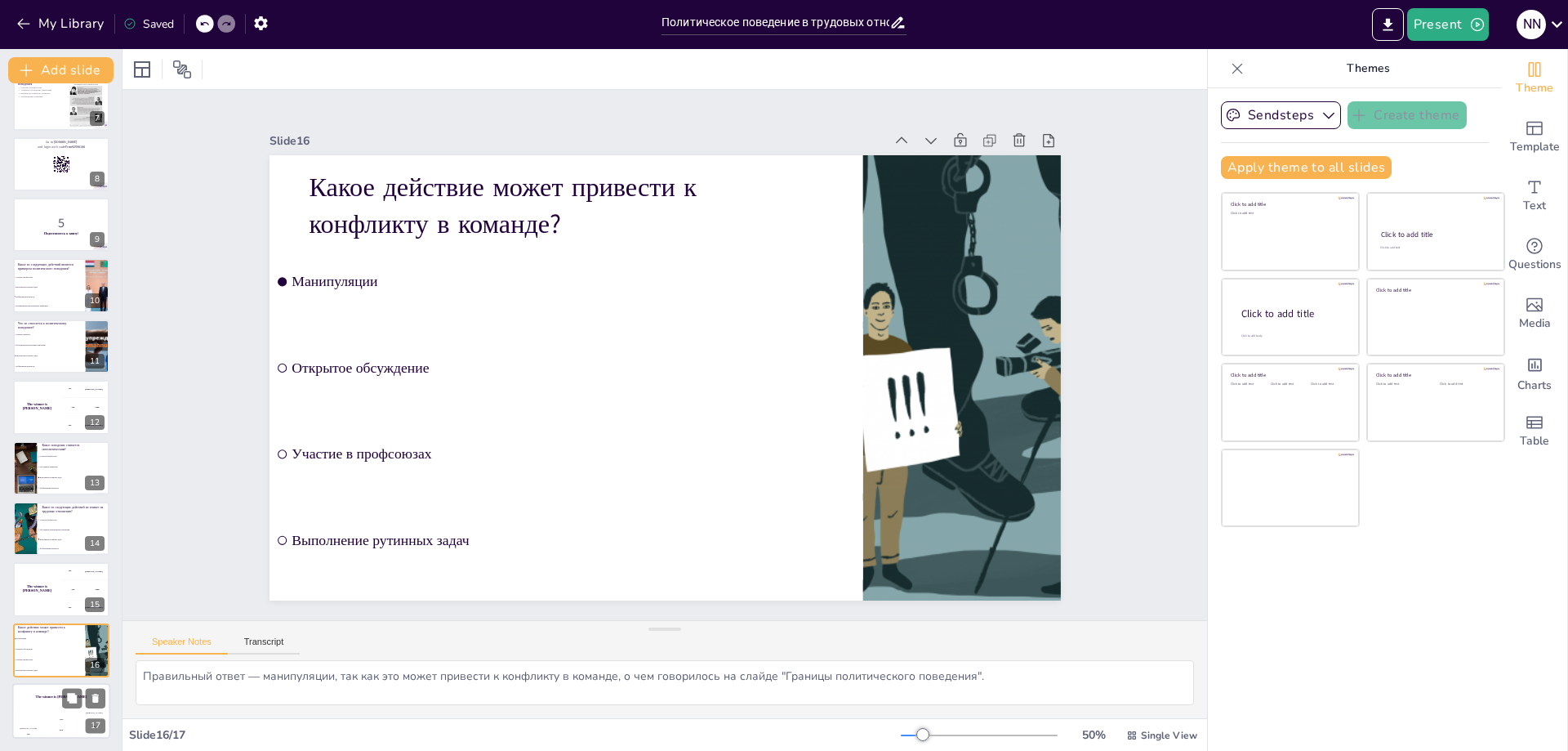
click at [41, 694] on h4 "The winner is [PERSON_NAME]" at bounding box center [61, 696] width 98 height 4
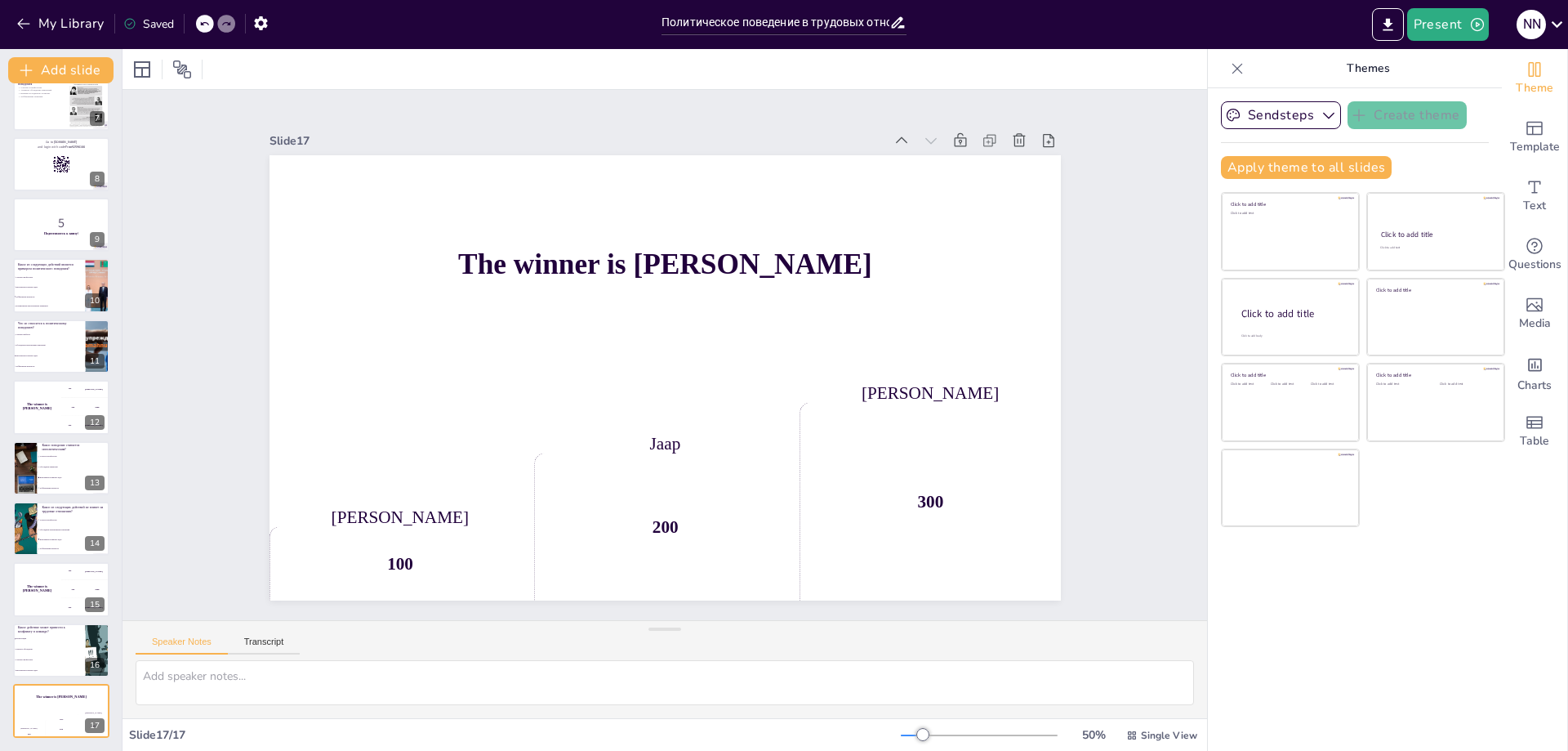
scroll to position [0, 0]
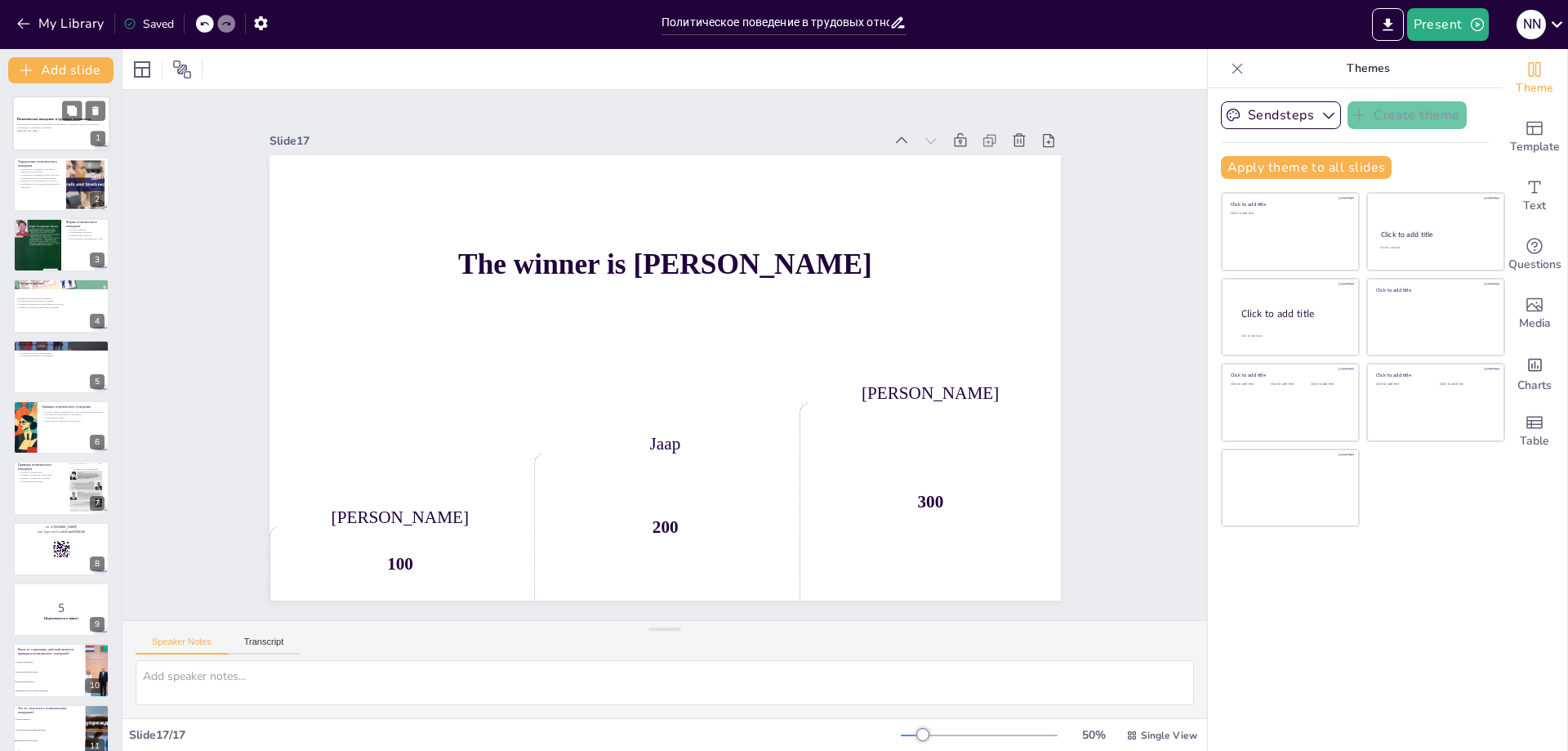
click at [34, 145] on div at bounding box center [61, 123] width 98 height 55
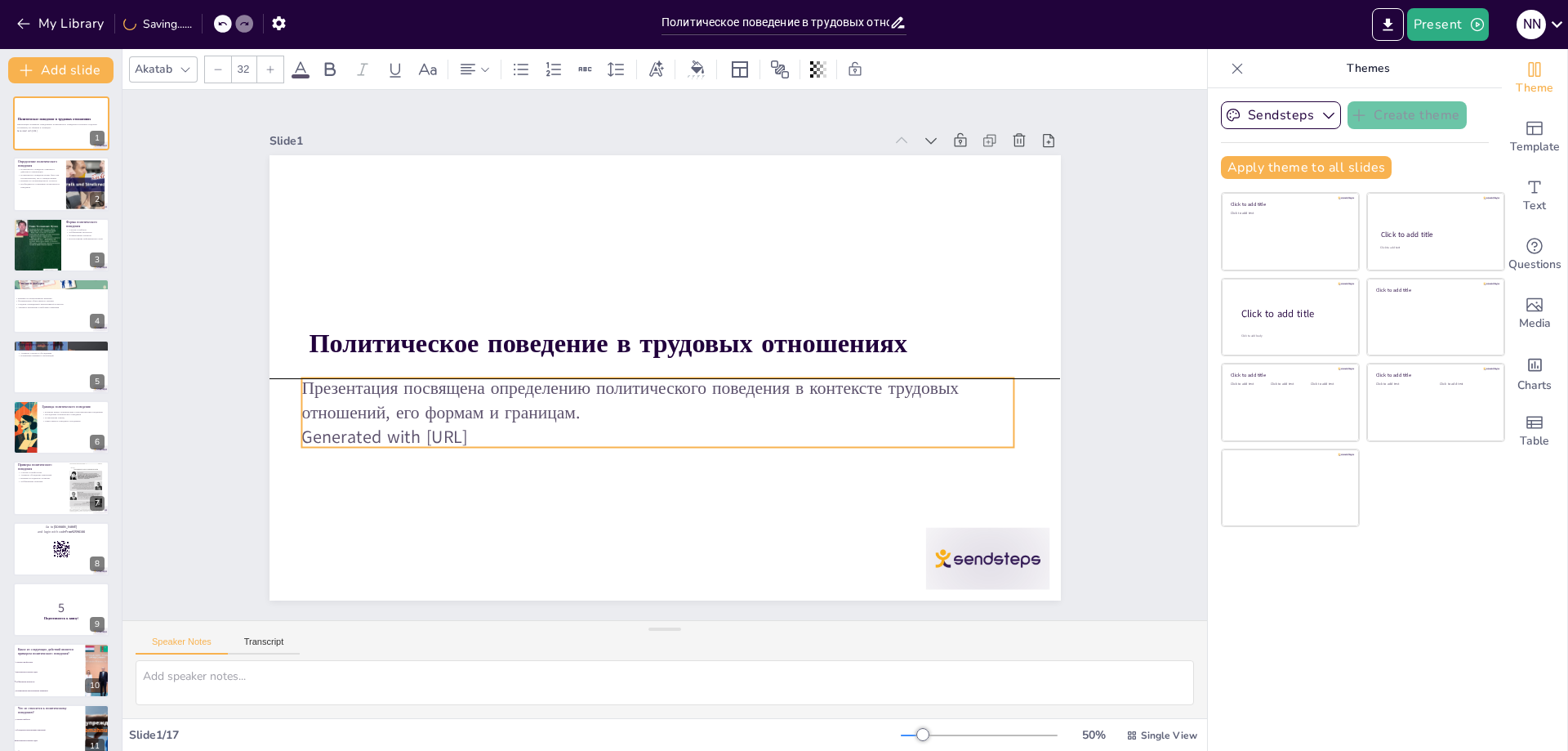
click at [572, 411] on p "Презентация посвящена определению политического поведения в контексте трудовых …" at bounding box center [658, 400] width 712 height 49
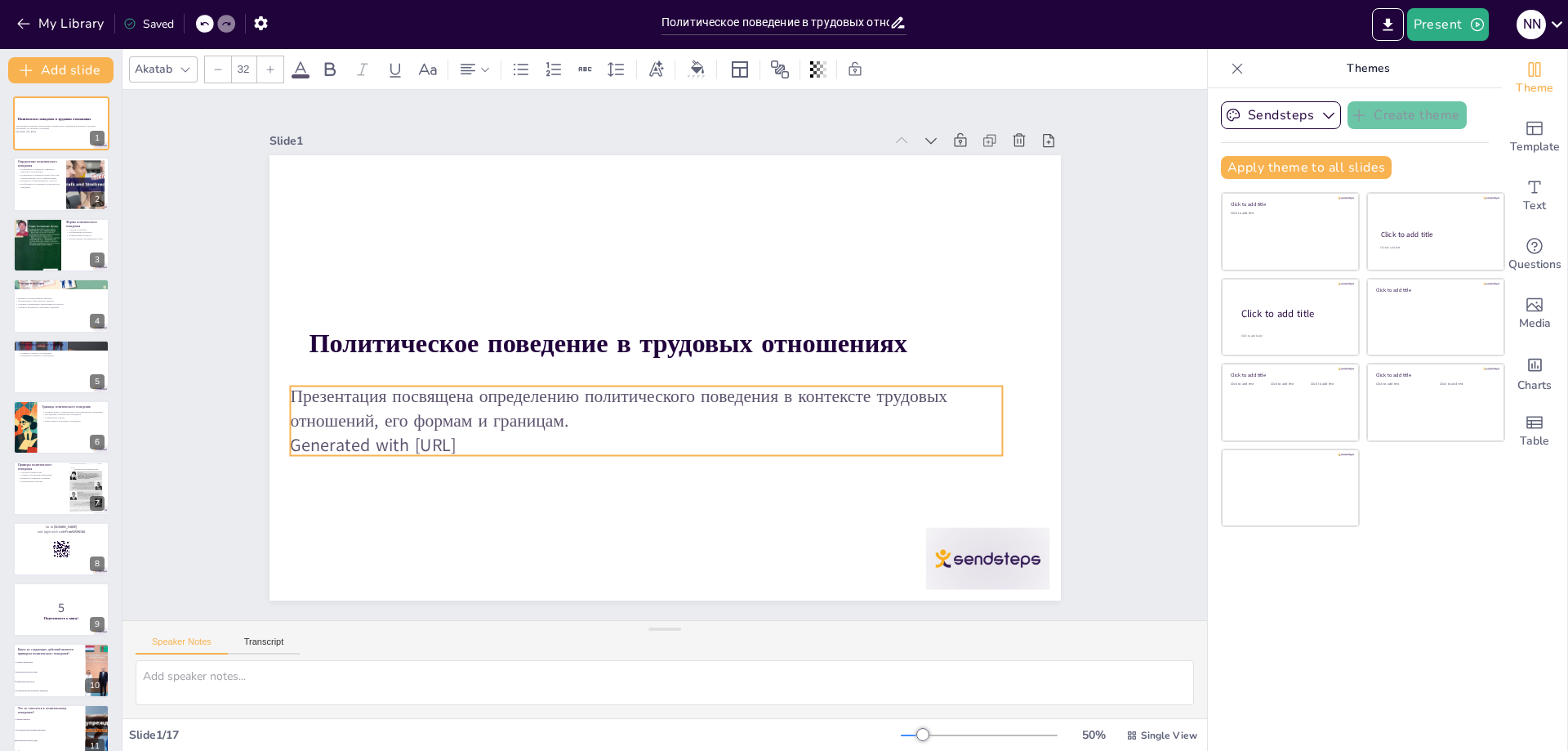
drag, startPoint x: 558, startPoint y: 403, endPoint x: 552, endPoint y: 412, distance: 10.8
click at [552, 412] on p "Презентация посвящена определению политического поведения в контексте трудовых …" at bounding box center [646, 408] width 712 height 49
